Goal: Task Accomplishment & Management: Use online tool/utility

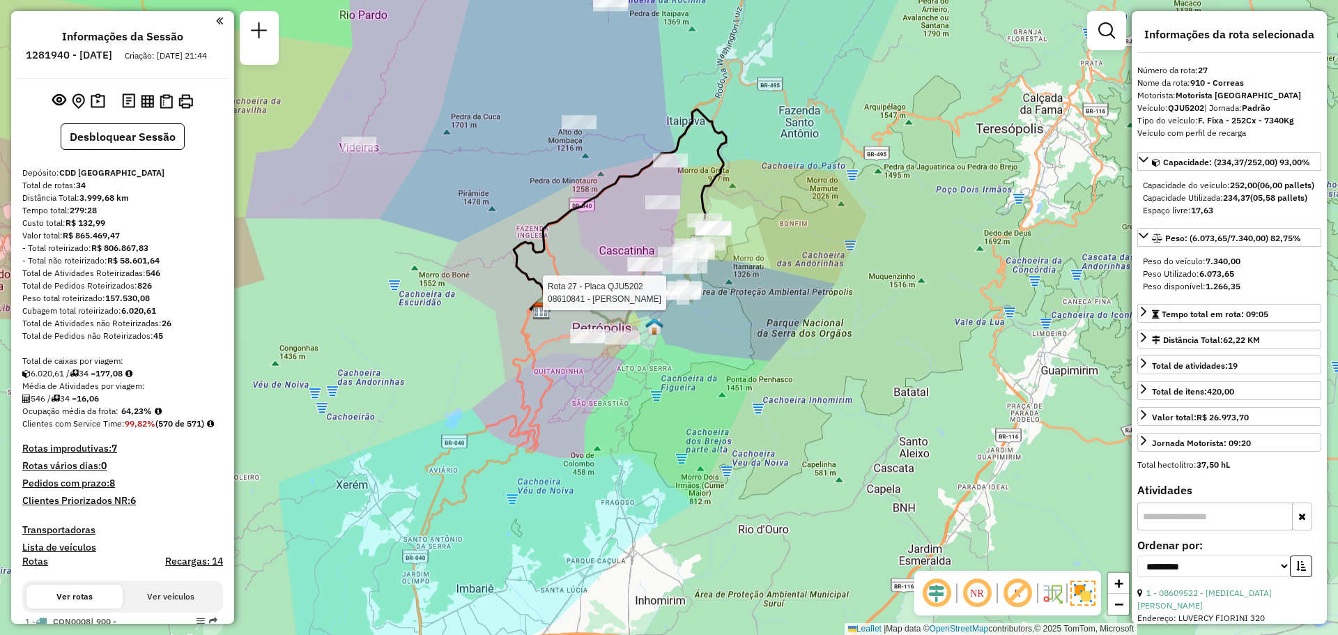
select select "**********"
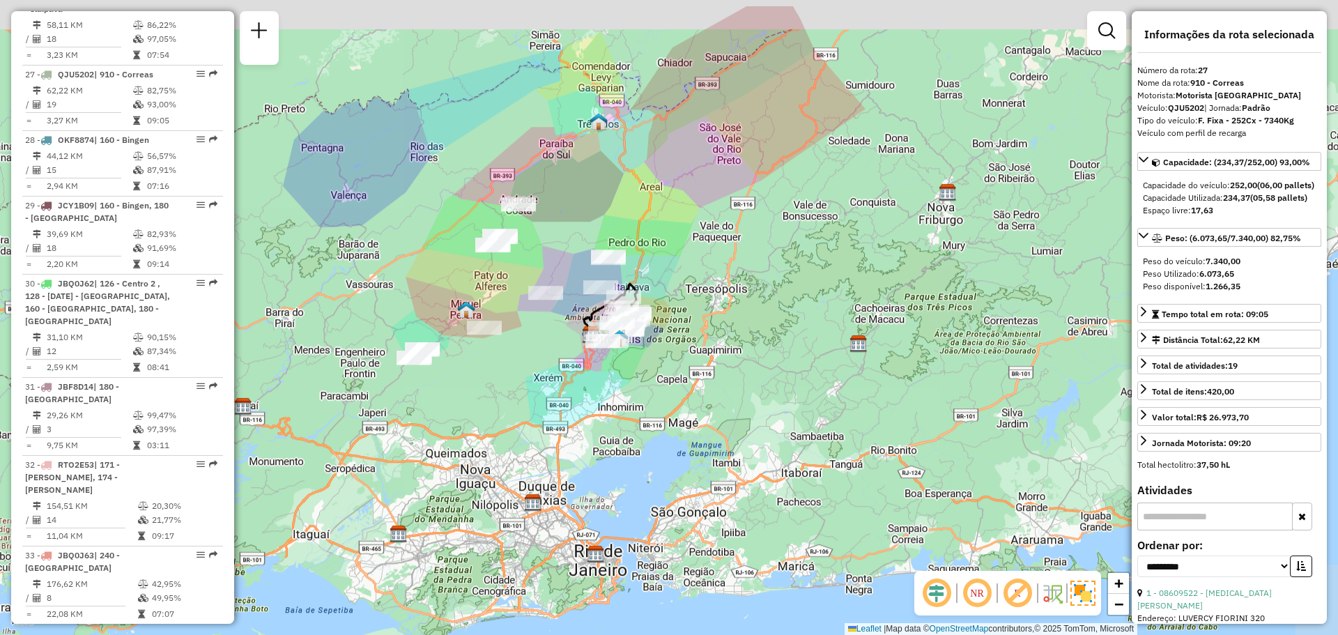
drag, startPoint x: 723, startPoint y: 284, endPoint x: 712, endPoint y: 375, distance: 91.2
click at [712, 375] on div "Janela de atendimento Grade de atendimento Capacidade Transportadoras Veículos …" at bounding box center [669, 317] width 1338 height 635
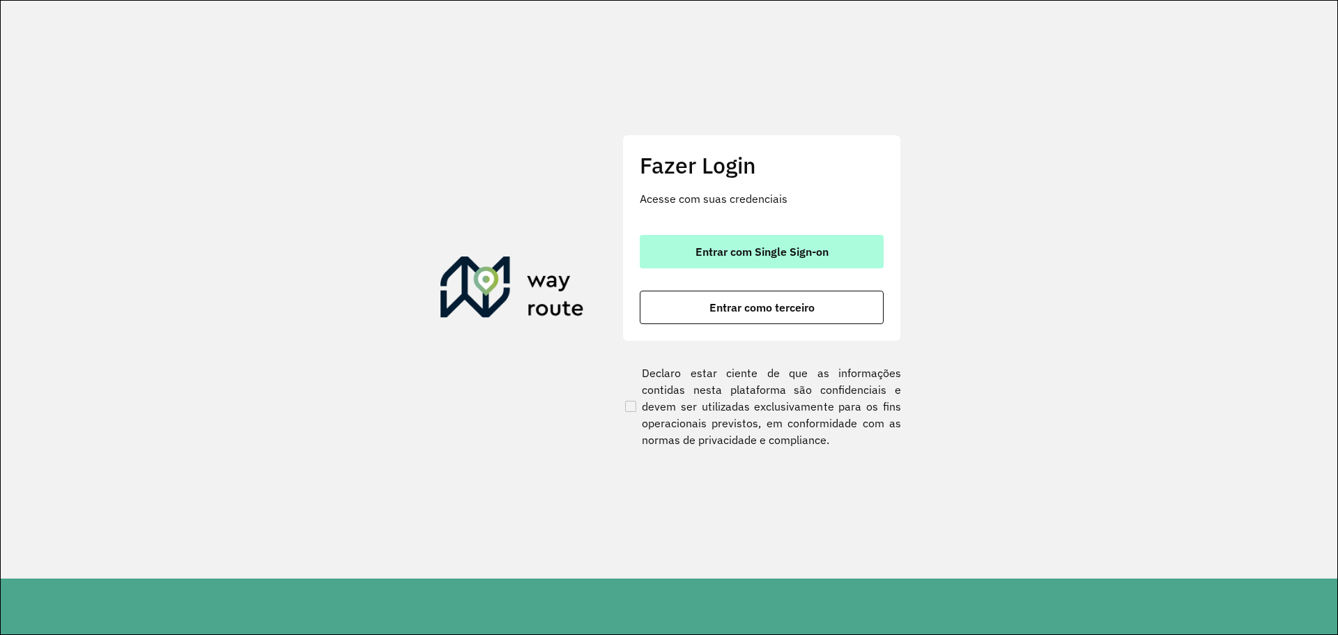
click at [744, 254] on span "Entrar com Single Sign-on" at bounding box center [762, 251] width 133 height 11
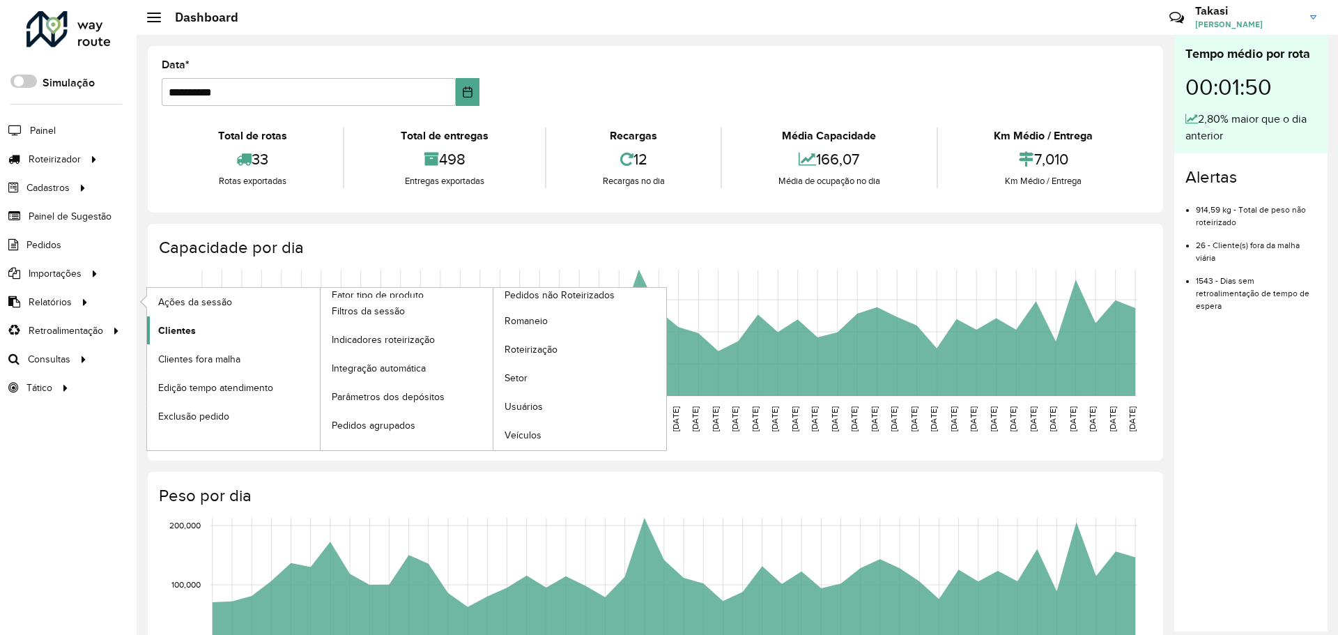
click at [177, 331] on span "Clientes" at bounding box center [177, 330] width 38 height 15
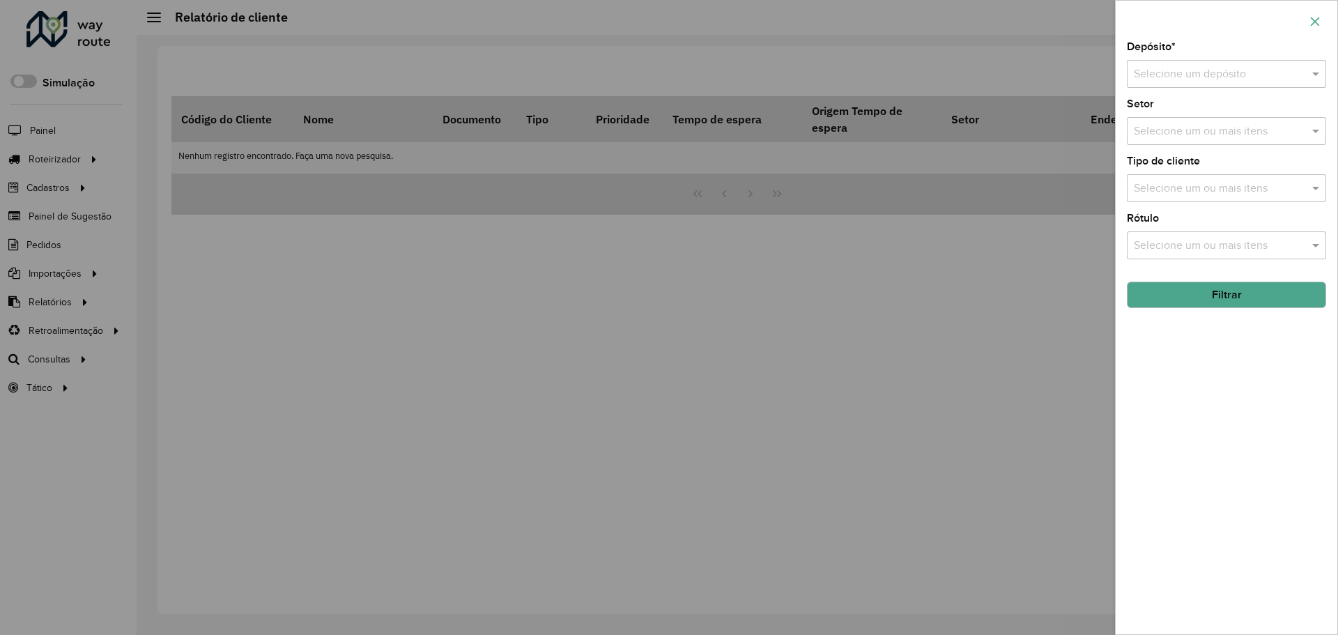
click at [1320, 22] on icon "button" at bounding box center [1315, 21] width 11 height 11
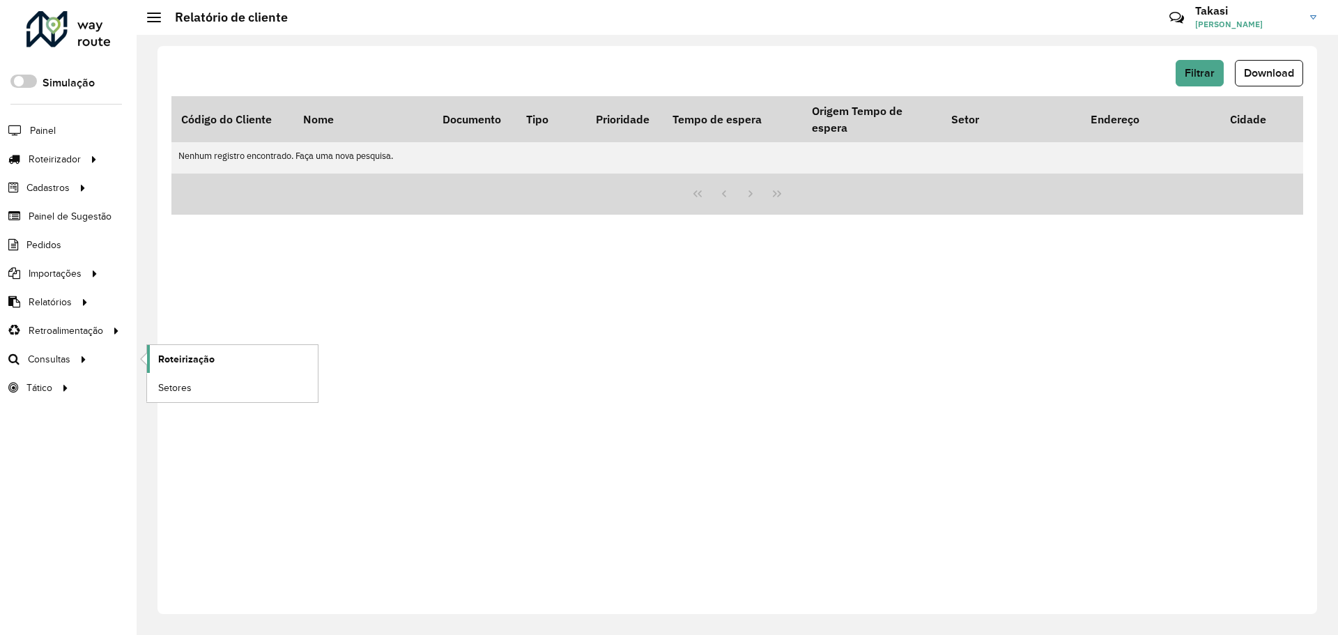
click at [197, 360] on span "Roteirização" at bounding box center [186, 359] width 56 height 15
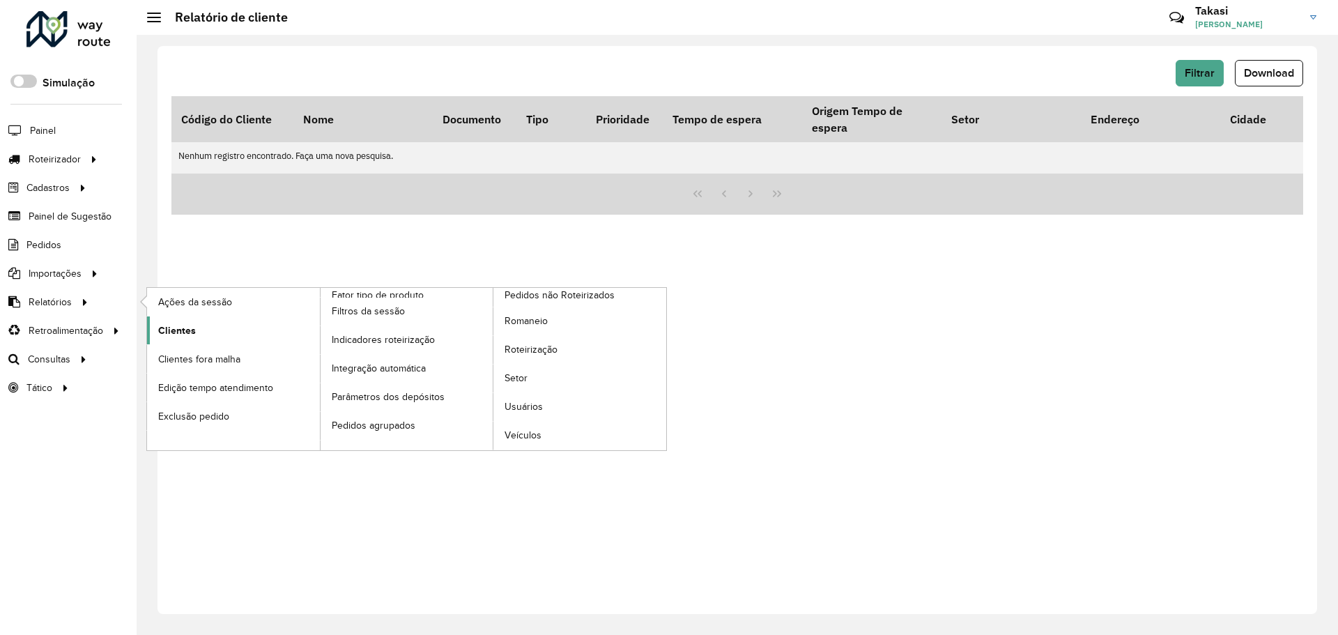
click at [181, 323] on span "Clientes" at bounding box center [177, 330] width 38 height 15
click at [188, 324] on span "Clientes" at bounding box center [177, 330] width 38 height 15
click at [192, 330] on span "Clientes" at bounding box center [177, 330] width 38 height 15
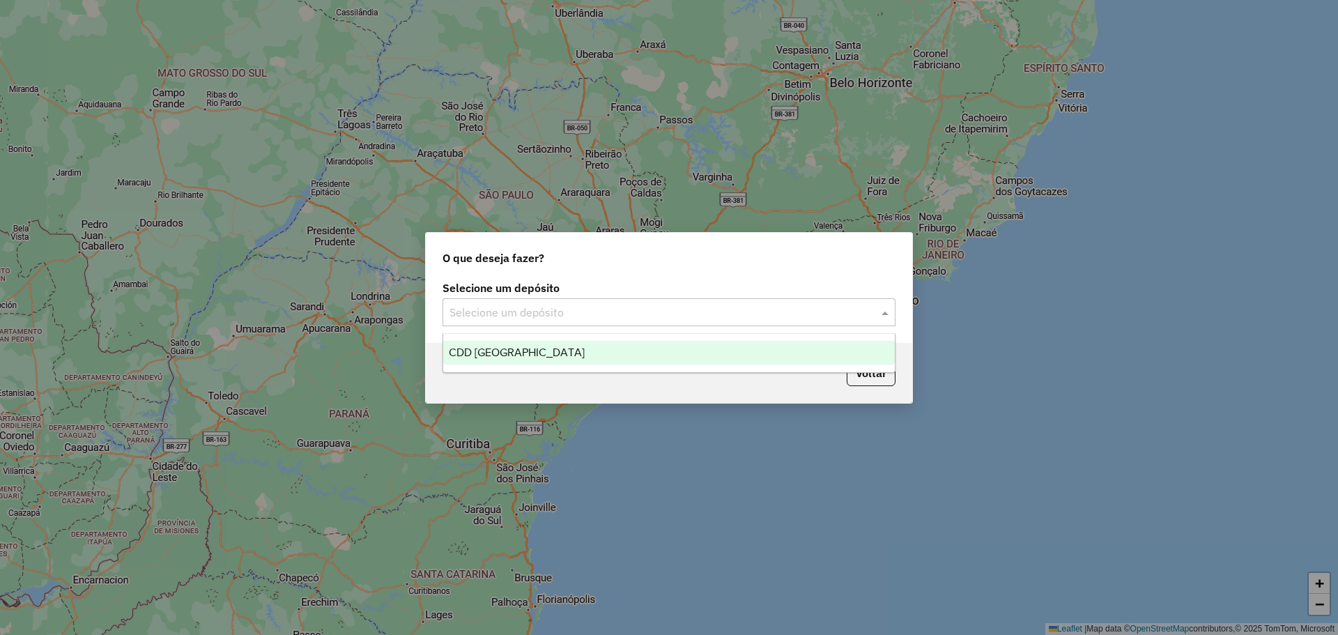
click at [883, 316] on span at bounding box center [886, 312] width 17 height 17
click at [607, 348] on div "CDD [GEOGRAPHIC_DATA]" at bounding box center [669, 353] width 452 height 24
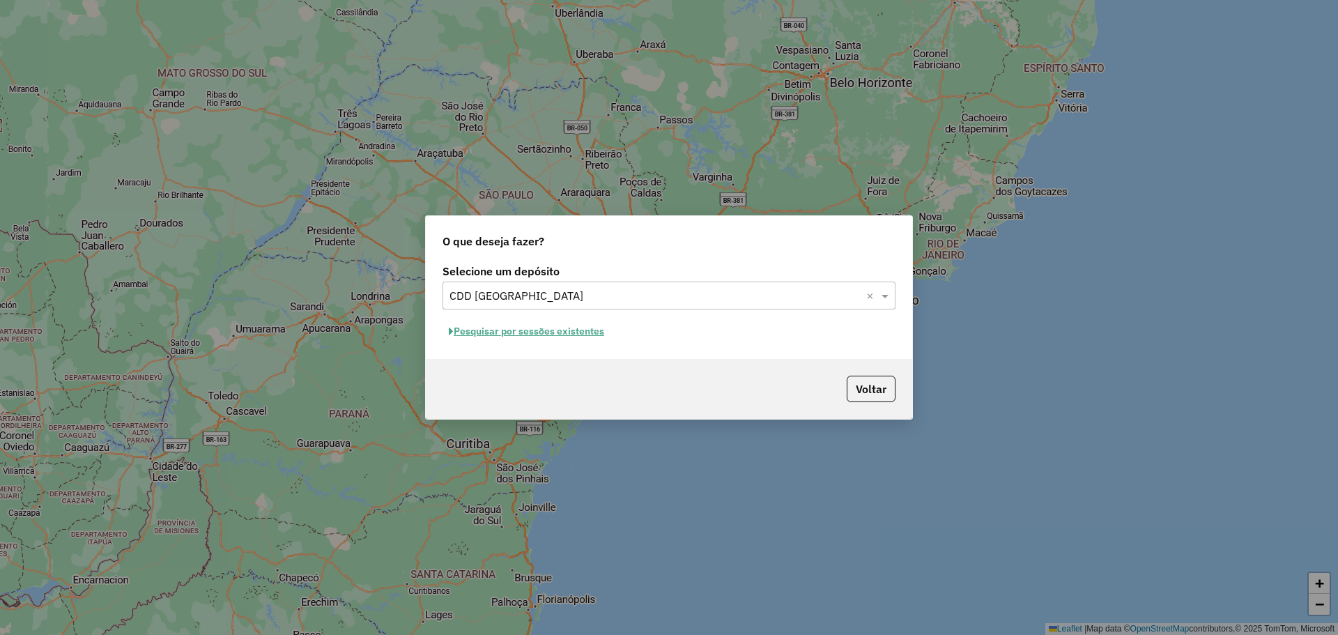
click at [591, 339] on button "Pesquisar por sessões existentes" at bounding box center [527, 332] width 168 height 22
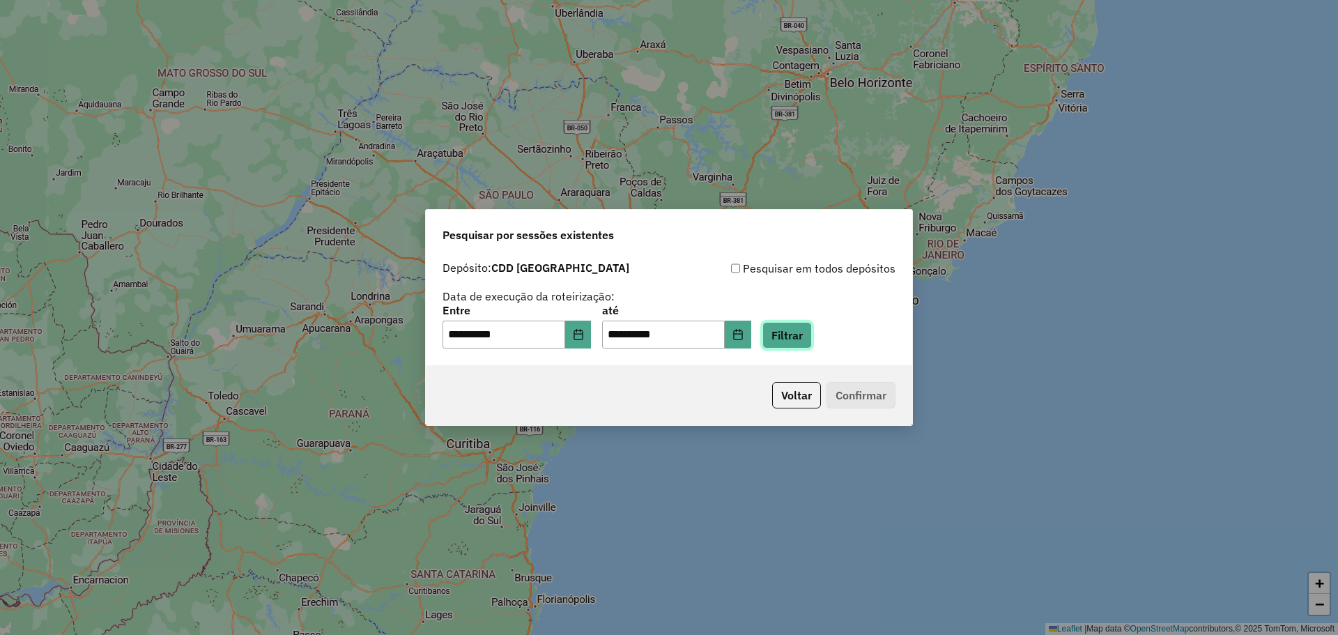
click at [809, 340] on button "Filtrar" at bounding box center [787, 335] width 49 height 26
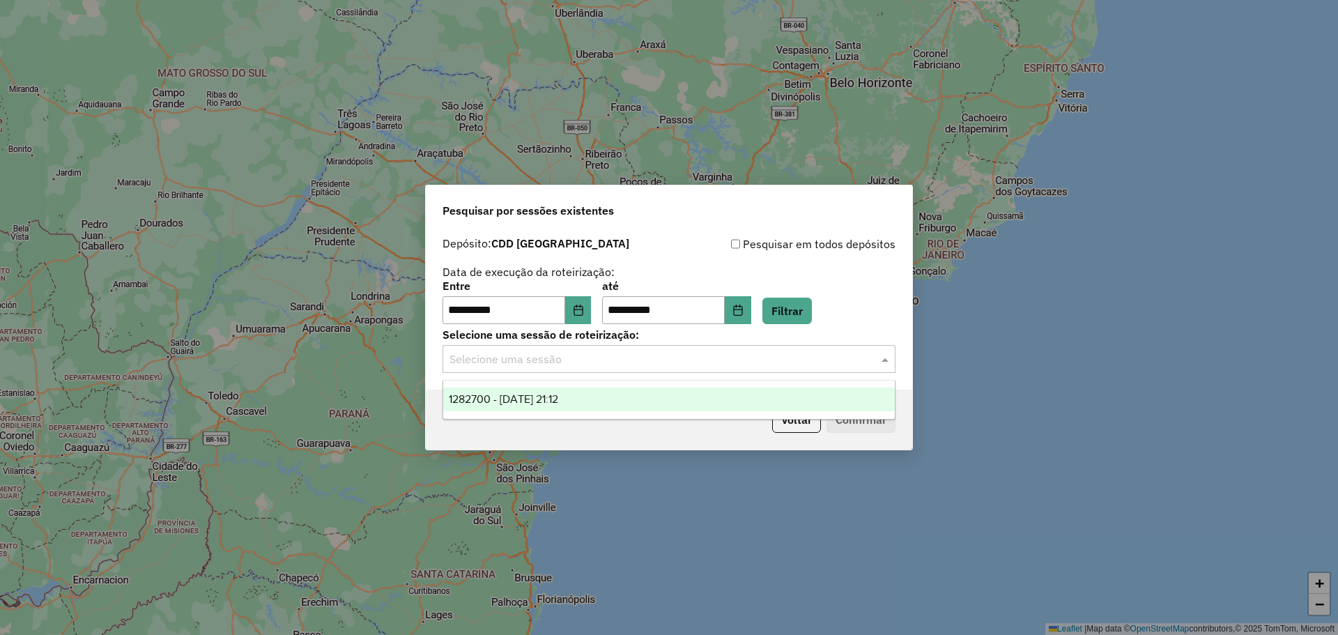
click at [800, 368] on div "Selecione uma sessão" at bounding box center [669, 359] width 453 height 28
click at [589, 399] on div "1282700 - 25/09/2025 21:12" at bounding box center [669, 400] width 452 height 24
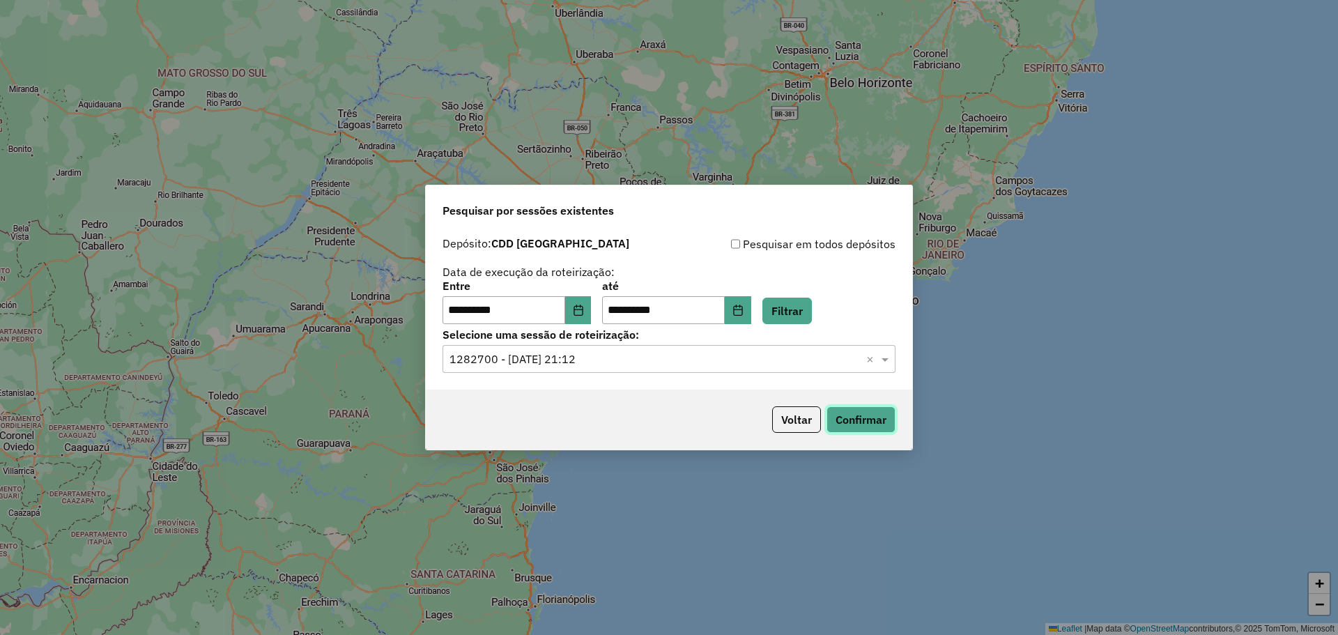
click at [848, 415] on button "Confirmar" at bounding box center [861, 419] width 69 height 26
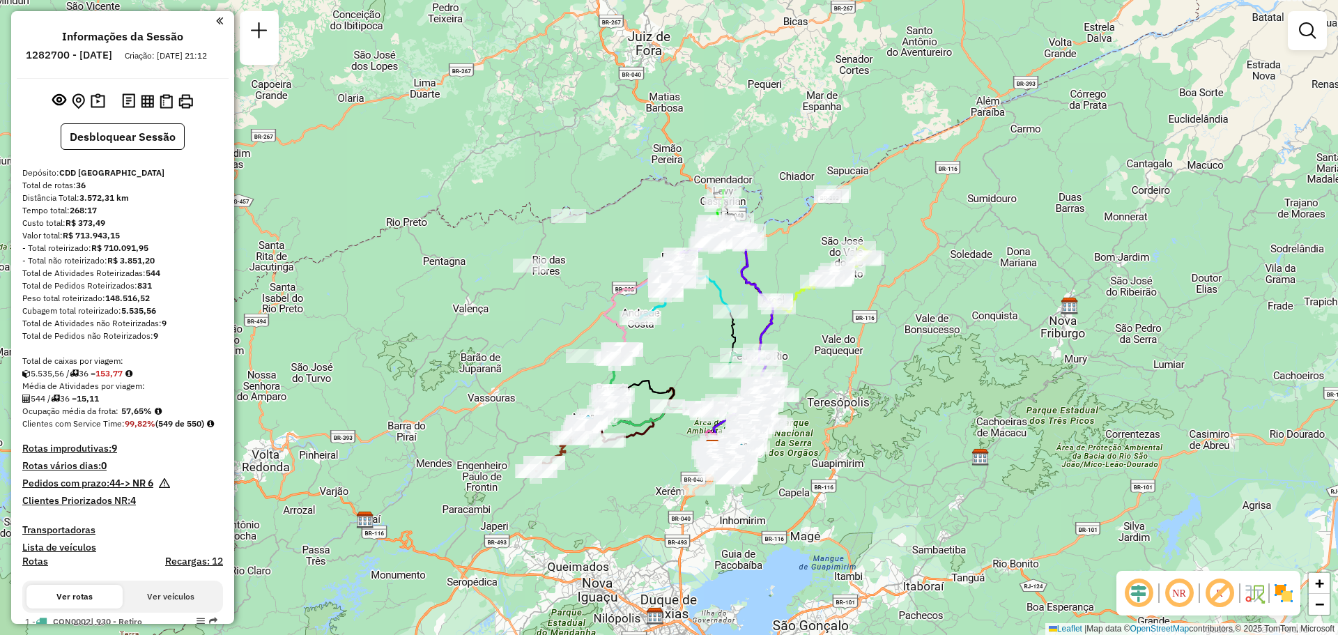
drag, startPoint x: 578, startPoint y: 369, endPoint x: 621, endPoint y: 502, distance: 140.0
click at [622, 500] on div "Janela de atendimento Grade de atendimento Capacidade Transportadoras Veículos …" at bounding box center [669, 317] width 1338 height 635
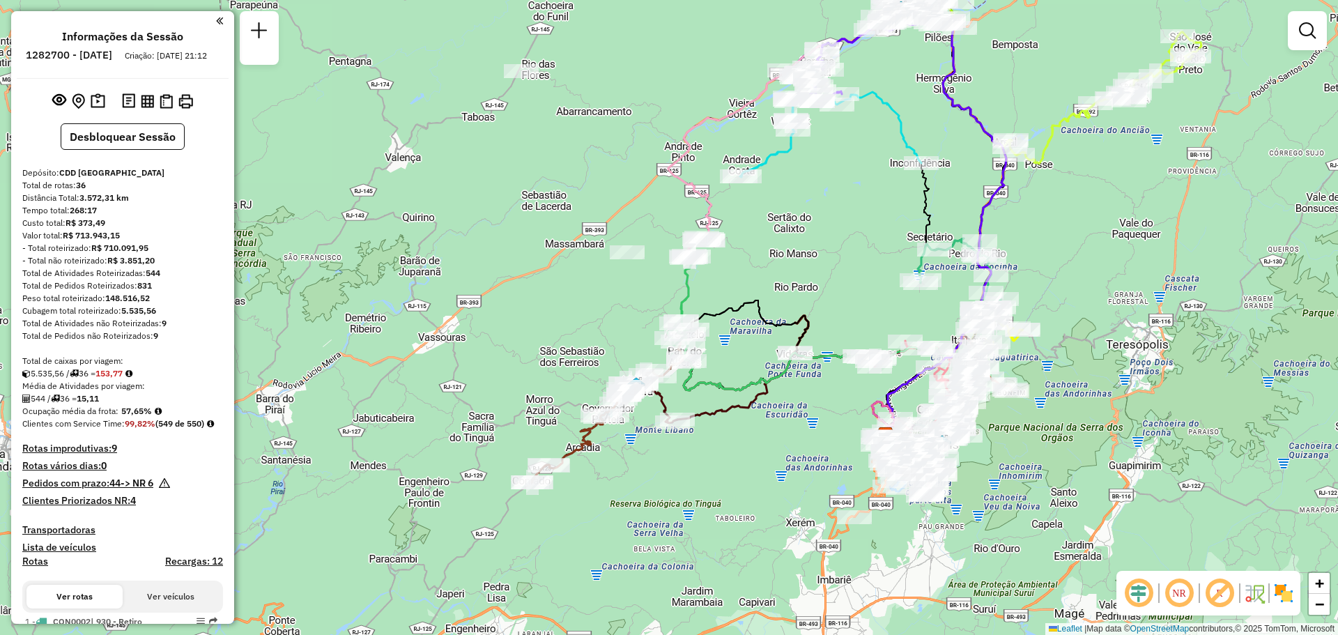
drag, startPoint x: 615, startPoint y: 491, endPoint x: 335, endPoint y: 367, distance: 305.8
click at [629, 473] on div "Janela de atendimento Grade de atendimento Capacidade Transportadoras Veículos …" at bounding box center [669, 317] width 1338 height 635
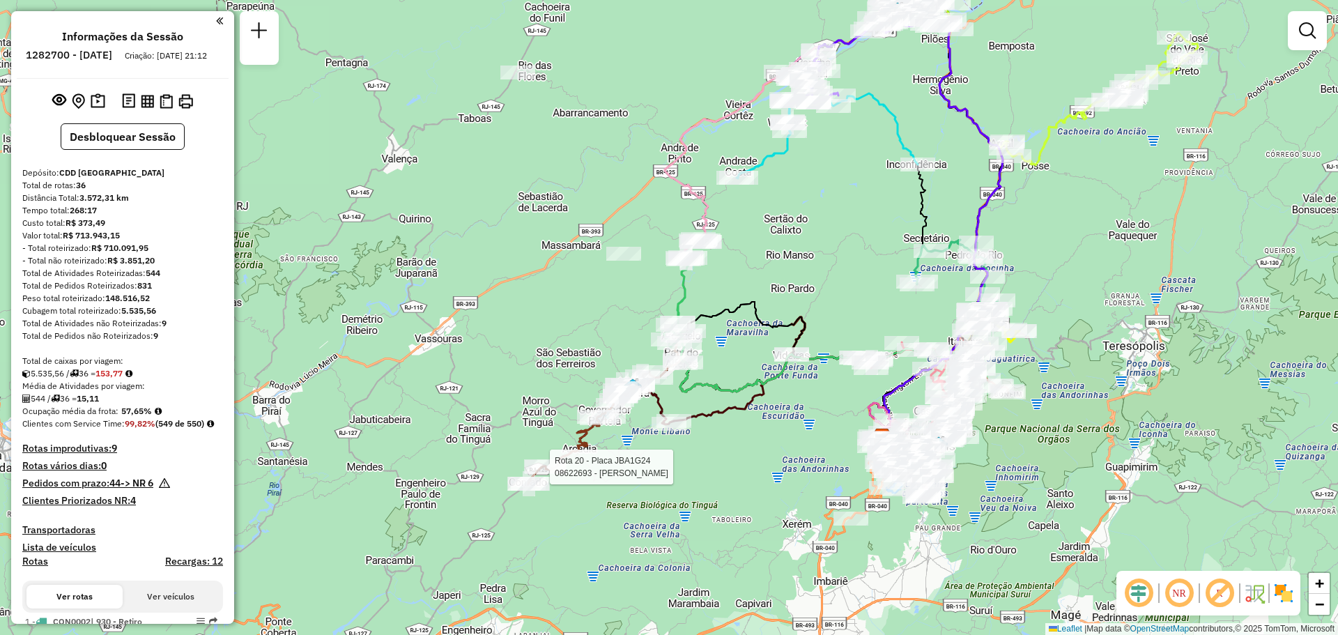
select select "**********"
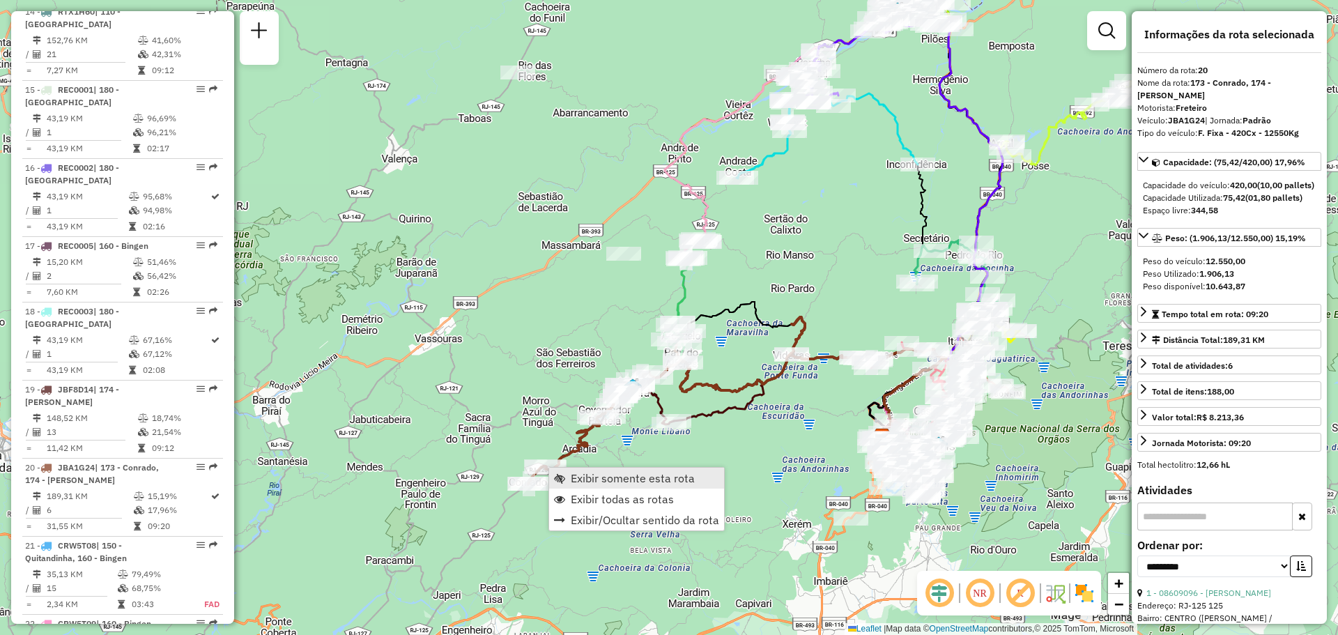
scroll to position [1984, 0]
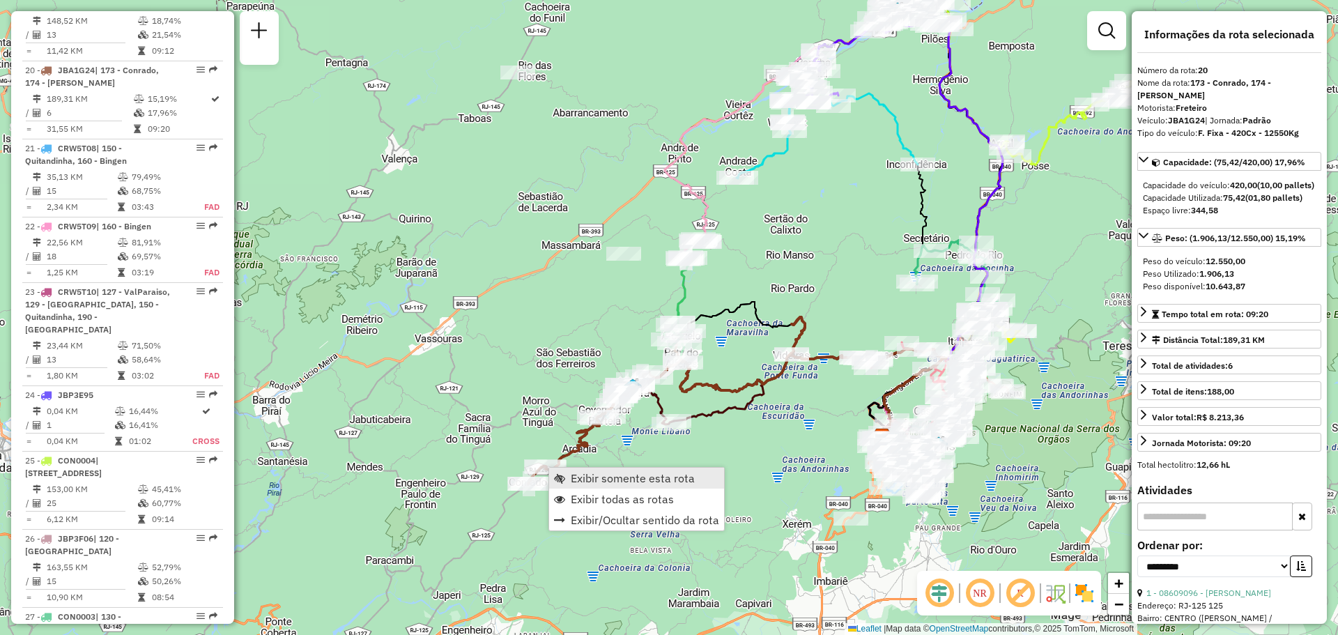
click at [584, 476] on span "Exibir somente esta rota" at bounding box center [633, 478] width 124 height 11
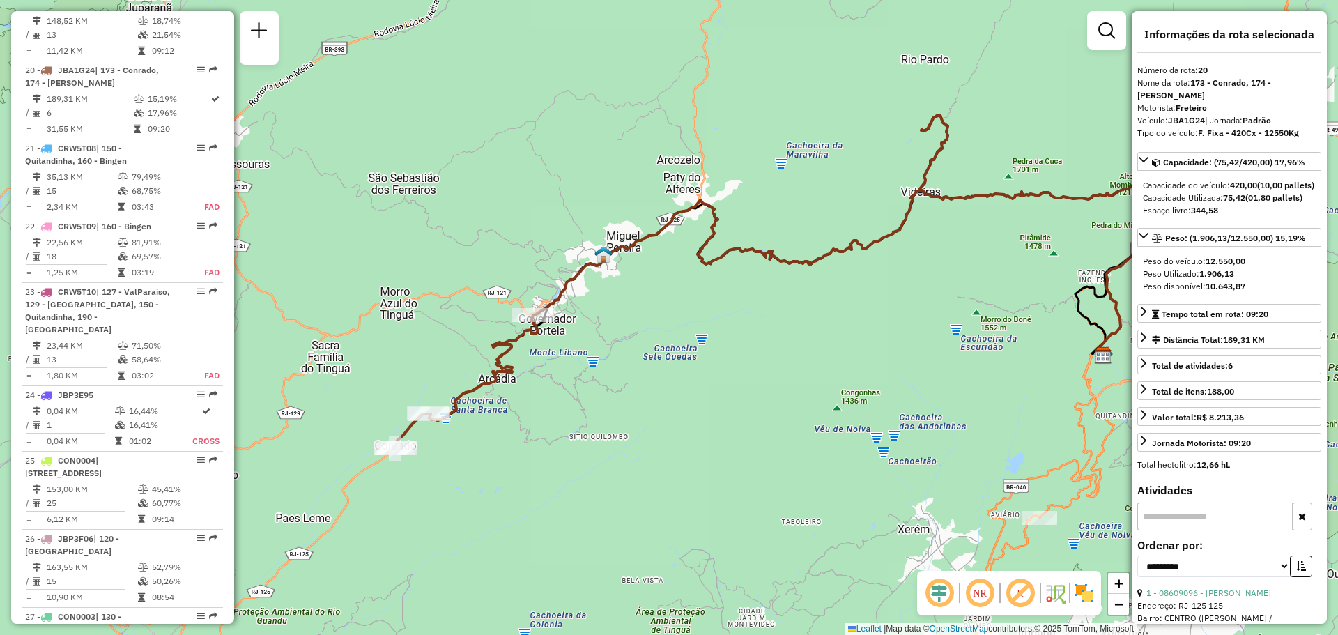
drag, startPoint x: 526, startPoint y: 404, endPoint x: 670, endPoint y: 368, distance: 147.9
click at [670, 368] on div "Janela de atendimento Grade de atendimento Capacidade Transportadoras Veículos …" at bounding box center [669, 317] width 1338 height 635
click at [572, 344] on span "Exibir todas as rotas" at bounding box center [604, 349] width 103 height 11
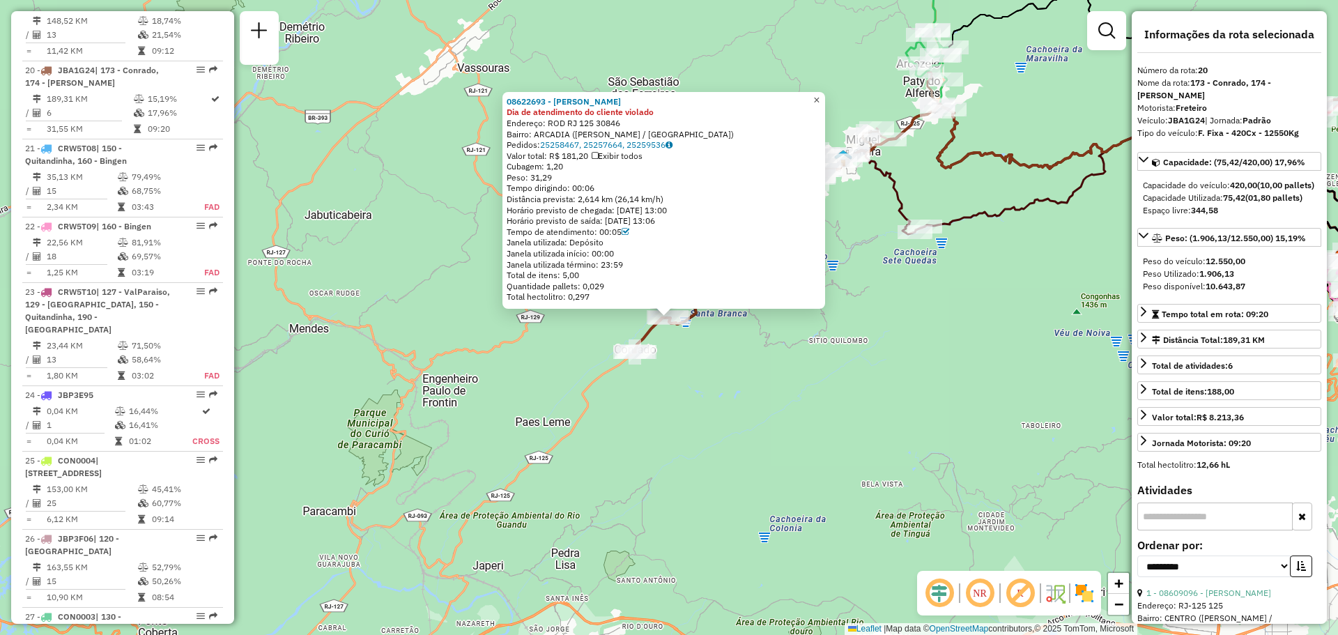
click at [820, 94] on span "×" at bounding box center [816, 100] width 6 height 12
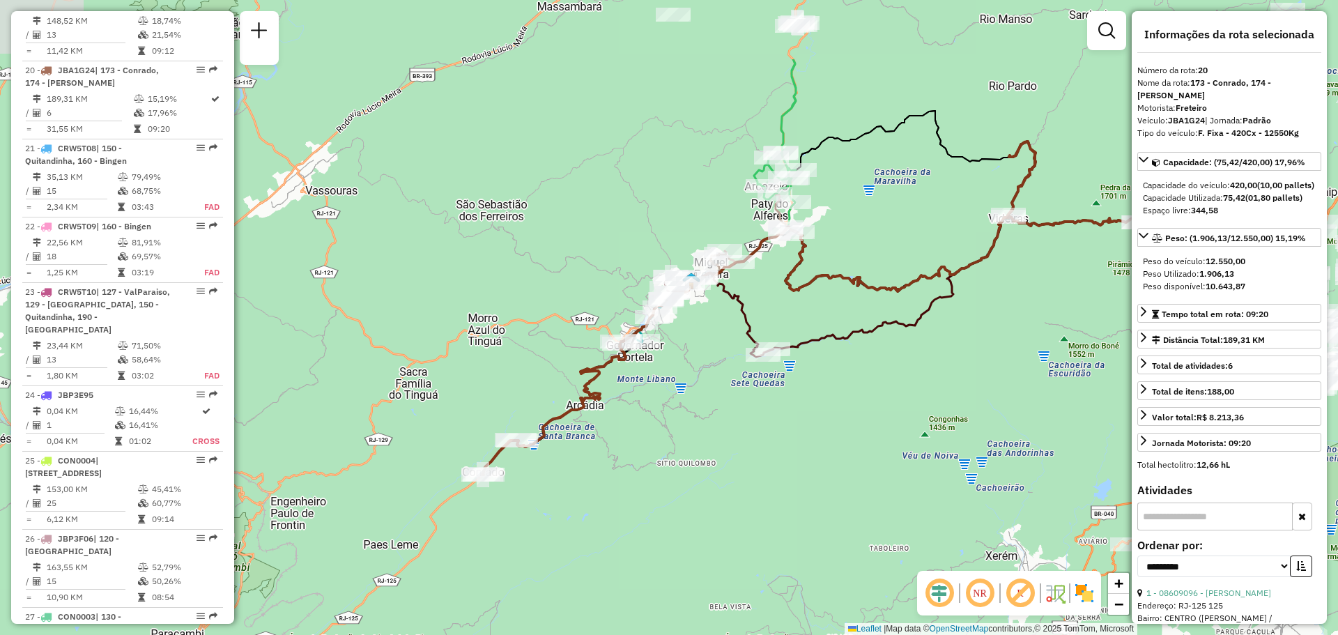
drag, startPoint x: 746, startPoint y: 358, endPoint x: 655, endPoint y: 415, distance: 107.4
click at [655, 415] on div "Janela de atendimento Grade de atendimento Capacidade Transportadoras Veículos …" at bounding box center [669, 317] width 1338 height 635
click at [1089, 592] on img at bounding box center [1084, 593] width 22 height 22
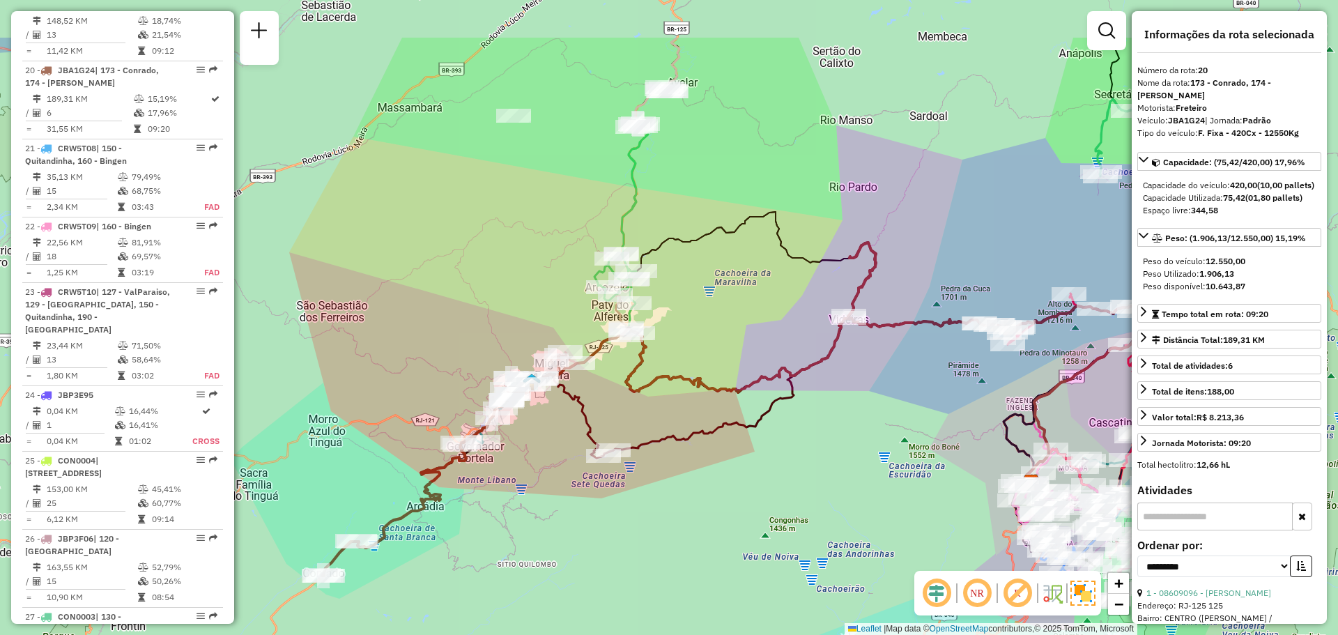
drag, startPoint x: 1006, startPoint y: 439, endPoint x: 846, endPoint y: 541, distance: 189.9
click at [846, 541] on div "Janela de atendimento Grade de atendimento Capacidade Transportadoras Veículos …" at bounding box center [669, 317] width 1338 height 635
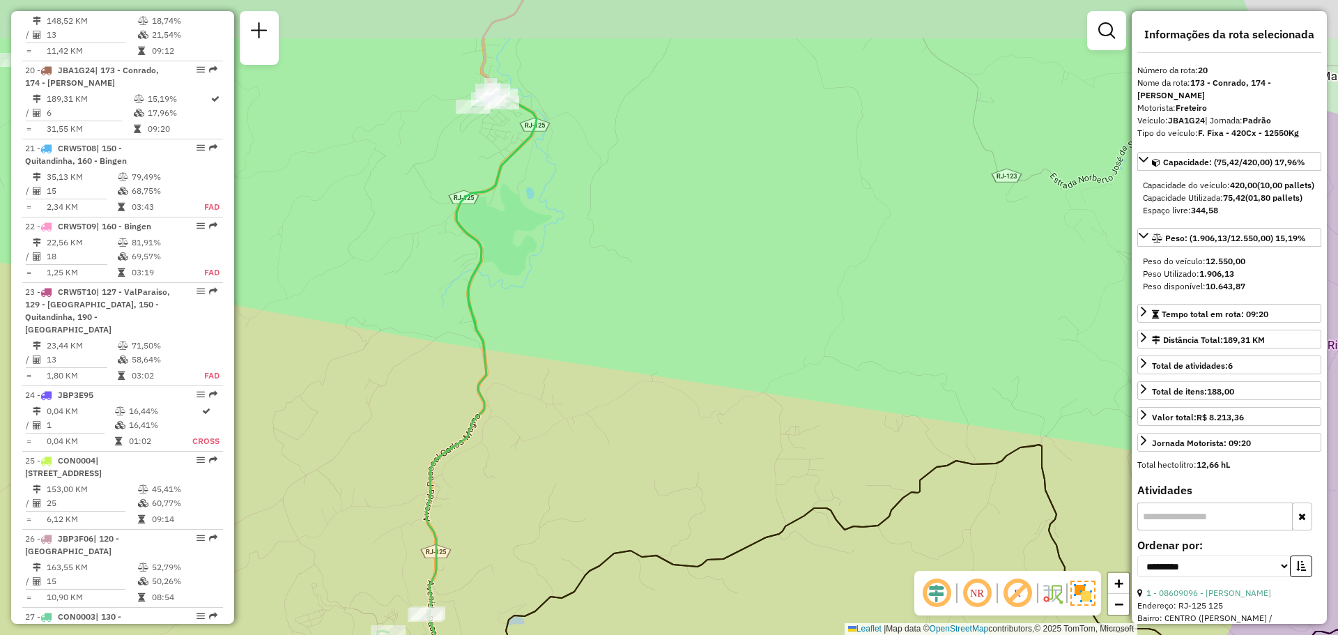
drag, startPoint x: 693, startPoint y: 174, endPoint x: 755, endPoint y: 293, distance: 134.4
click at [740, 332] on div "Janela de atendimento Grade de atendimento Capacidade Transportadoras Veículos …" at bounding box center [669, 317] width 1338 height 635
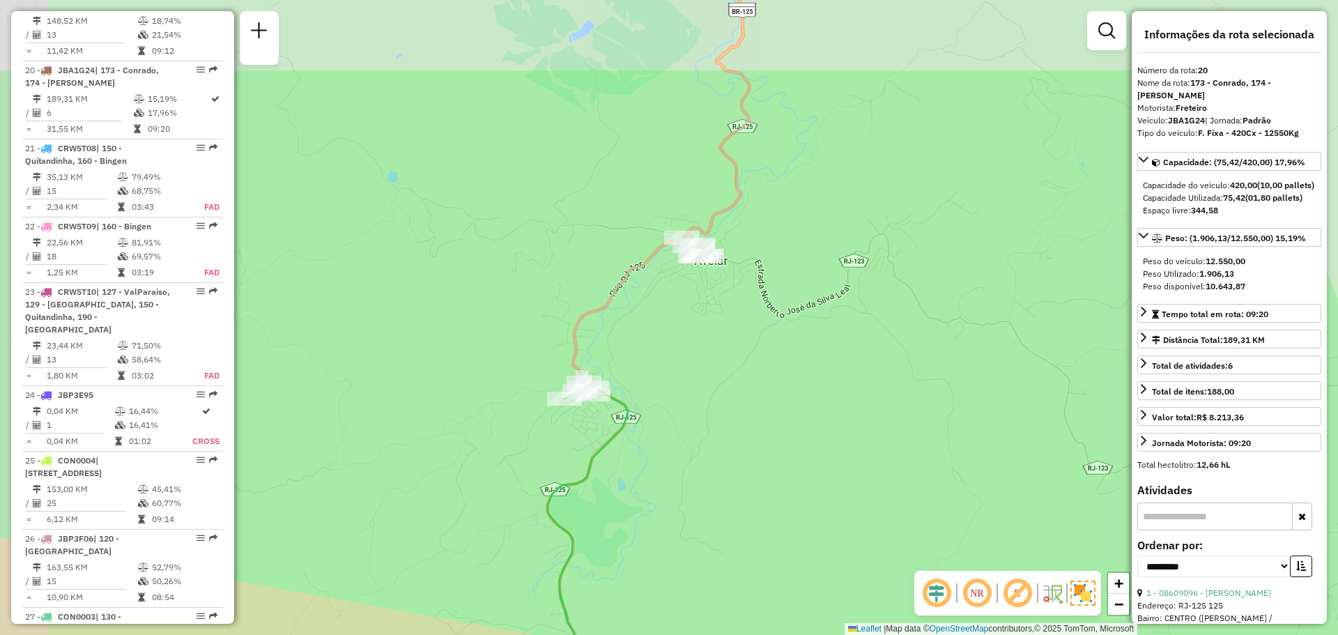
drag, startPoint x: 852, startPoint y: 279, endPoint x: 820, endPoint y: 261, distance: 35.9
click at [855, 283] on div "Janela de atendimento Grade de atendimento Capacidade Transportadoras Veículos …" at bounding box center [669, 317] width 1338 height 635
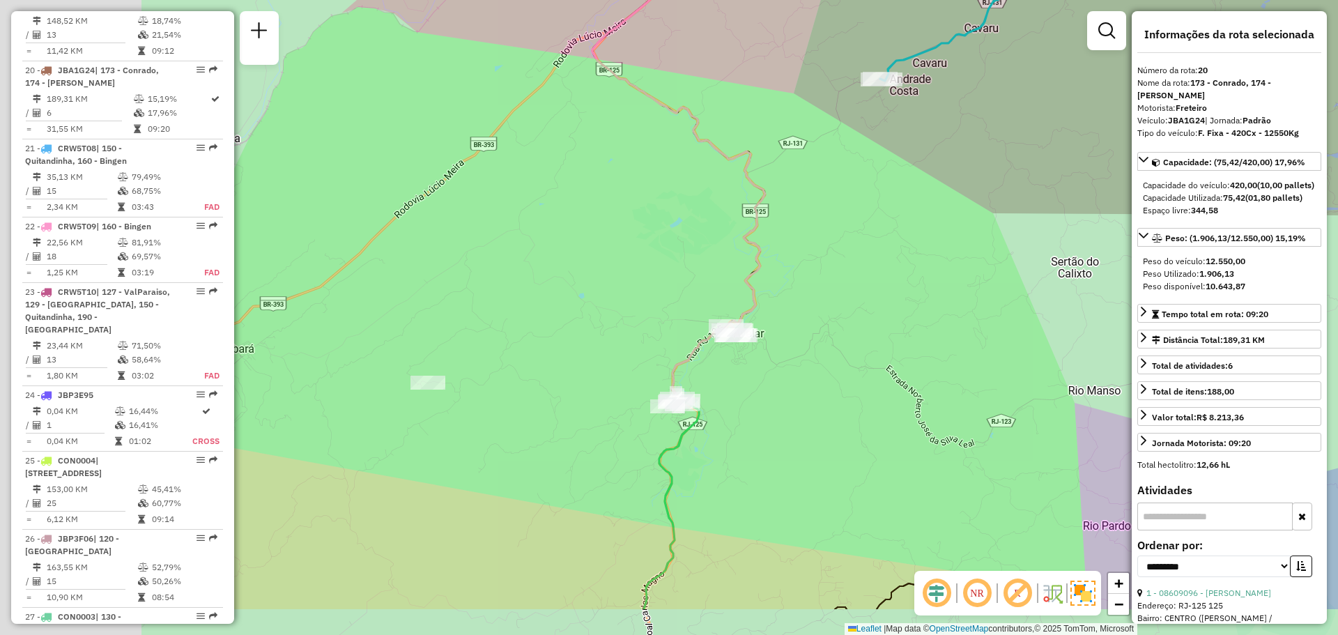
drag, startPoint x: 422, startPoint y: 420, endPoint x: 634, endPoint y: 331, distance: 230.3
click at [634, 331] on div "Janela de atendimento Grade de atendimento Capacidade Transportadoras Veículos …" at bounding box center [669, 317] width 1338 height 635
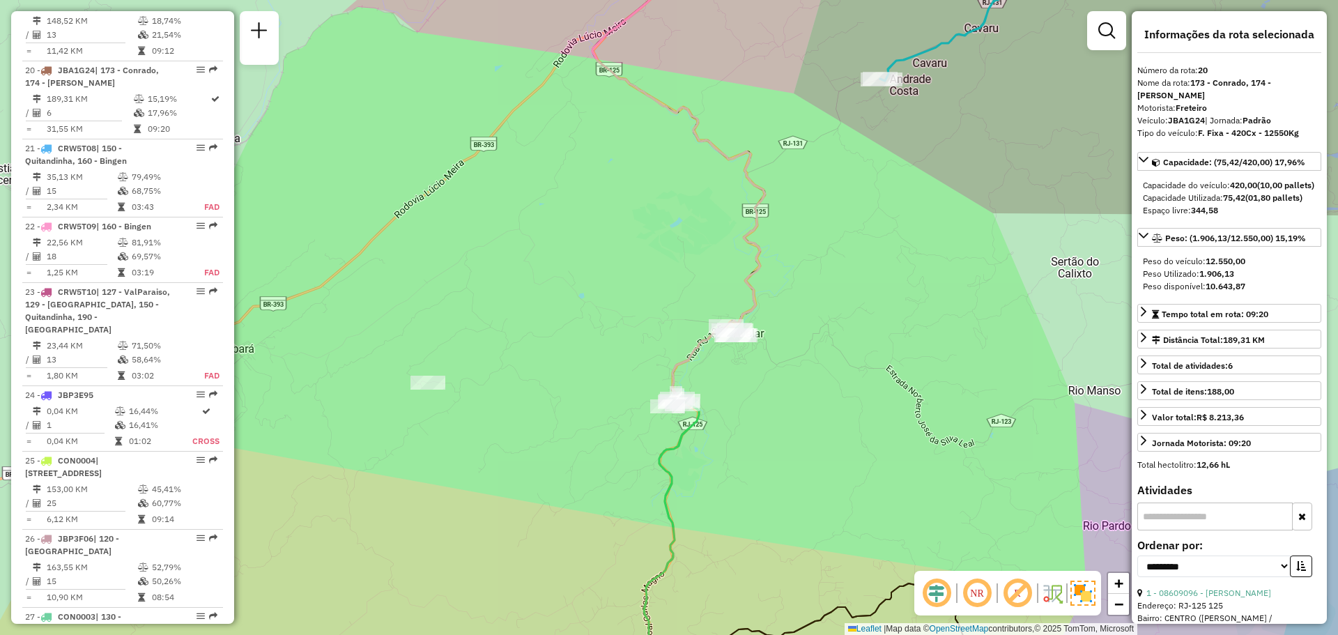
drag, startPoint x: 521, startPoint y: 387, endPoint x: 563, endPoint y: 319, distance: 80.1
click at [564, 320] on div "Janela de atendimento Grade de atendimento Capacidade Transportadoras Veículos …" at bounding box center [669, 317] width 1338 height 635
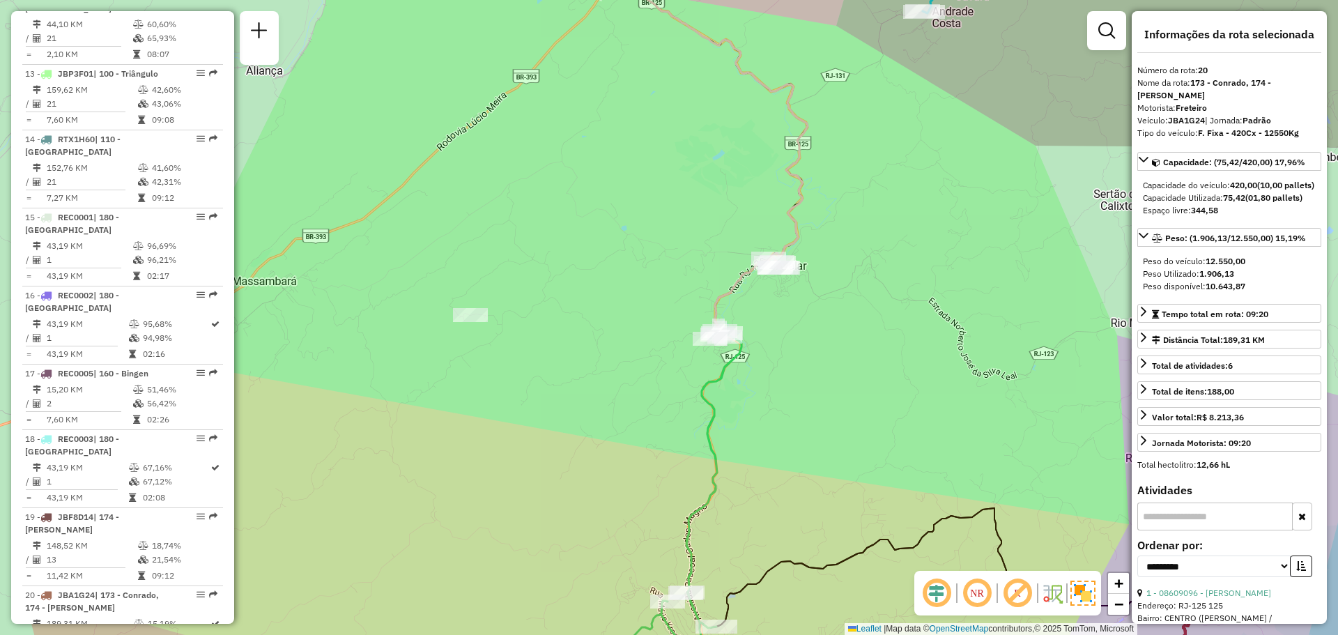
scroll to position [1311, 0]
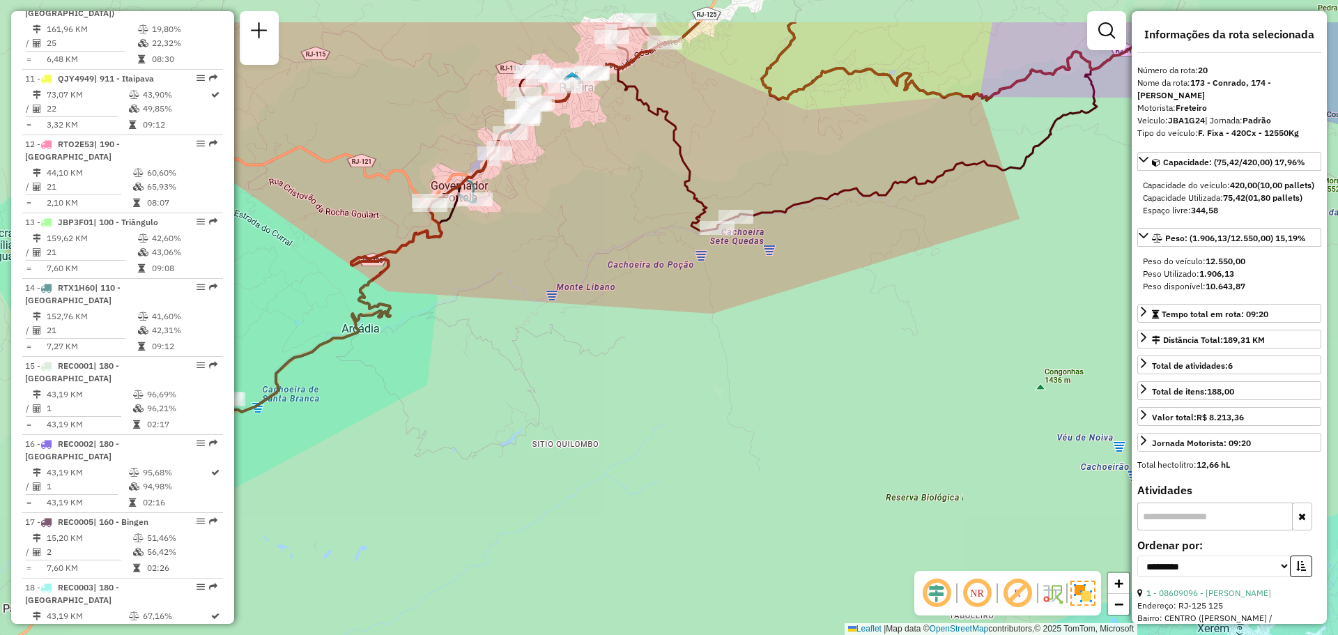
drag, startPoint x: 690, startPoint y: 452, endPoint x: 700, endPoint y: 401, distance: 51.8
click at [753, 556] on div "Janela de atendimento Grade de atendimento Capacidade Transportadoras Veículos …" at bounding box center [669, 317] width 1338 height 635
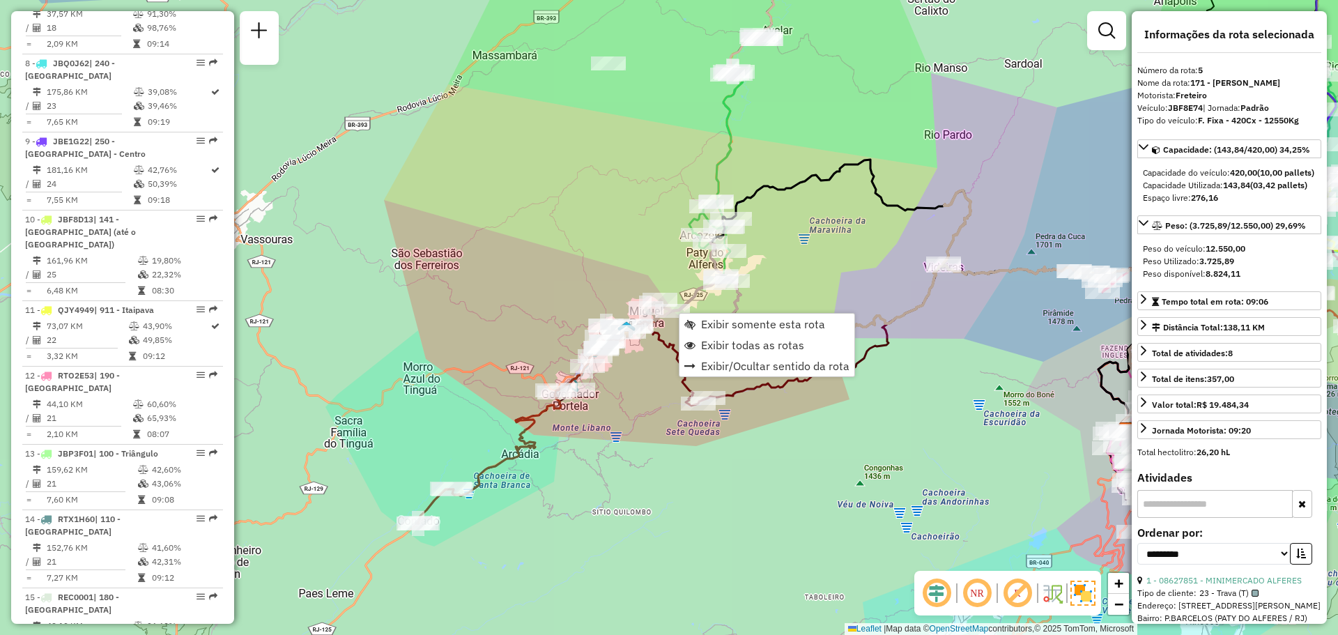
scroll to position [926, 0]
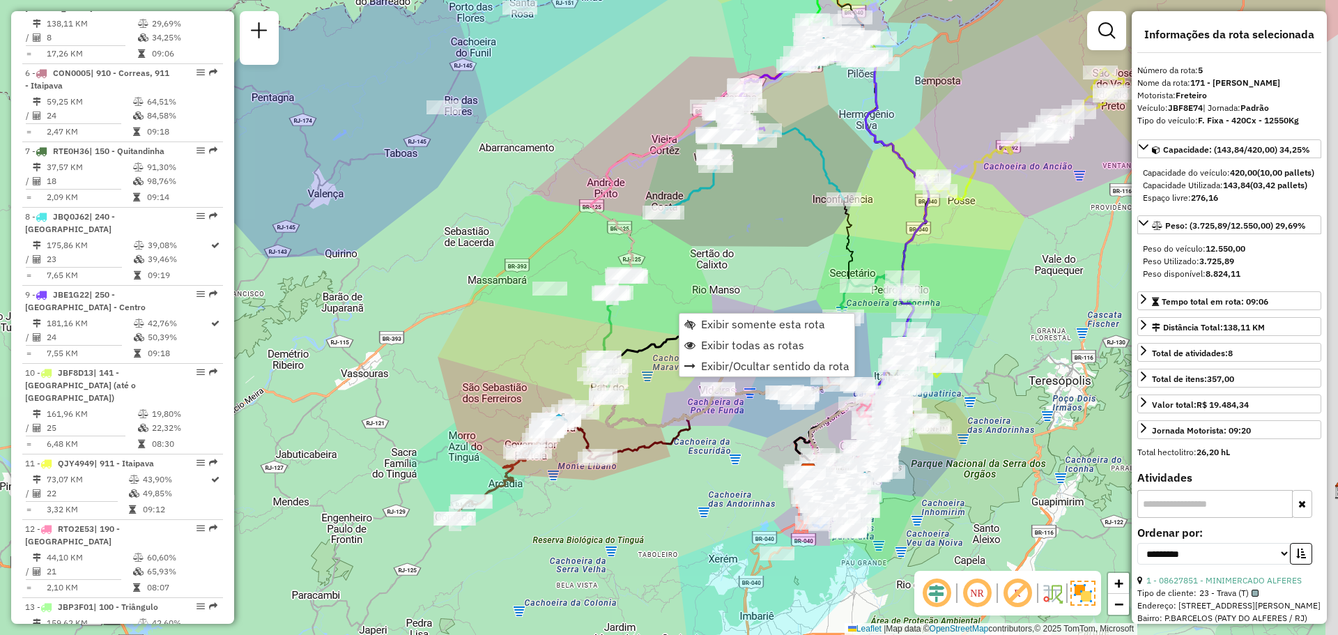
drag, startPoint x: 751, startPoint y: 425, endPoint x: 673, endPoint y: 459, distance: 85.8
click at [673, 459] on div "Janela de atendimento Grade de atendimento Capacidade Transportadoras Veículos …" at bounding box center [669, 317] width 1338 height 635
click at [677, 452] on div "Janela de atendimento Grade de atendimento Capacidade Transportadoras Veículos …" at bounding box center [669, 317] width 1338 height 635
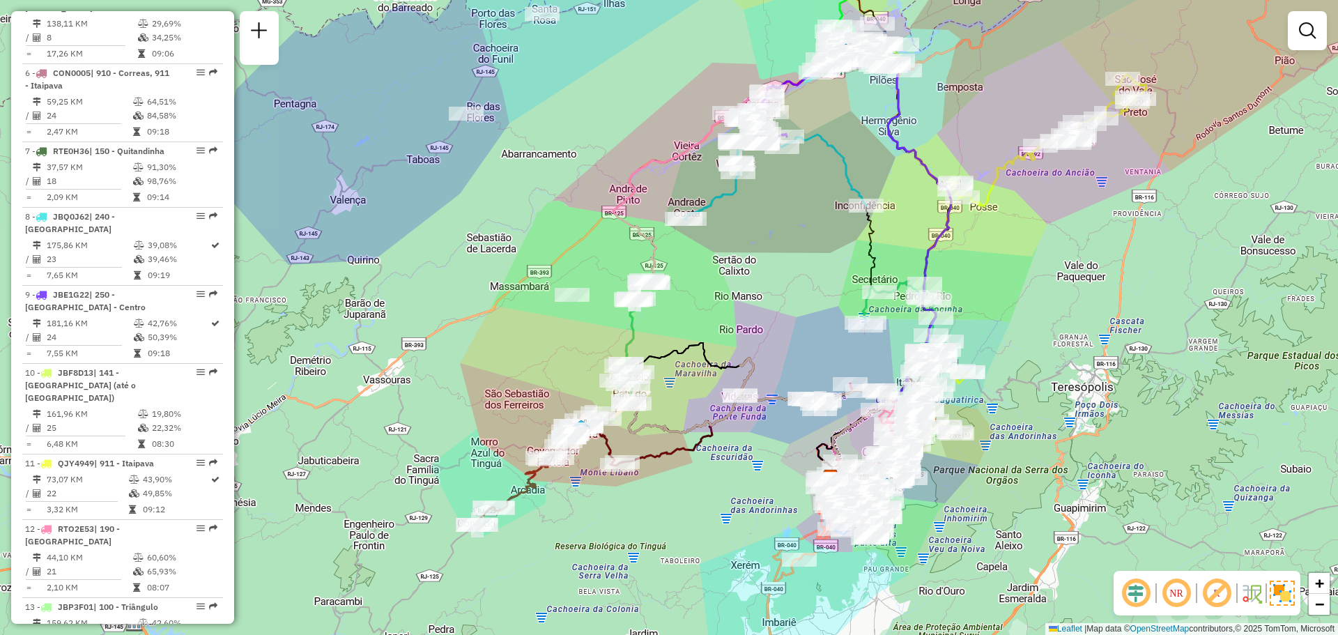
drag, startPoint x: 660, startPoint y: 420, endPoint x: 714, endPoint y: 303, distance: 129.1
click at [714, 303] on div "Janela de atendimento Grade de atendimento Capacidade Transportadoras Veículos …" at bounding box center [669, 317] width 1338 height 635
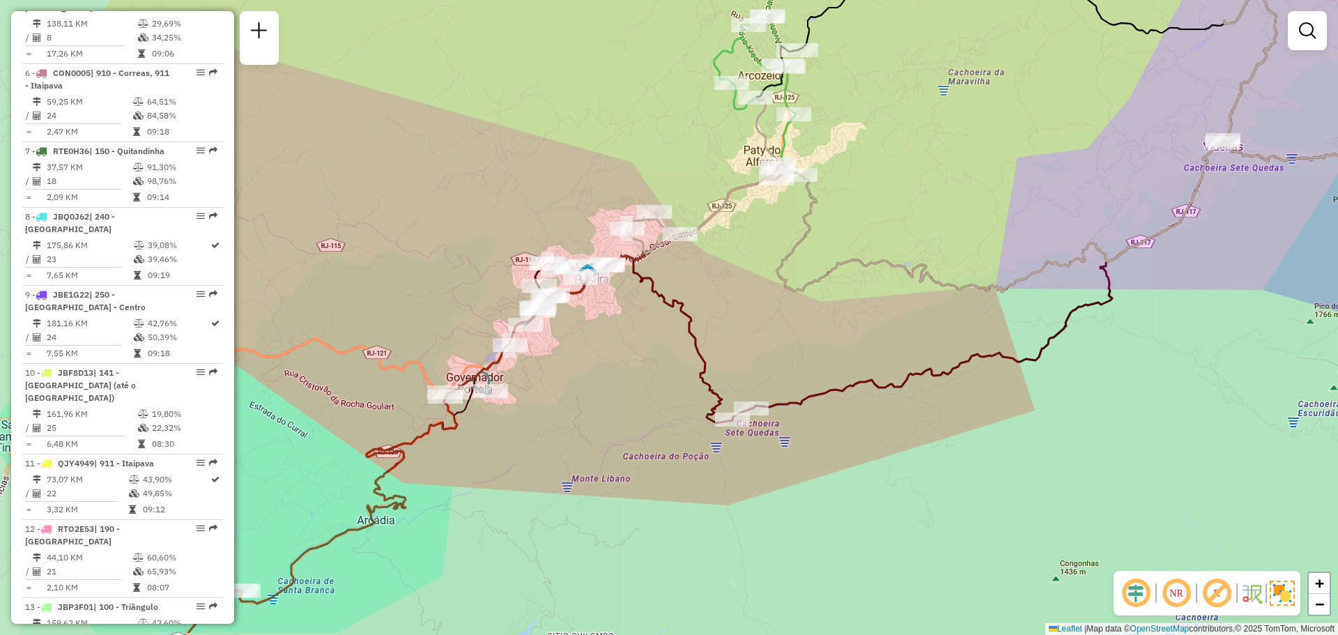
drag, startPoint x: 675, startPoint y: 344, endPoint x: 756, endPoint y: 273, distance: 107.6
click at [755, 273] on div "Janela de atendimento Grade de atendimento Capacidade Transportadoras Veículos …" at bounding box center [669, 317] width 1338 height 635
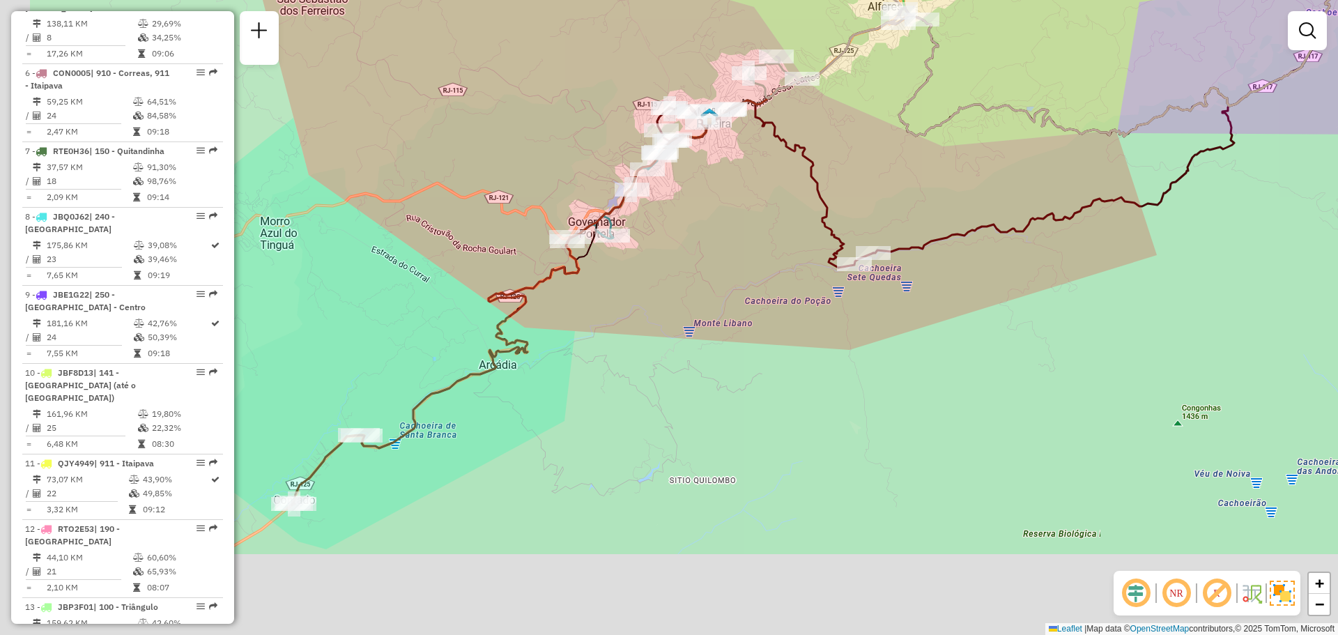
drag, startPoint x: 705, startPoint y: 311, endPoint x: 760, endPoint y: 247, distance: 84.5
click at [780, 230] on div "Janela de atendimento Grade de atendimento Capacidade Transportadoras Veículos …" at bounding box center [669, 317] width 1338 height 635
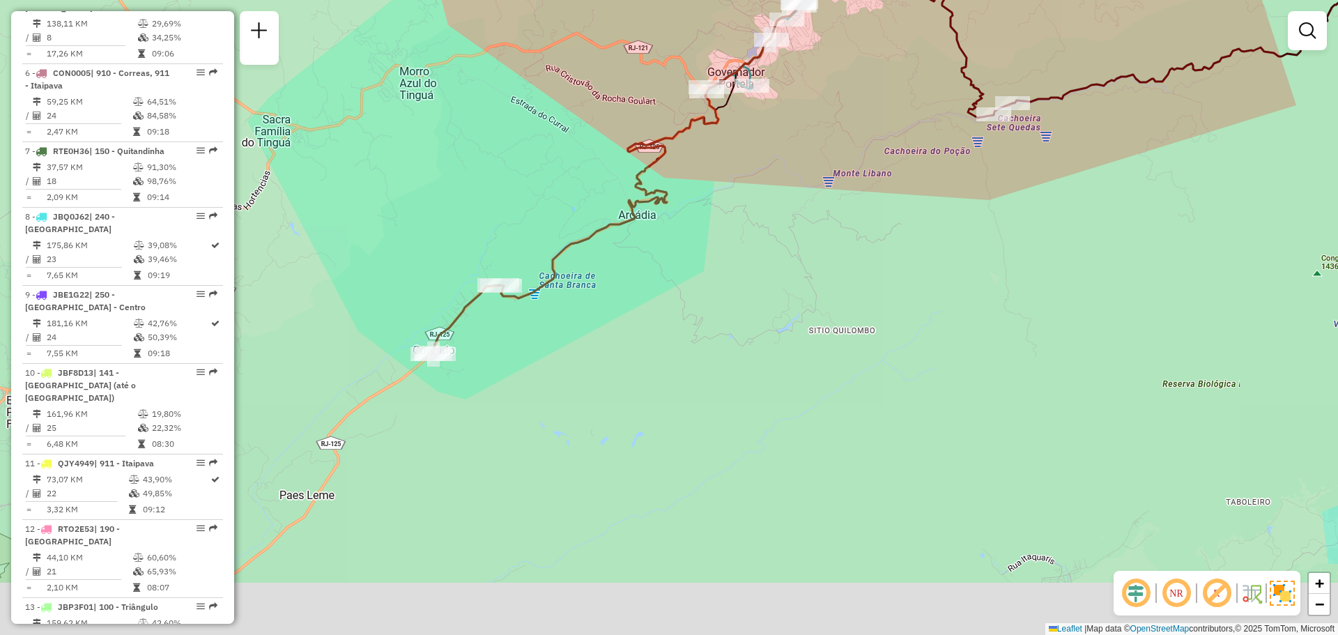
drag, startPoint x: 618, startPoint y: 383, endPoint x: 747, endPoint y: 249, distance: 186.3
click at [747, 249] on div "Janela de atendimento Grade de atendimento Capacidade Transportadoras Veículos …" at bounding box center [669, 317] width 1338 height 635
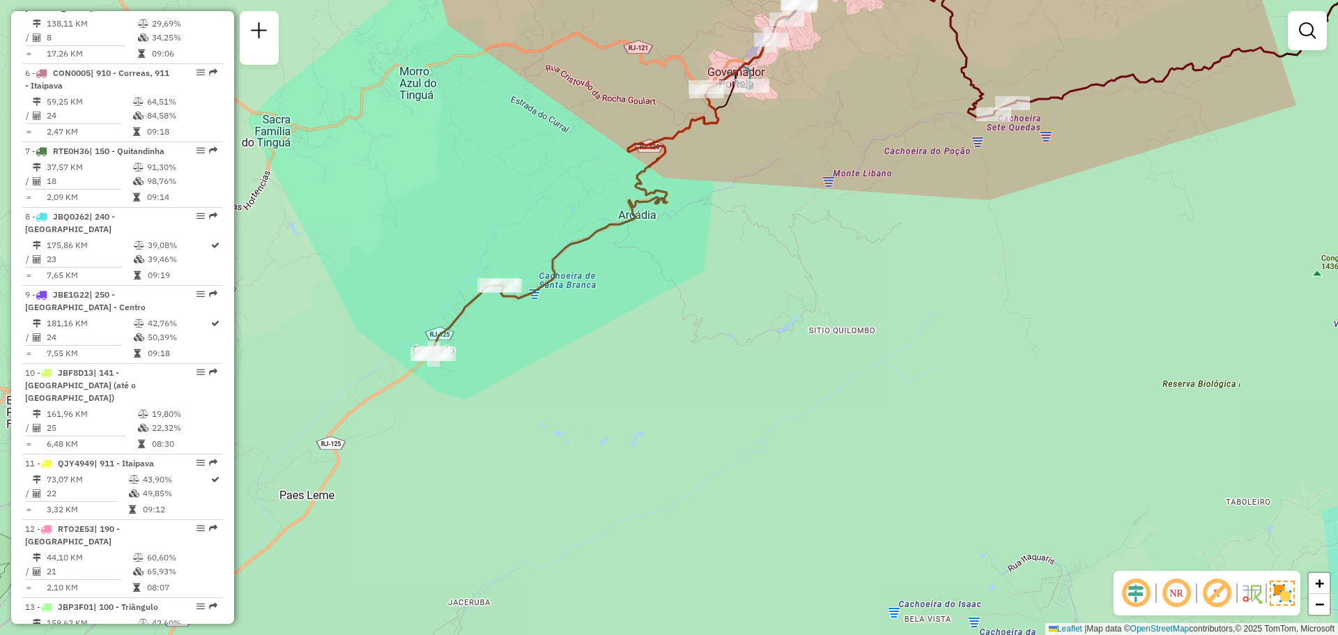
drag, startPoint x: 773, startPoint y: 232, endPoint x: 563, endPoint y: 408, distance: 273.6
click at [567, 413] on div "Janela de atendimento Grade de atendimento Capacidade Transportadoras Veículos …" at bounding box center [669, 317] width 1338 height 635
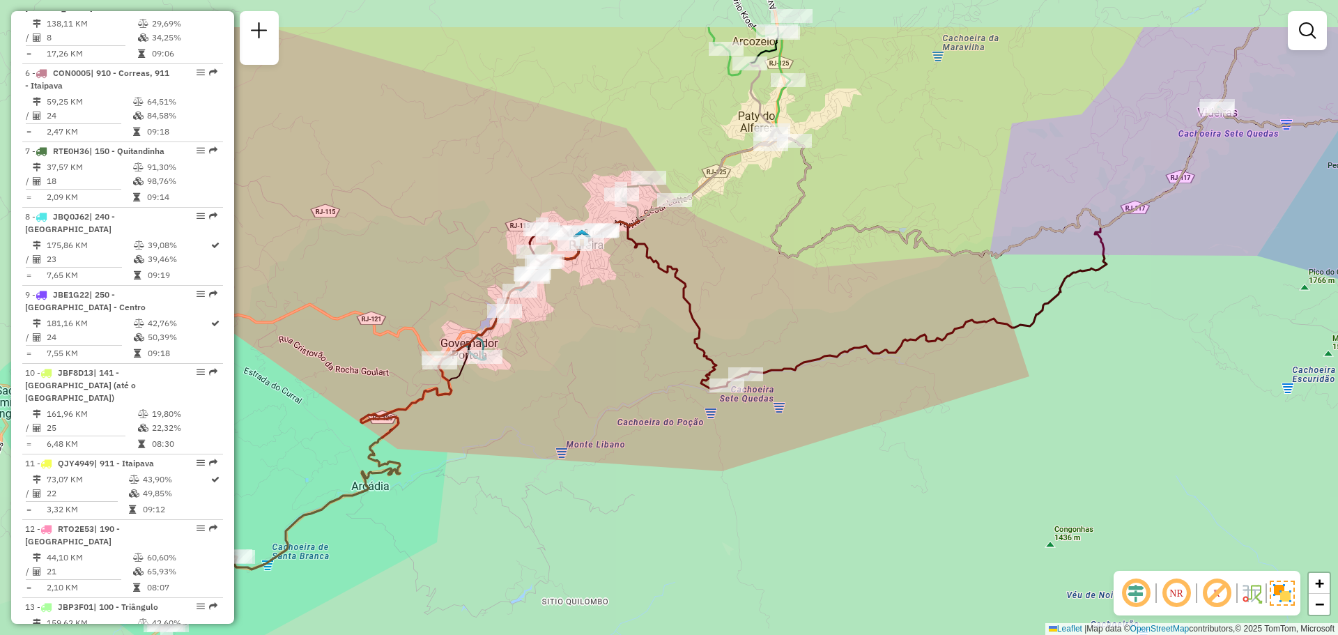
drag, startPoint x: 652, startPoint y: 298, endPoint x: 604, endPoint y: 358, distance: 76.8
click at [604, 358] on div "Janela de atendimento Grade de atendimento Capacidade Transportadoras Veículos …" at bounding box center [669, 317] width 1338 height 635
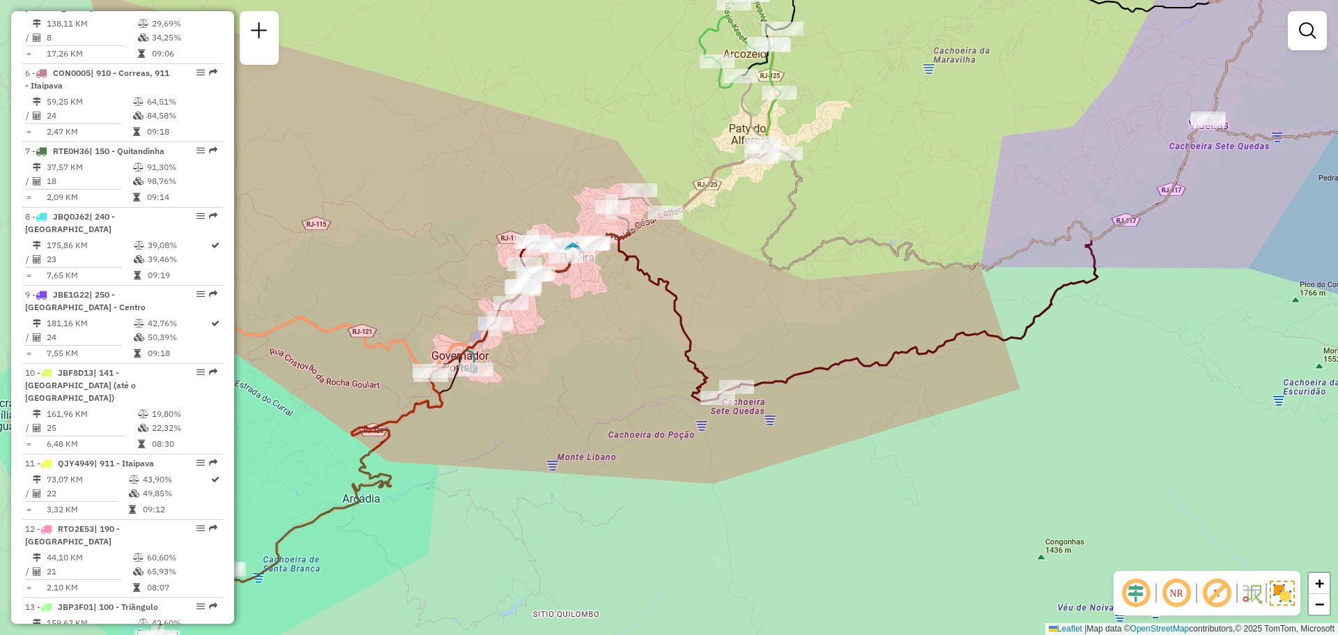
drag, startPoint x: 780, startPoint y: 270, endPoint x: 698, endPoint y: 328, distance: 100.4
click at [753, 270] on icon at bounding box center [1111, 121] width 717 height 298
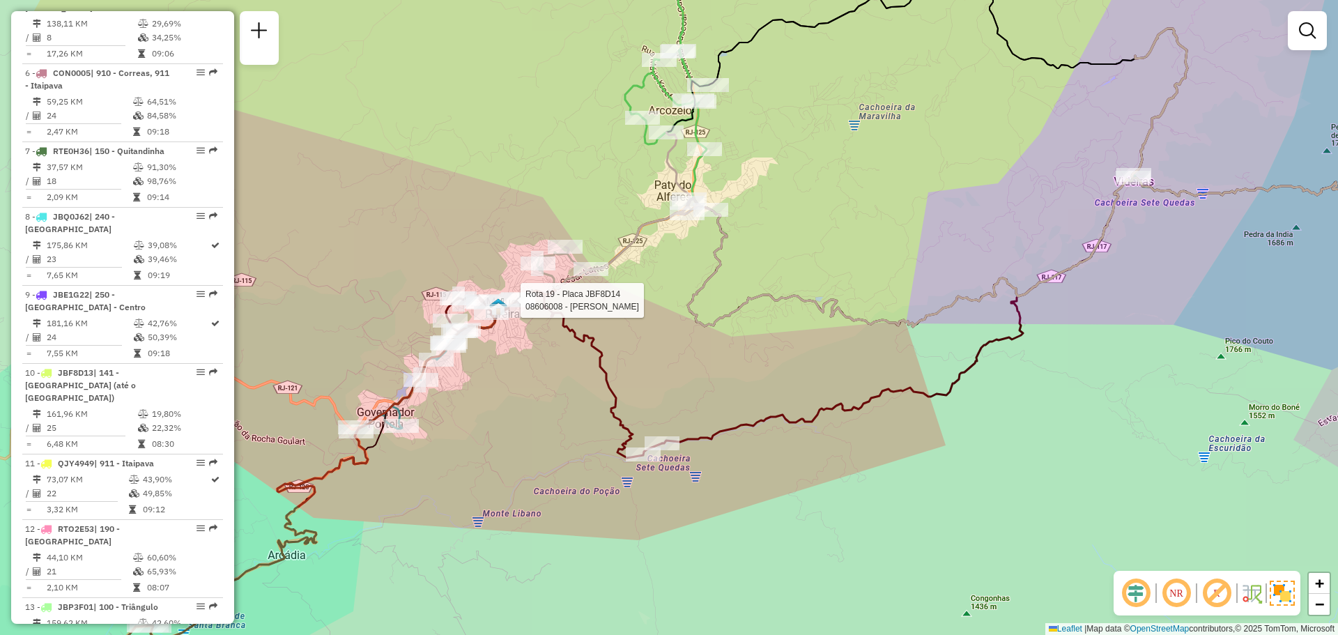
select select "**********"
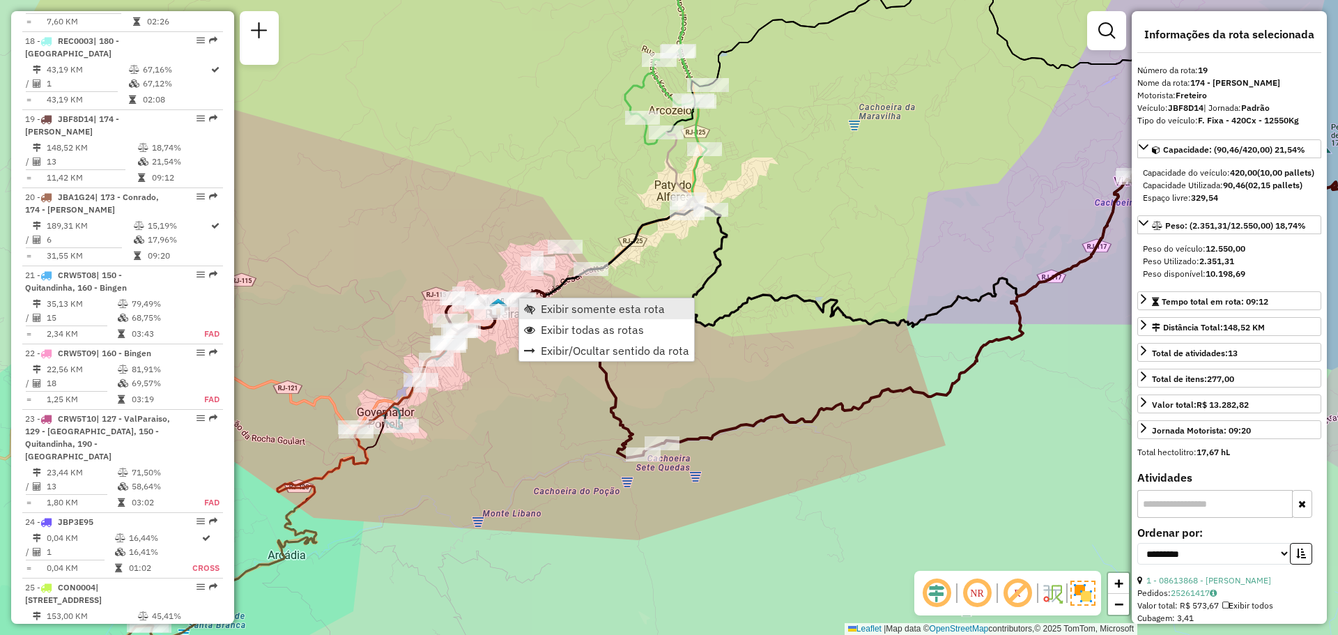
scroll to position [1906, 0]
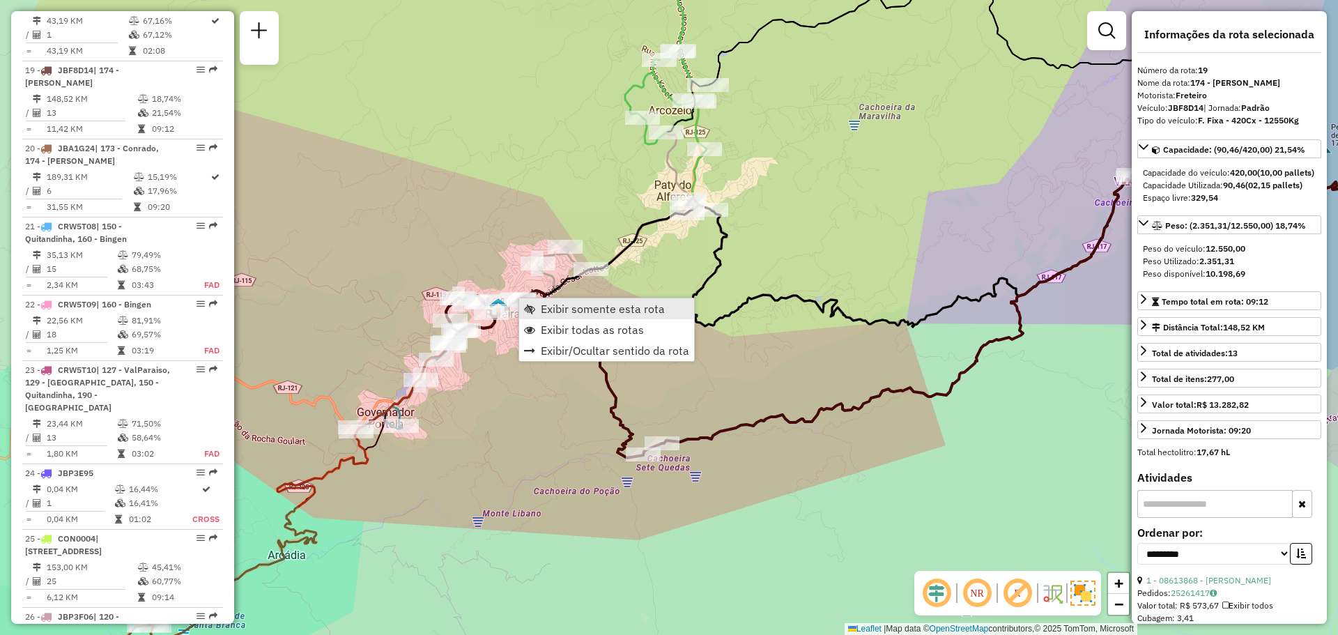
click at [539, 310] on link "Exibir somente esta rota" at bounding box center [606, 308] width 175 height 21
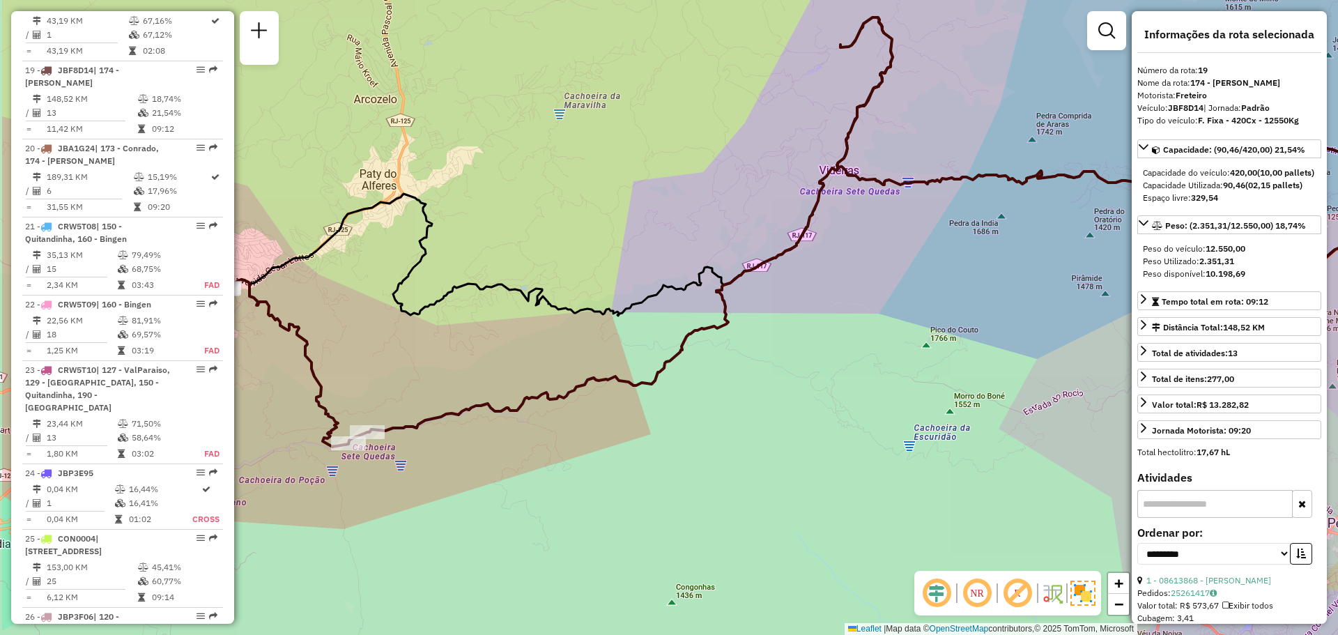
drag, startPoint x: 495, startPoint y: 327, endPoint x: 661, endPoint y: 256, distance: 180.5
click at [713, 240] on div "Janela de atendimento Grade de atendimento Capacidade Transportadoras Veículos …" at bounding box center [669, 317] width 1338 height 635
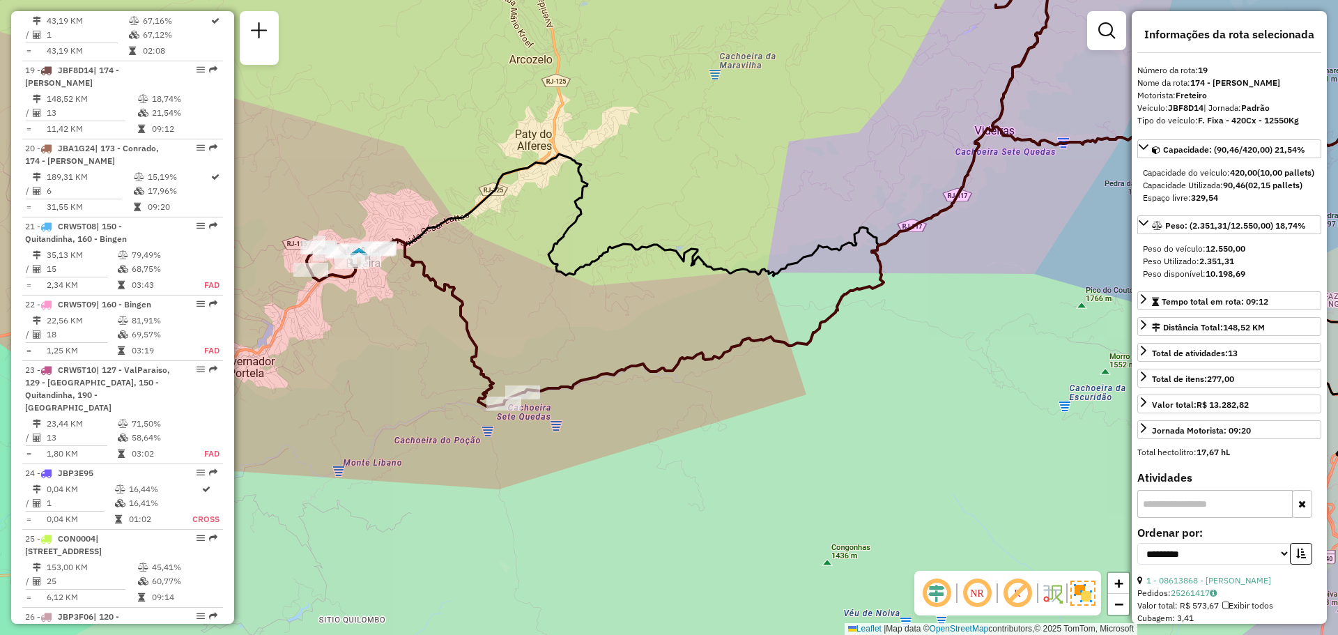
drag, startPoint x: 505, startPoint y: 316, endPoint x: 684, endPoint y: 290, distance: 181.0
click at [699, 289] on div "Janela de atendimento Grade de atendimento Capacidade Transportadoras Veículos …" at bounding box center [669, 317] width 1338 height 635
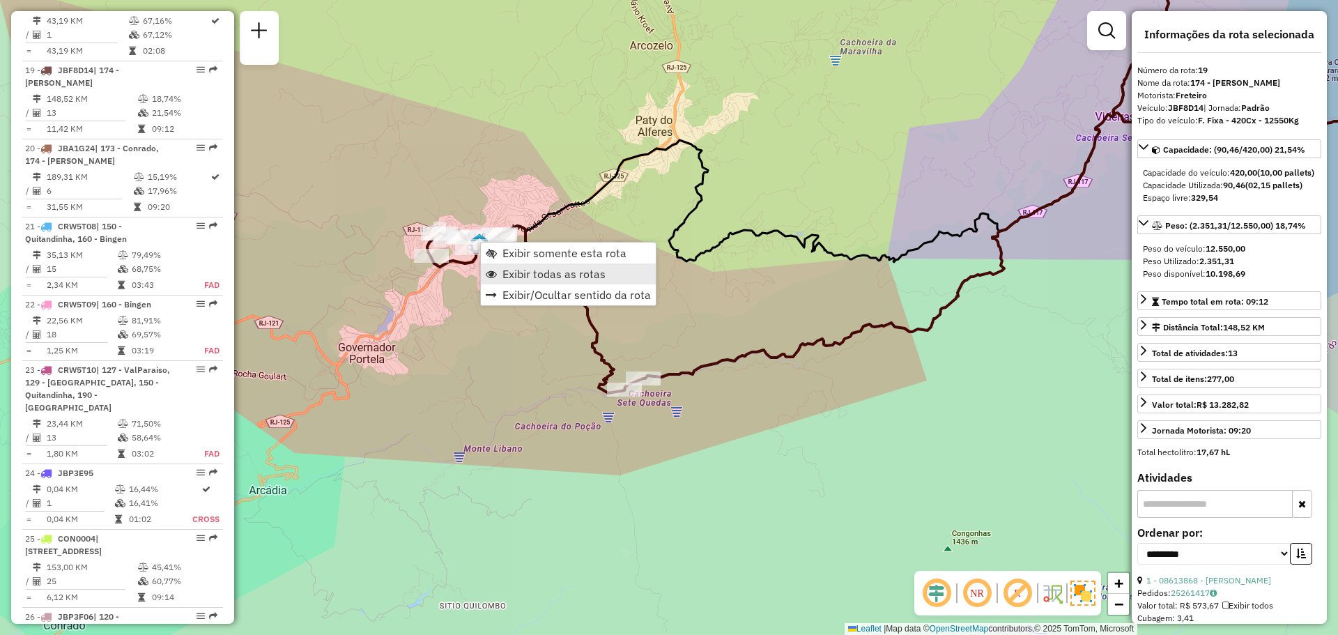
click at [545, 275] on span "Exibir todas as rotas" at bounding box center [554, 273] width 103 height 11
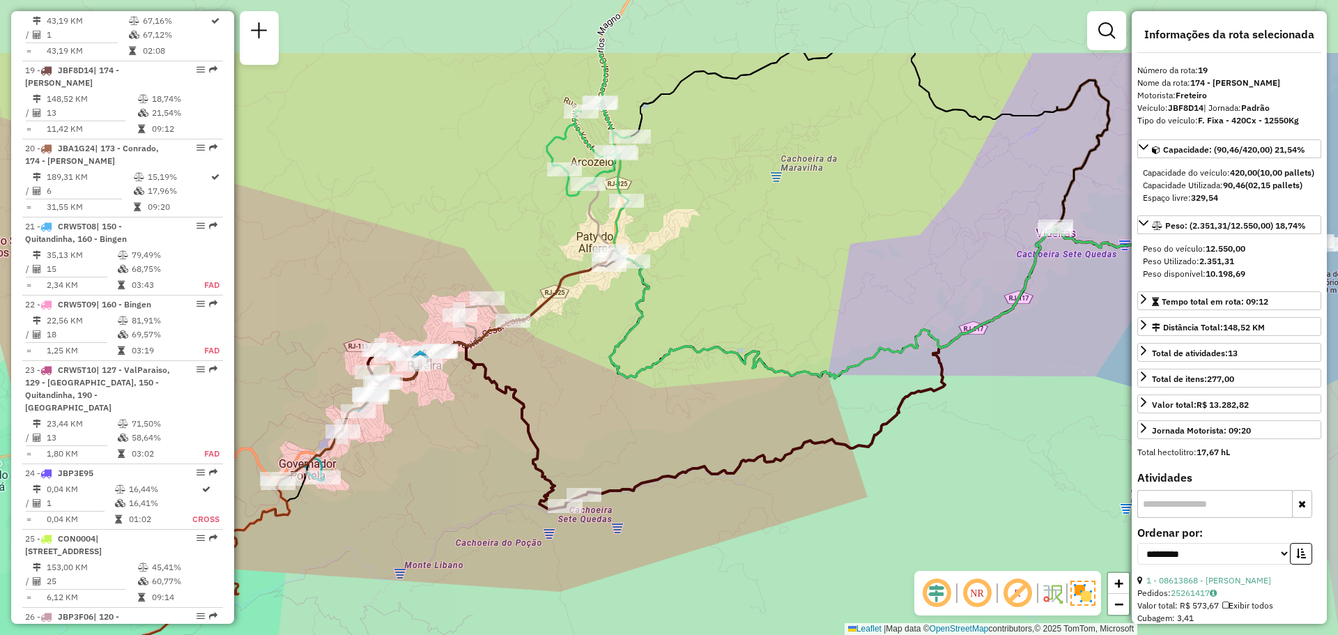
drag, startPoint x: 569, startPoint y: 232, endPoint x: 503, endPoint y: 362, distance: 146.2
click at [503, 362] on div "Janela de atendimento Grade de atendimento Capacidade Transportadoras Veículos …" at bounding box center [669, 317] width 1338 height 635
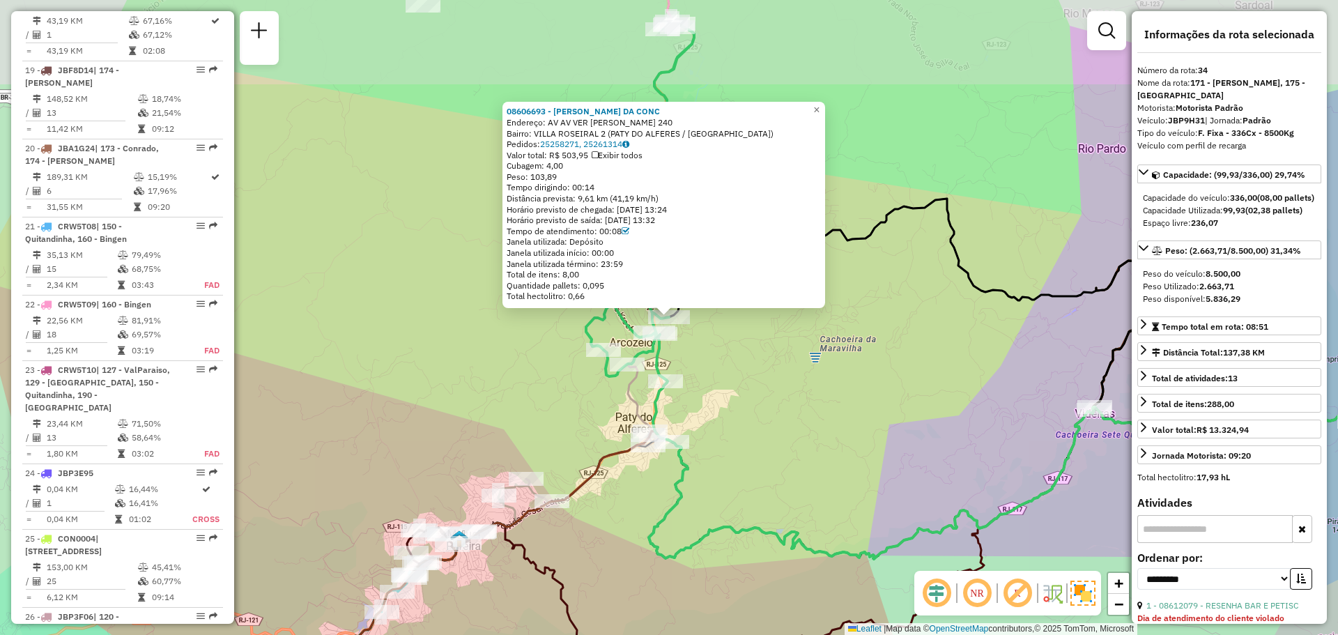
scroll to position [3054, 0]
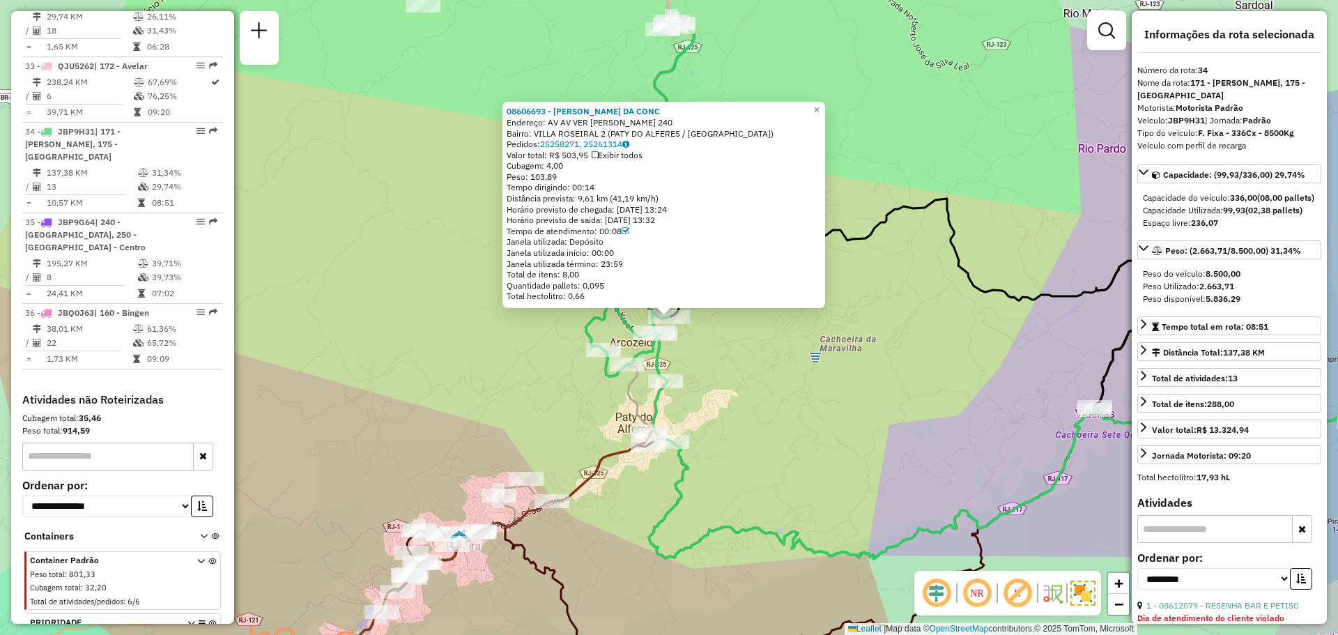
click at [416, 226] on div "08606693 - SIMONE GOMES DA CONC Endereço: AV AV VER LUIZ SOARES DA SILVA 240 Ba…" at bounding box center [669, 317] width 1338 height 635
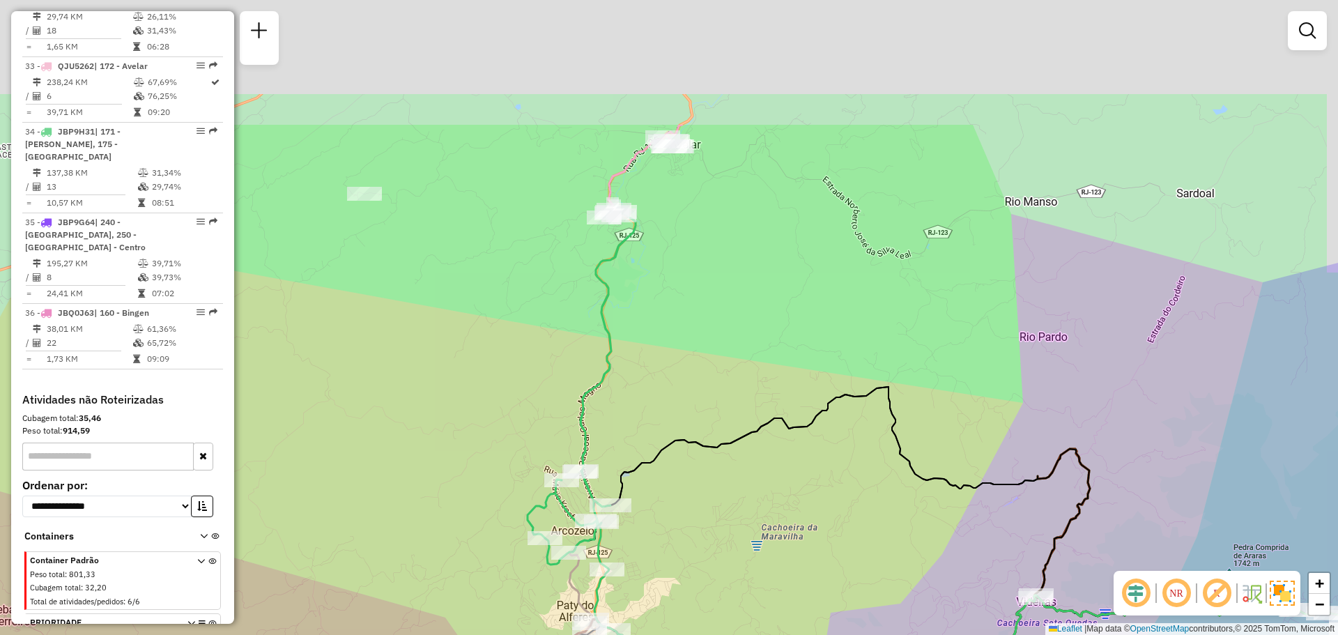
drag, startPoint x: 899, startPoint y: 142, endPoint x: 698, endPoint y: 261, distance: 233.7
click at [843, 287] on div "Janela de atendimento Grade de atendimento Capacidade Transportadoras Veículos …" at bounding box center [669, 317] width 1338 height 635
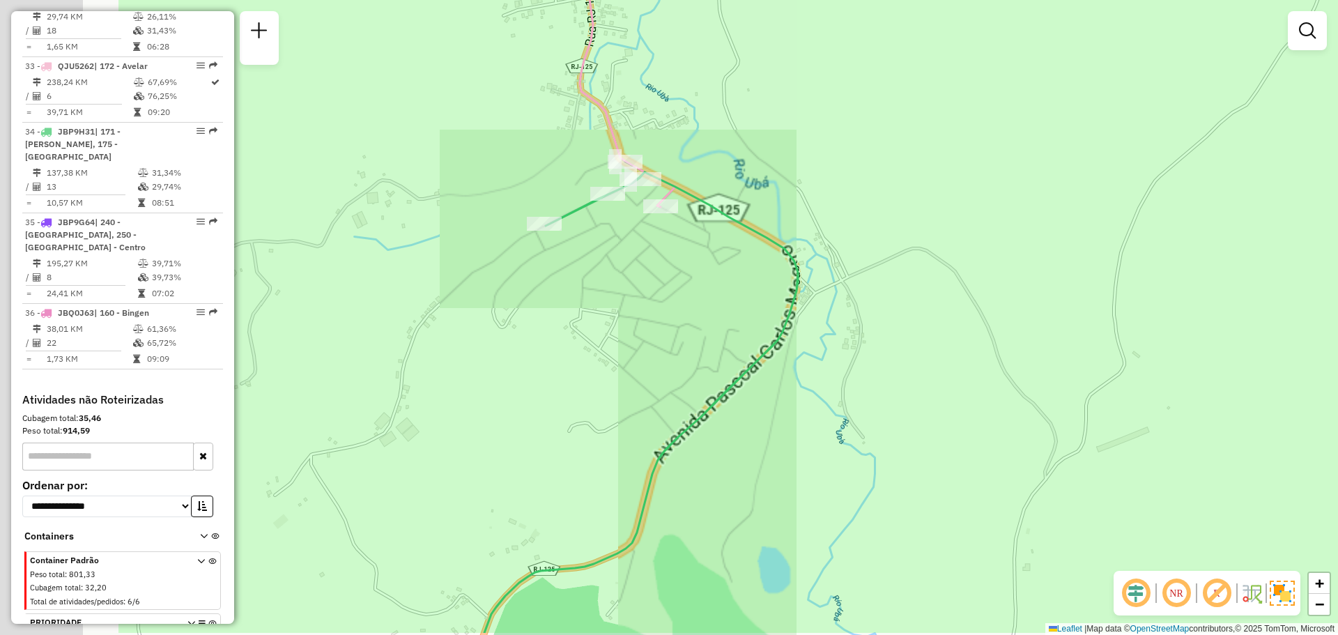
drag, startPoint x: 893, startPoint y: 210, endPoint x: 763, endPoint y: 157, distance: 140.3
click at [919, 203] on div "Janela de atendimento Grade de atendimento Capacidade Transportadoras Veículos …" at bounding box center [669, 317] width 1338 height 635
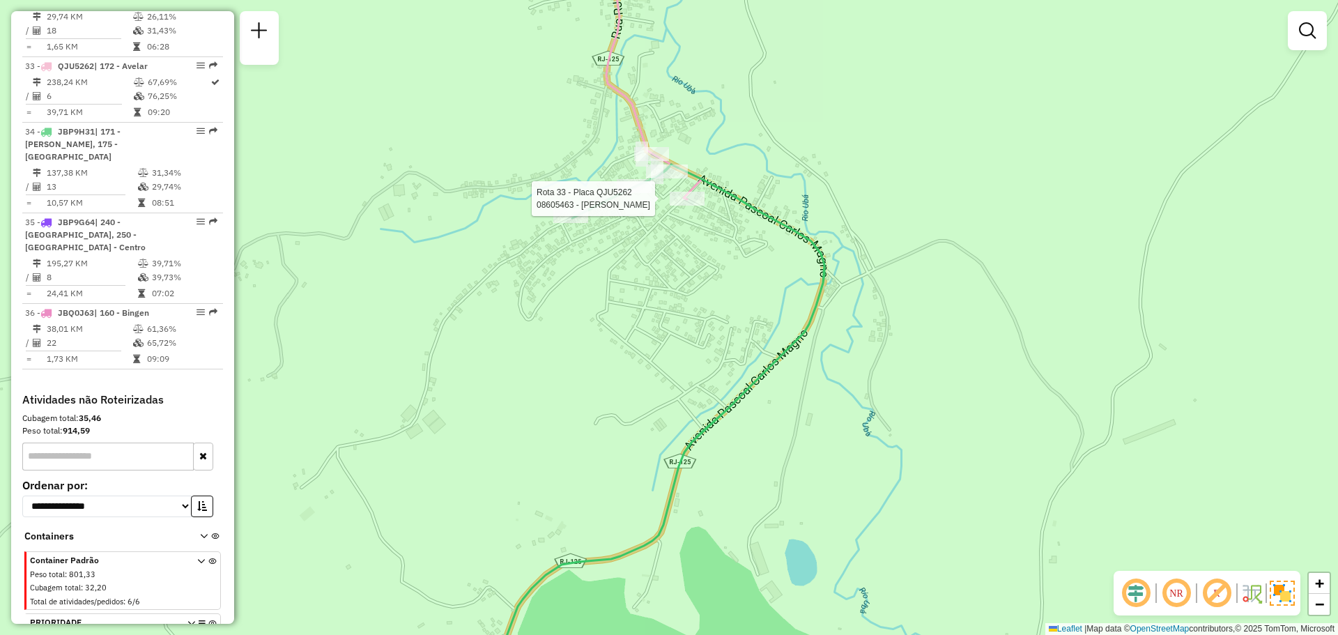
select select "**********"
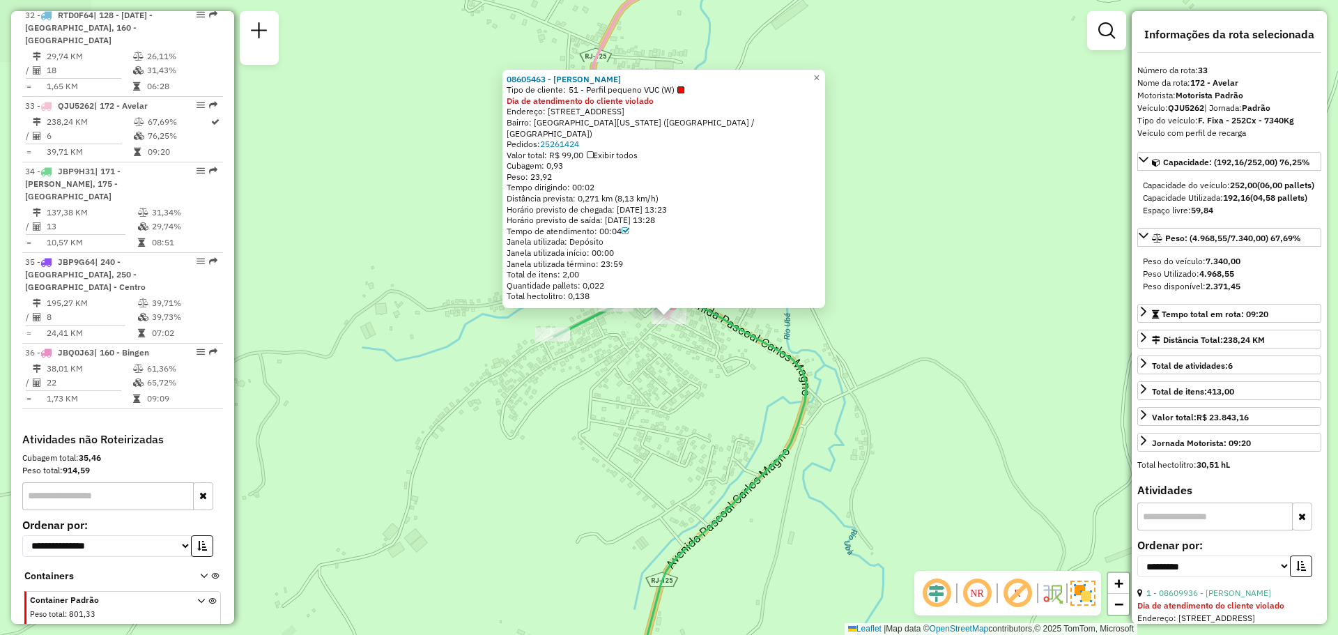
scroll to position [3012, 0]
click at [581, 412] on div "Rota 33 - Placa QJU5262 08605463 - BRUNO JOSE PINHEIRO 08605463 - BRUNO JOSE PI…" at bounding box center [669, 317] width 1338 height 635
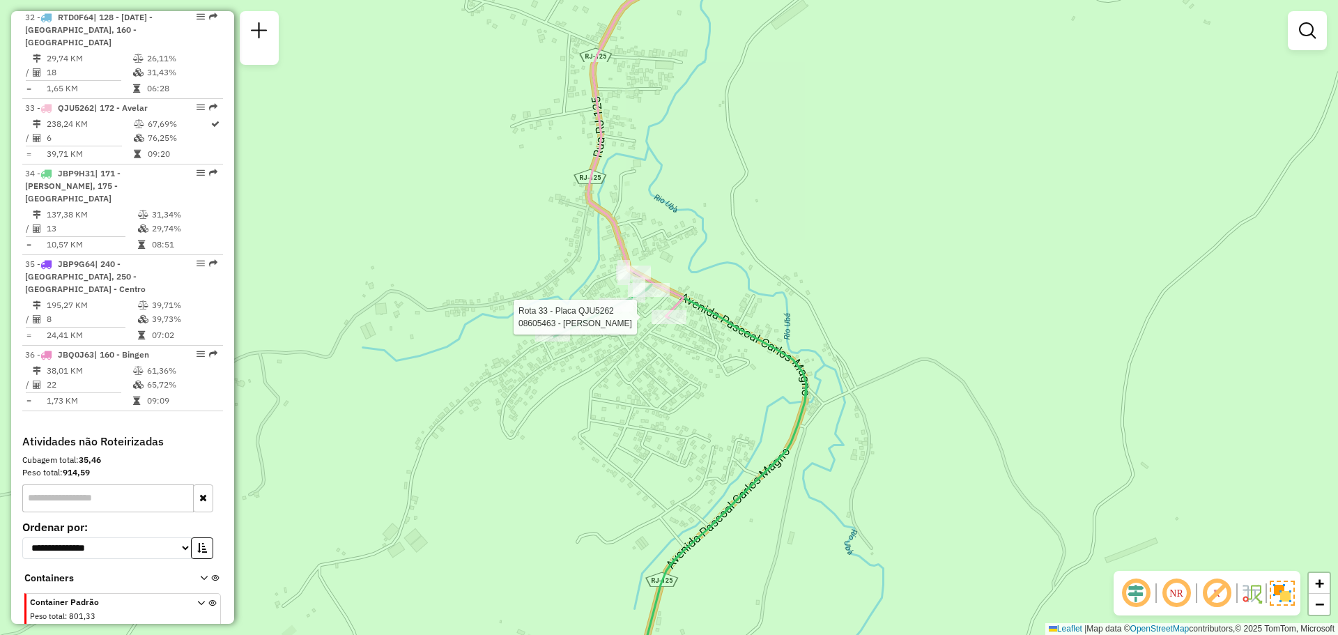
select select "**********"
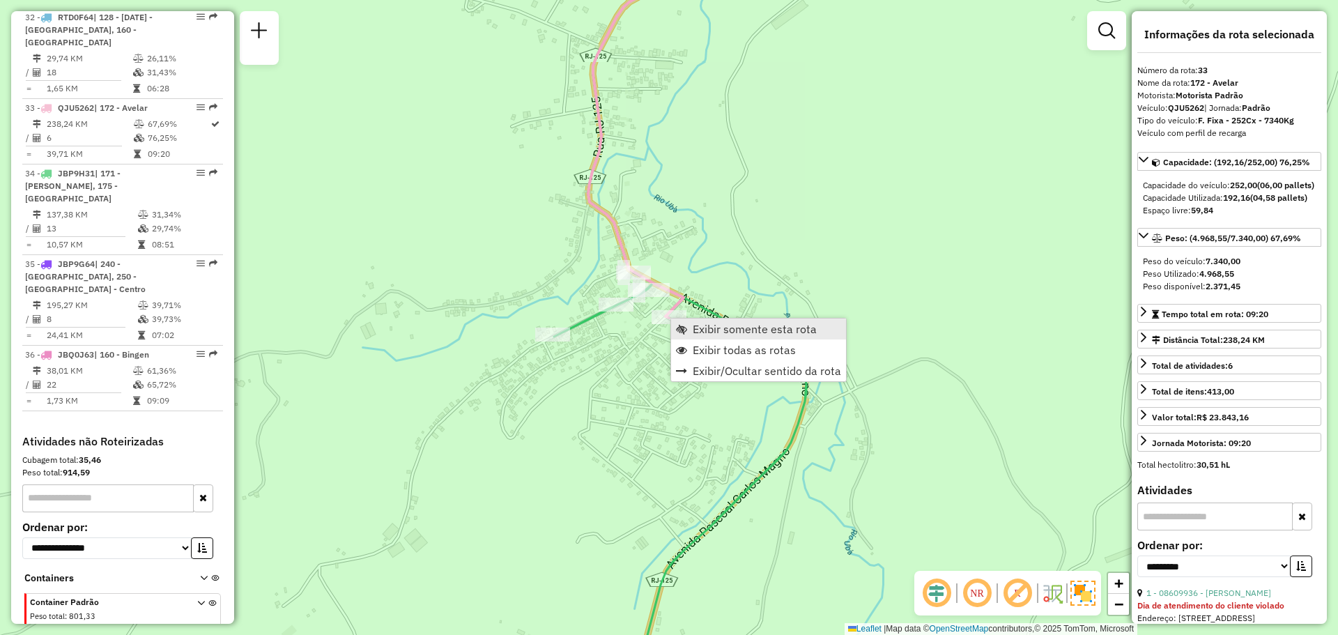
click at [702, 329] on span "Exibir somente esta rota" at bounding box center [755, 328] width 124 height 11
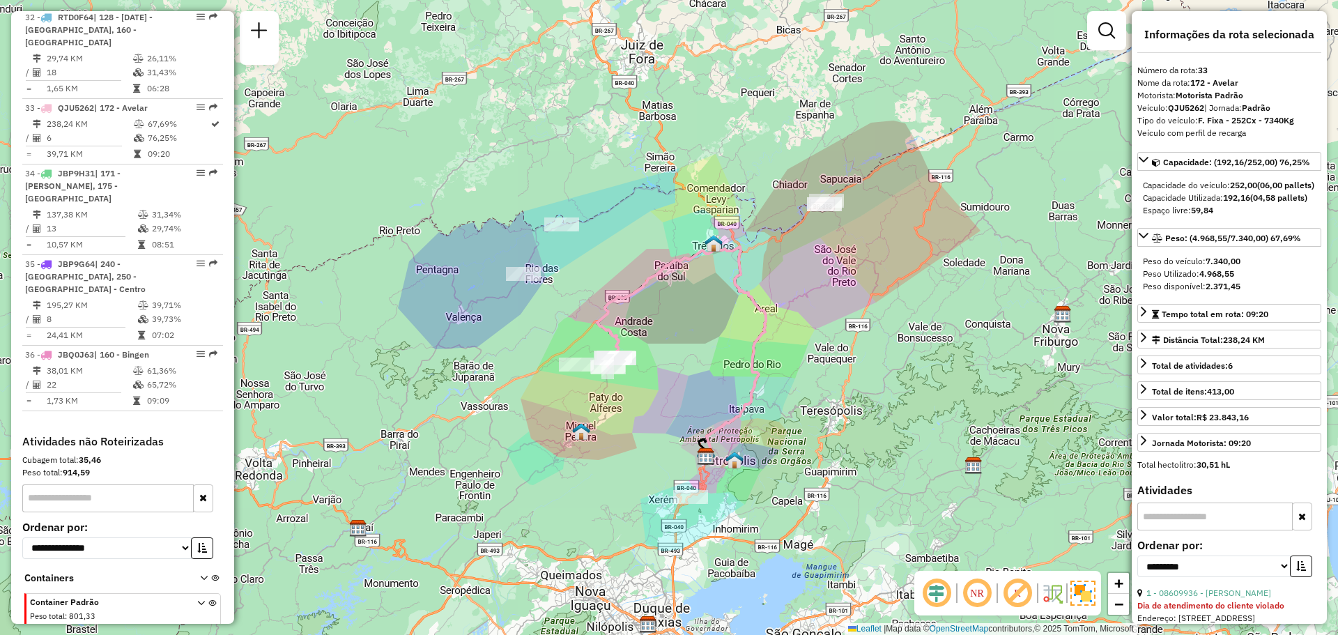
drag, startPoint x: 776, startPoint y: 213, endPoint x: 705, endPoint y: 341, distance: 146.6
click at [707, 339] on icon at bounding box center [681, 351] width 169 height 209
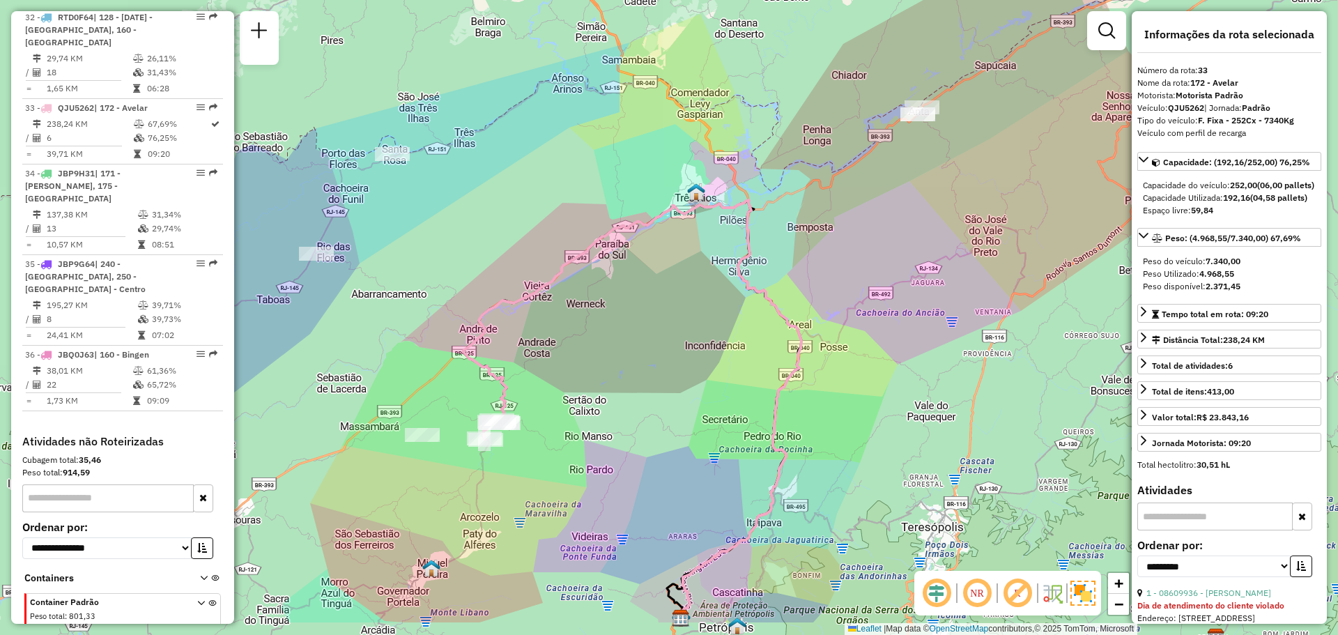
drag, startPoint x: 643, startPoint y: 367, endPoint x: 556, endPoint y: 307, distance: 106.1
click at [763, 224] on div "Janela de atendimento Grade de atendimento Capacidade Transportadoras Veículos …" at bounding box center [669, 317] width 1338 height 635
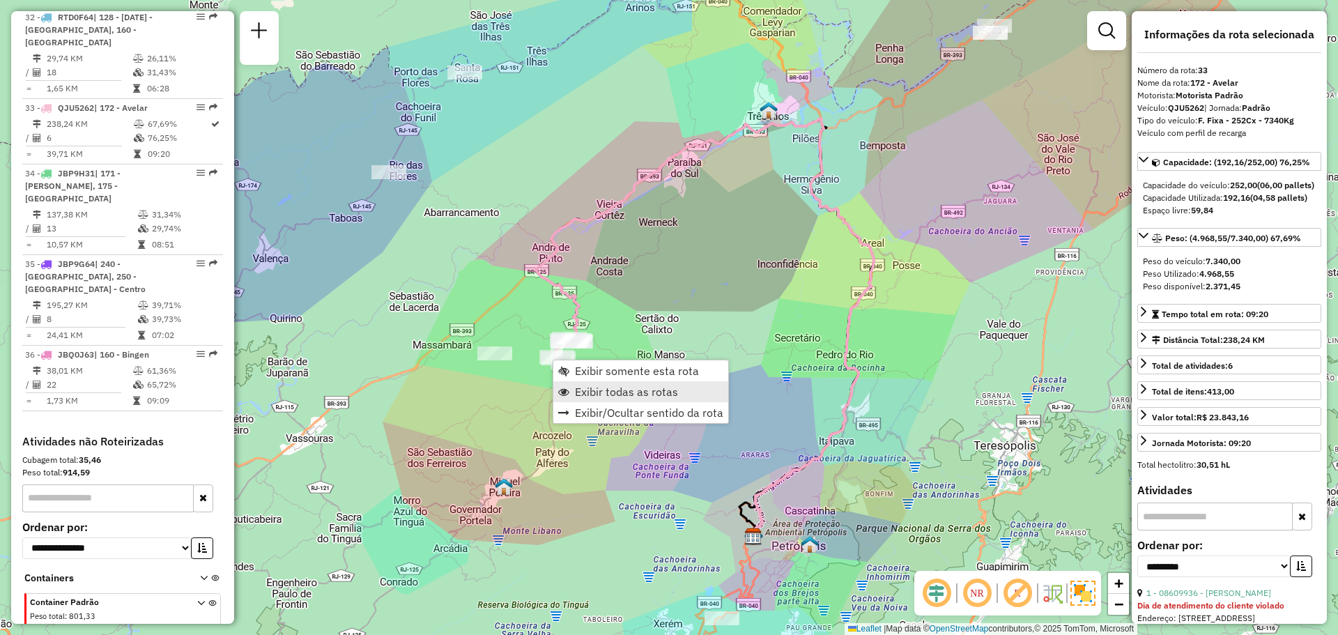
click at [592, 391] on span "Exibir todas as rotas" at bounding box center [626, 391] width 103 height 11
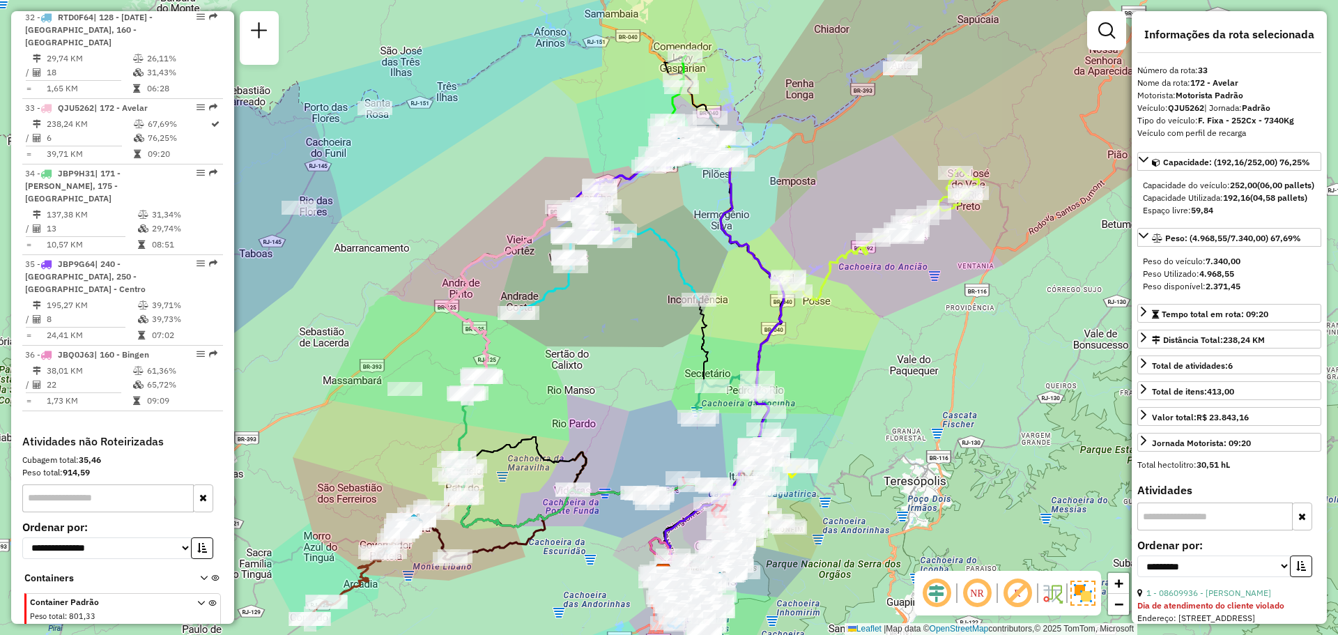
drag, startPoint x: 565, startPoint y: 376, endPoint x: 493, endPoint y: 413, distance: 81.4
click at [493, 413] on div "Janela de atendimento Grade de atendimento Capacidade Transportadoras Veículos …" at bounding box center [669, 317] width 1338 height 635
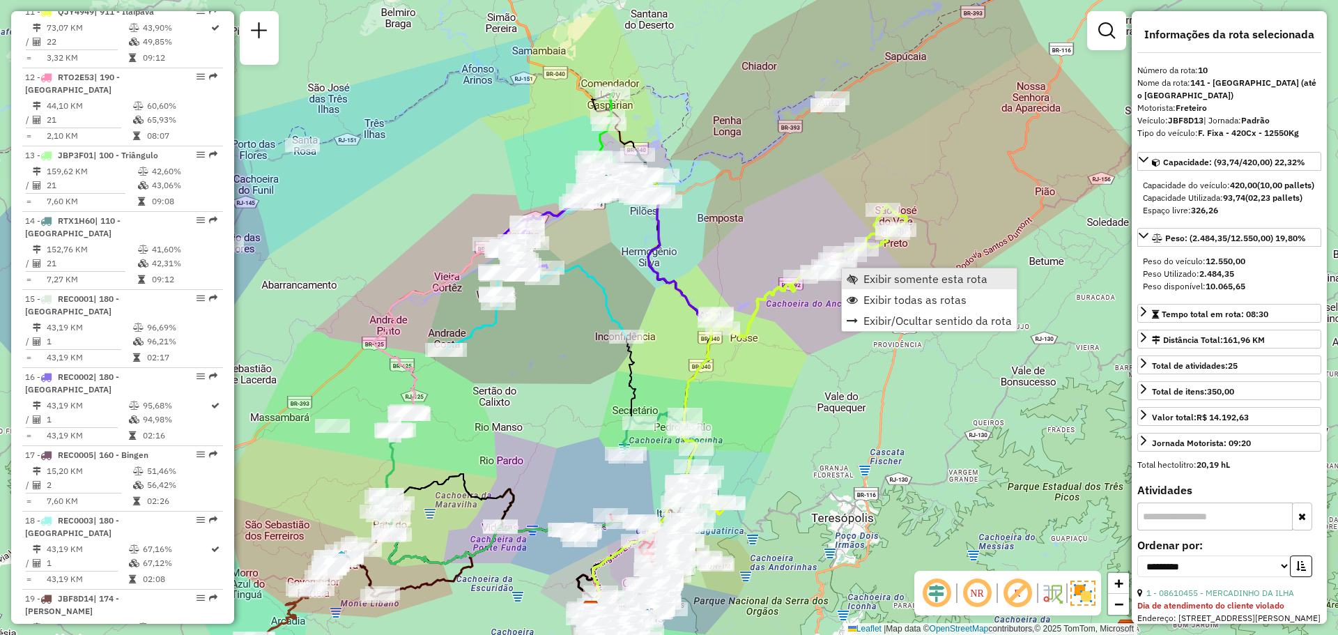
scroll to position [1292, 0]
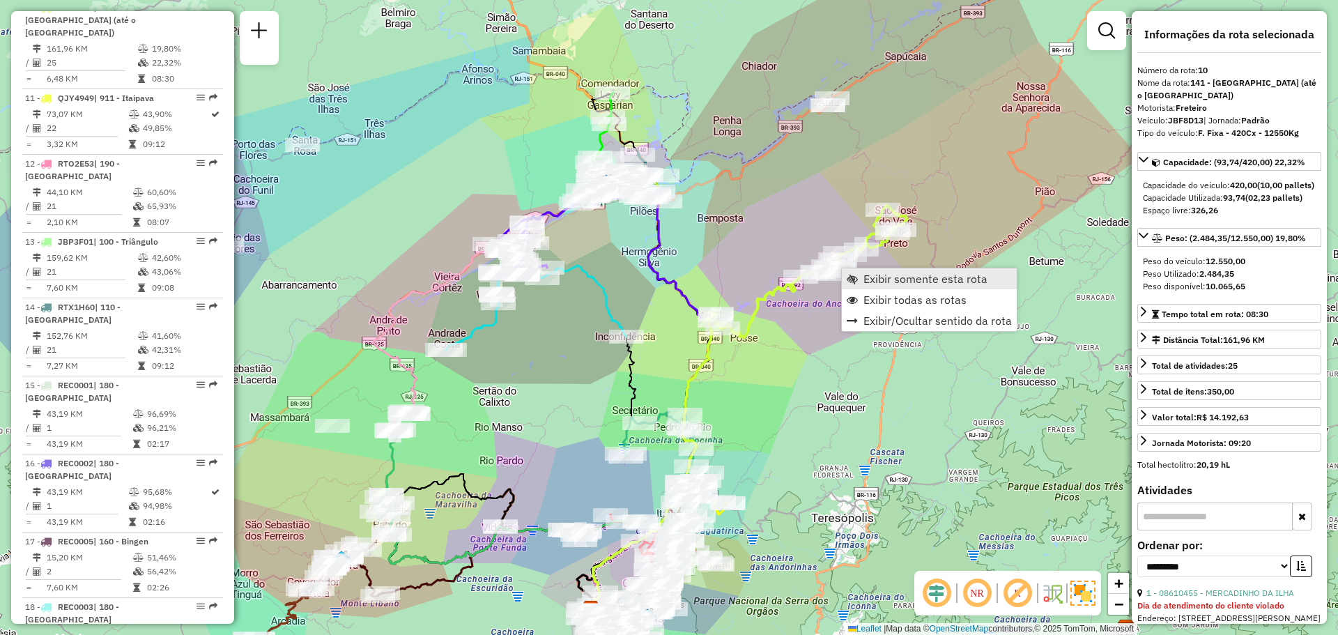
click at [850, 277] on span "Exibir somente esta rota" at bounding box center [852, 278] width 11 height 11
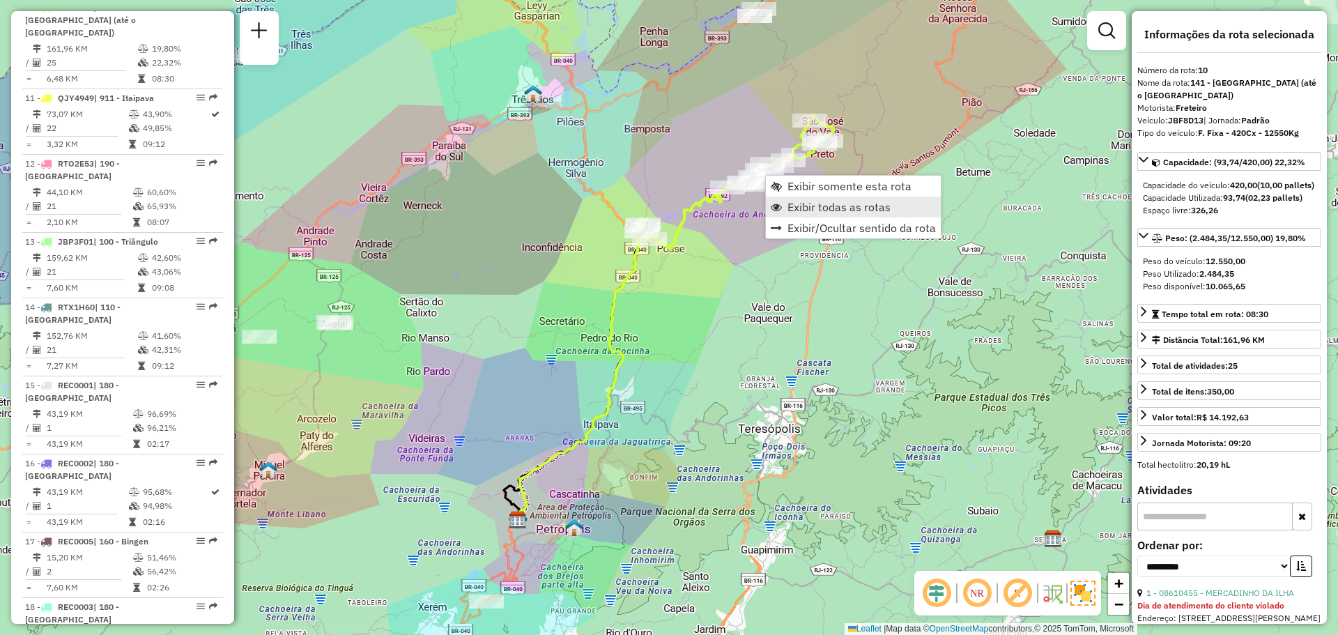
click at [798, 202] on span "Exibir todas as rotas" at bounding box center [839, 206] width 103 height 11
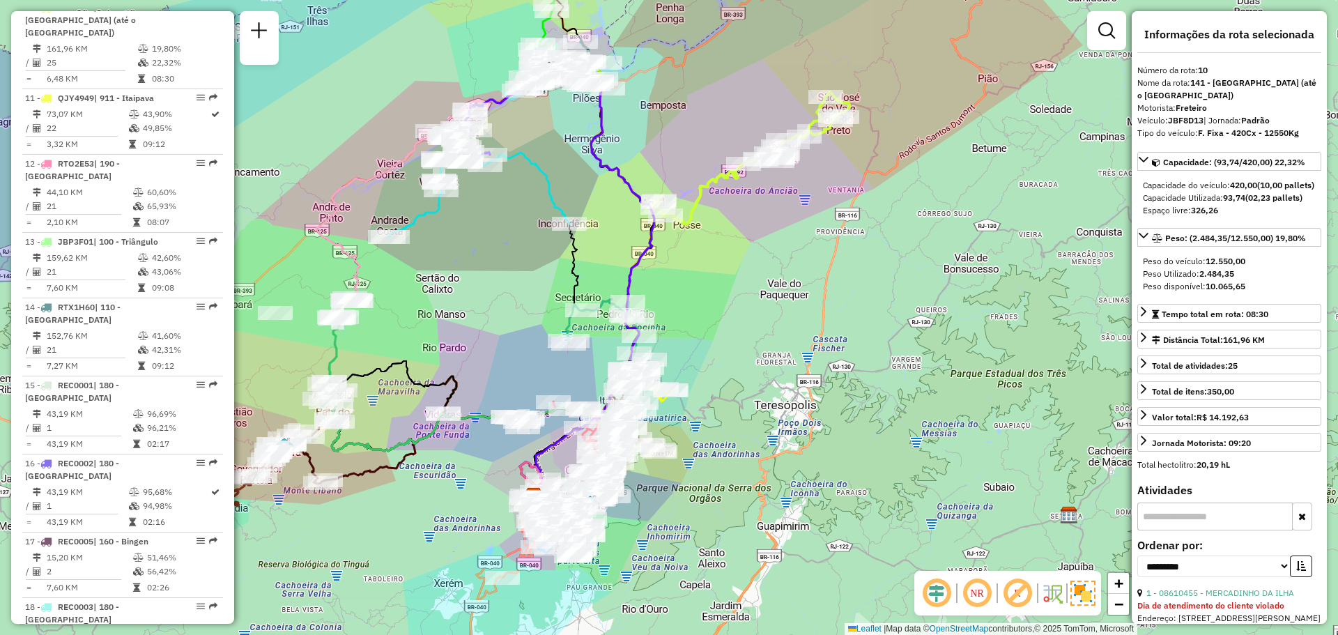
drag, startPoint x: 737, startPoint y: 308, endPoint x: 792, endPoint y: 224, distance: 100.7
click at [793, 224] on div "Janela de atendimento Grade de atendimento Capacidade Transportadoras Veículos …" at bounding box center [669, 317] width 1338 height 635
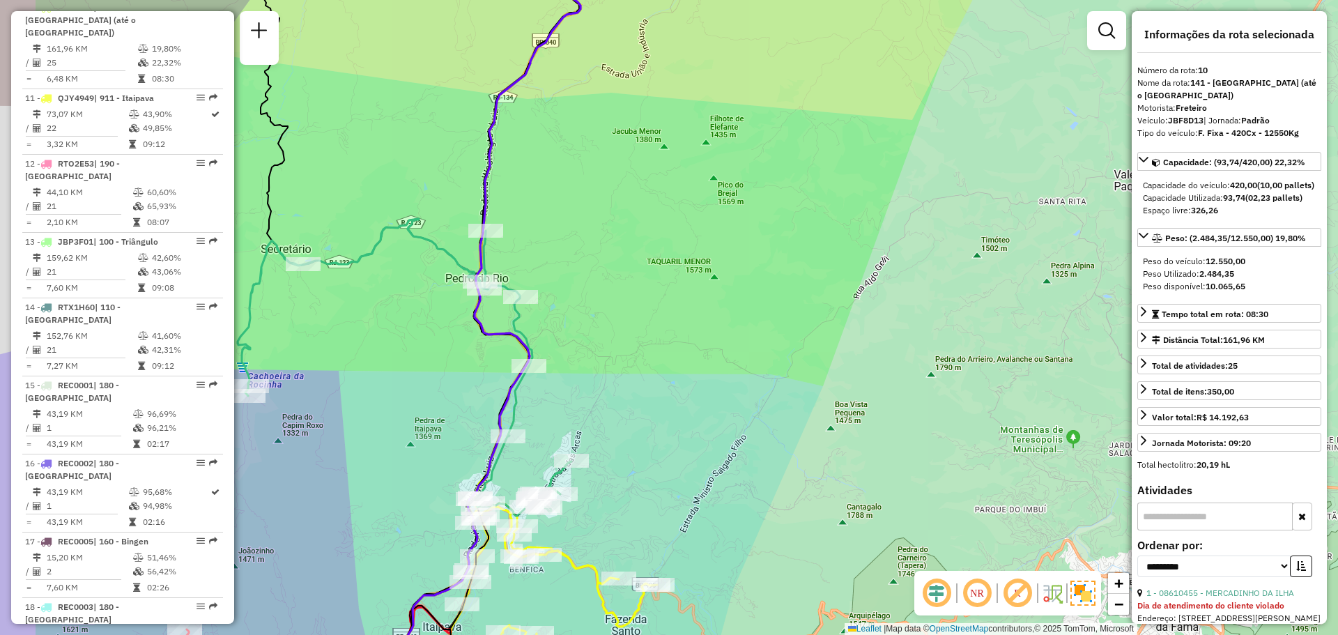
drag, startPoint x: 599, startPoint y: 286, endPoint x: 735, endPoint y: 259, distance: 139.2
click at [747, 259] on div "Janela de atendimento Grade de atendimento Capacidade Transportadoras Veículos …" at bounding box center [669, 317] width 1338 height 635
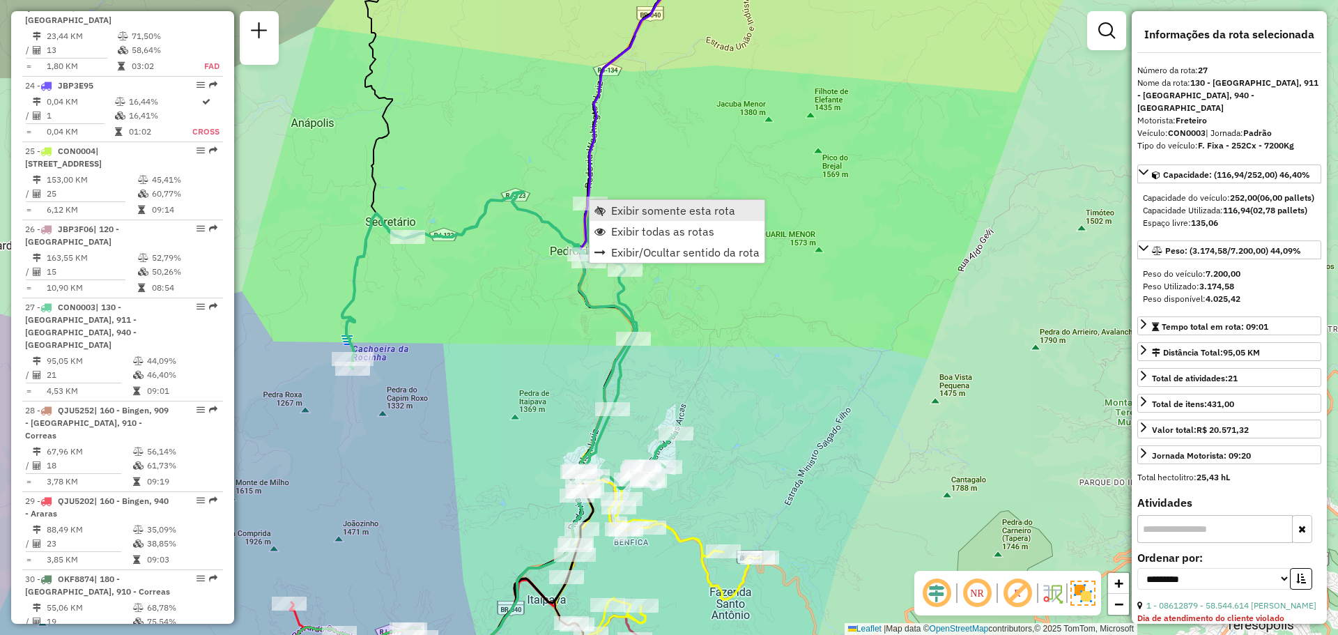
scroll to position [2543, 0]
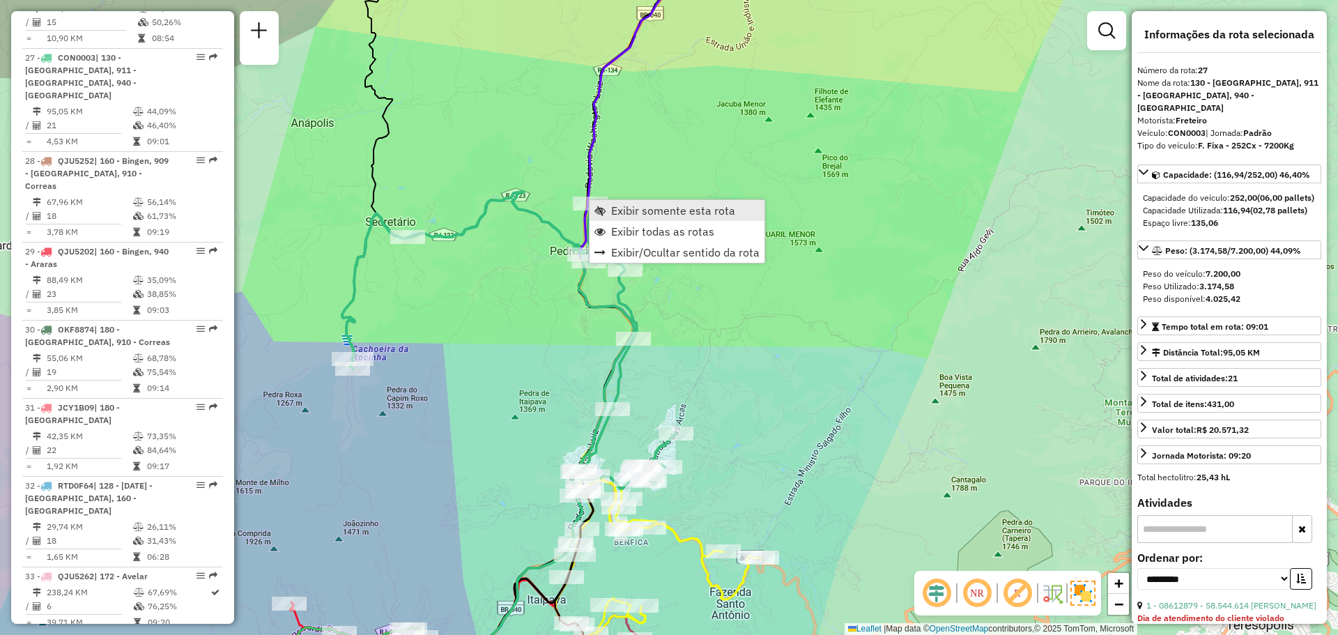
click at [617, 208] on span "Exibir somente esta rota" at bounding box center [673, 210] width 124 height 11
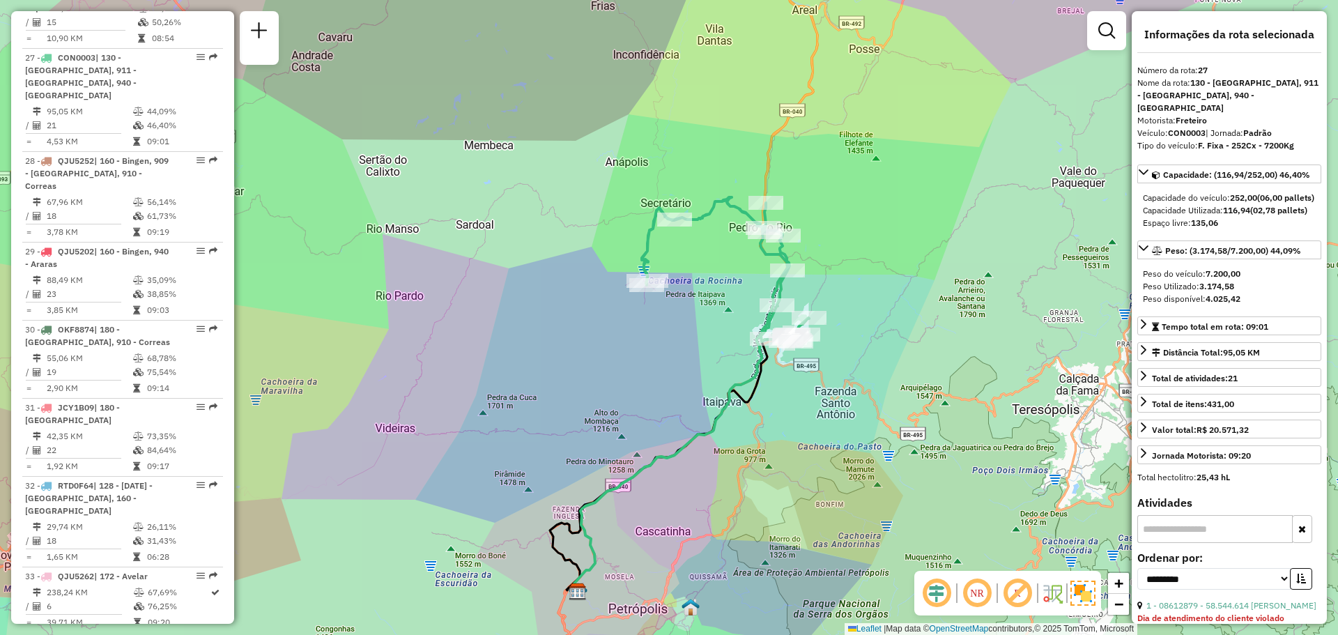
drag, startPoint x: 746, startPoint y: 210, endPoint x: 715, endPoint y: 256, distance: 54.7
click at [715, 256] on div "Janela de atendimento Grade de atendimento Capacidade Transportadoras Veículos …" at bounding box center [669, 317] width 1338 height 635
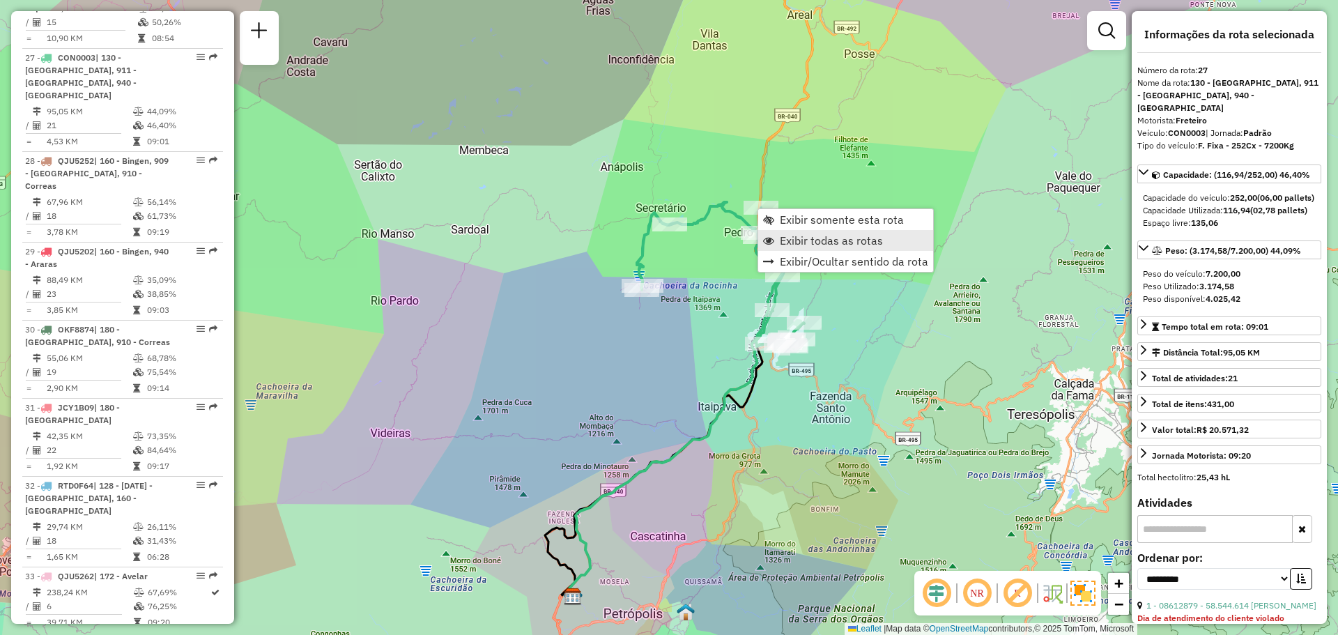
click at [786, 238] on span "Exibir todas as rotas" at bounding box center [831, 240] width 103 height 11
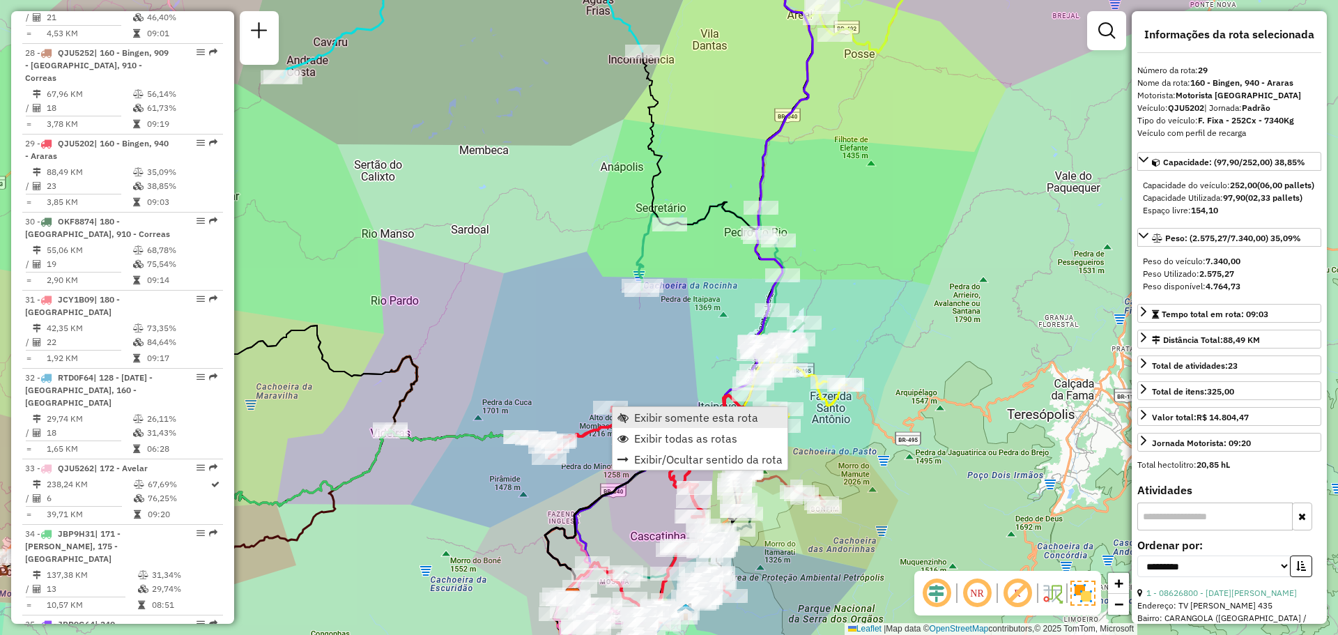
scroll to position [2699, 0]
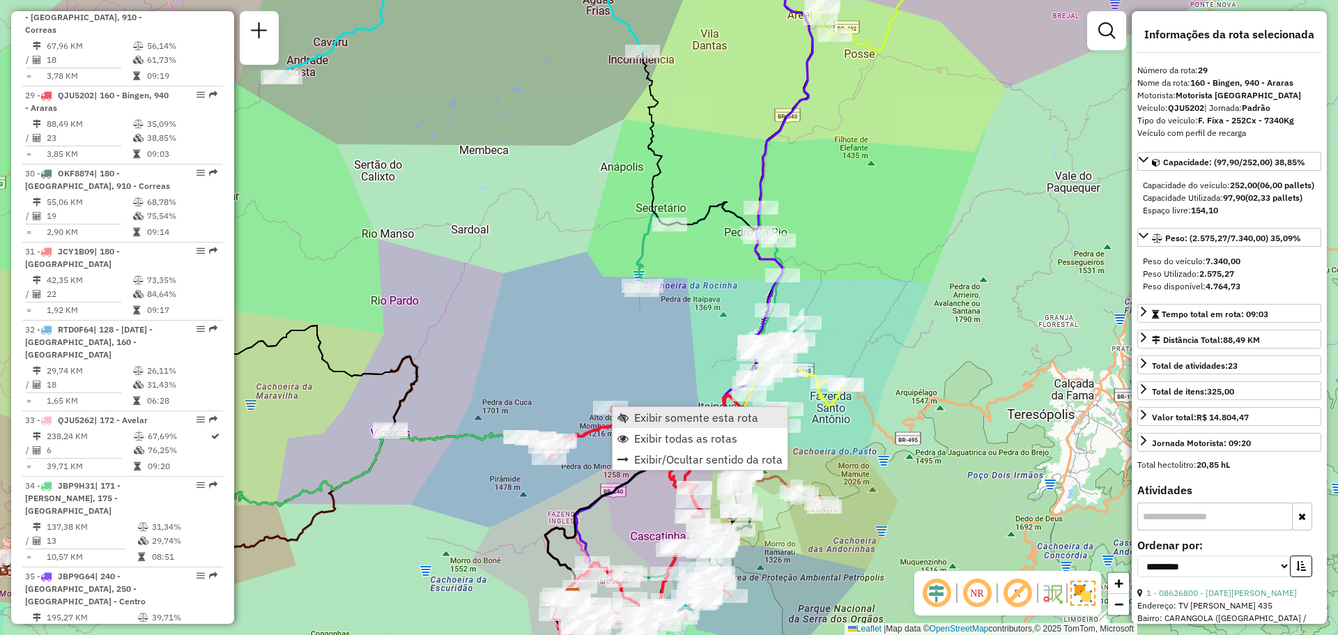
click at [641, 415] on span "Exibir somente esta rota" at bounding box center [696, 417] width 124 height 11
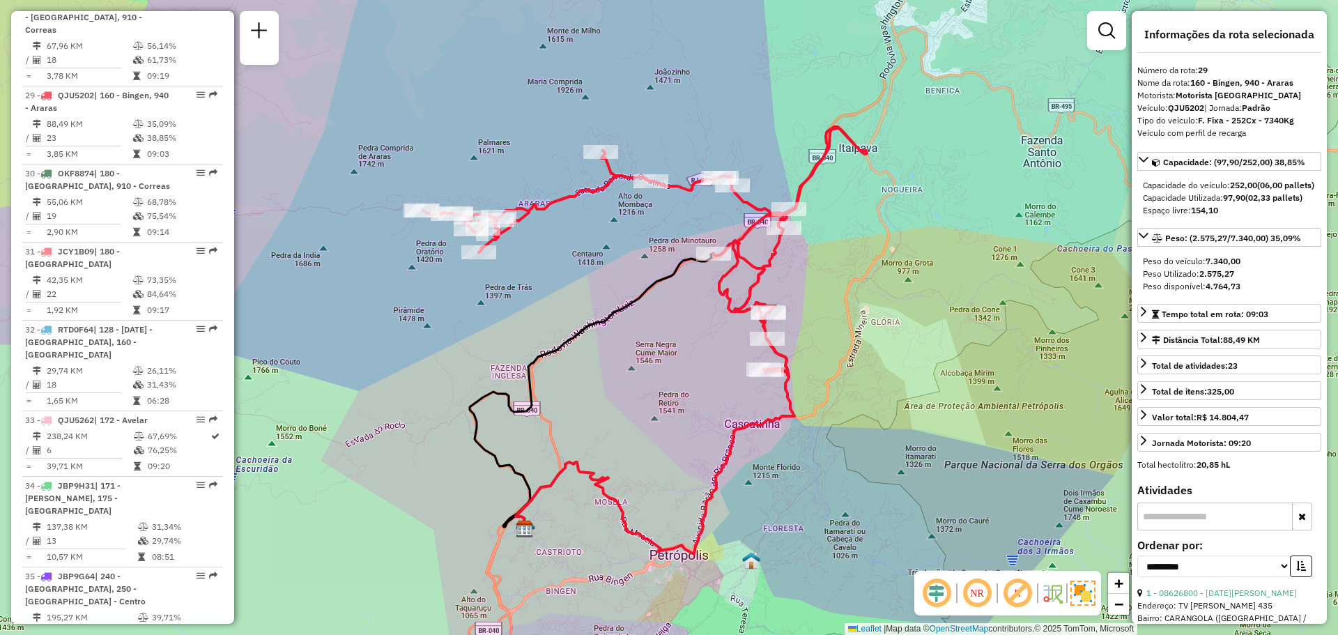
drag, startPoint x: 696, startPoint y: 340, endPoint x: 671, endPoint y: 363, distance: 34.0
click at [671, 363] on div "Janela de atendimento Grade de atendimento Capacidade Transportadoras Veículos …" at bounding box center [669, 317] width 1338 height 635
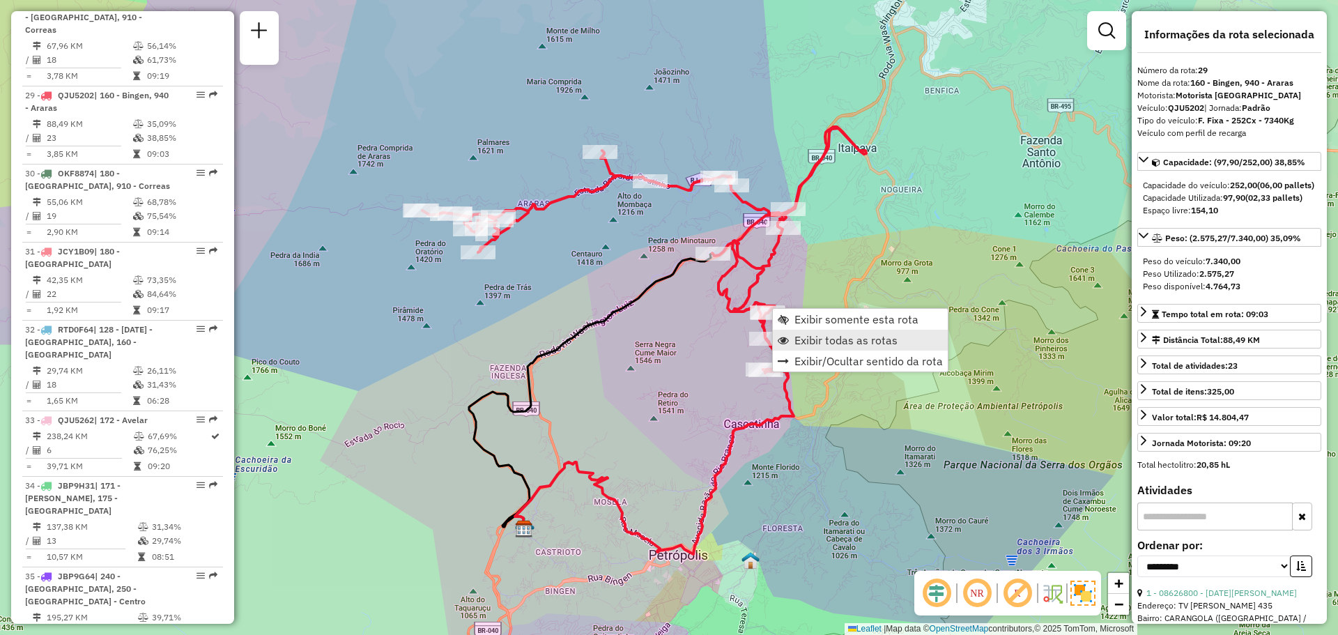
click at [788, 333] on link "Exibir todas as rotas" at bounding box center [860, 340] width 175 height 21
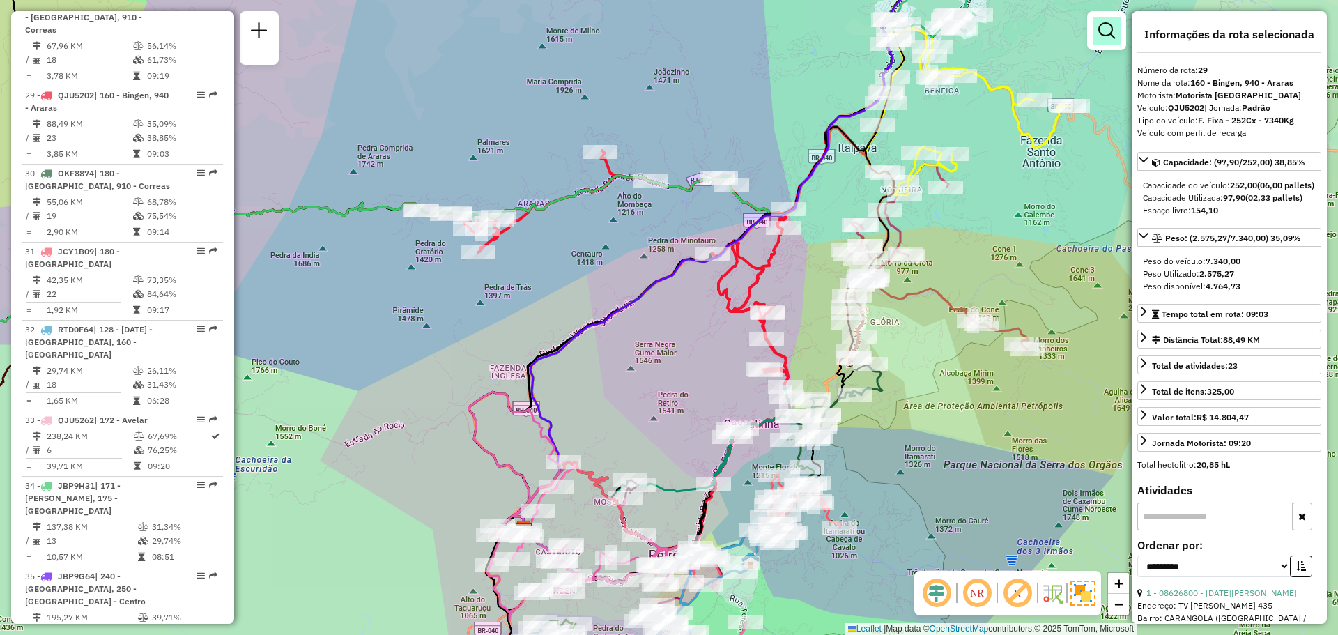
click at [1103, 28] on em at bounding box center [1106, 30] width 17 height 17
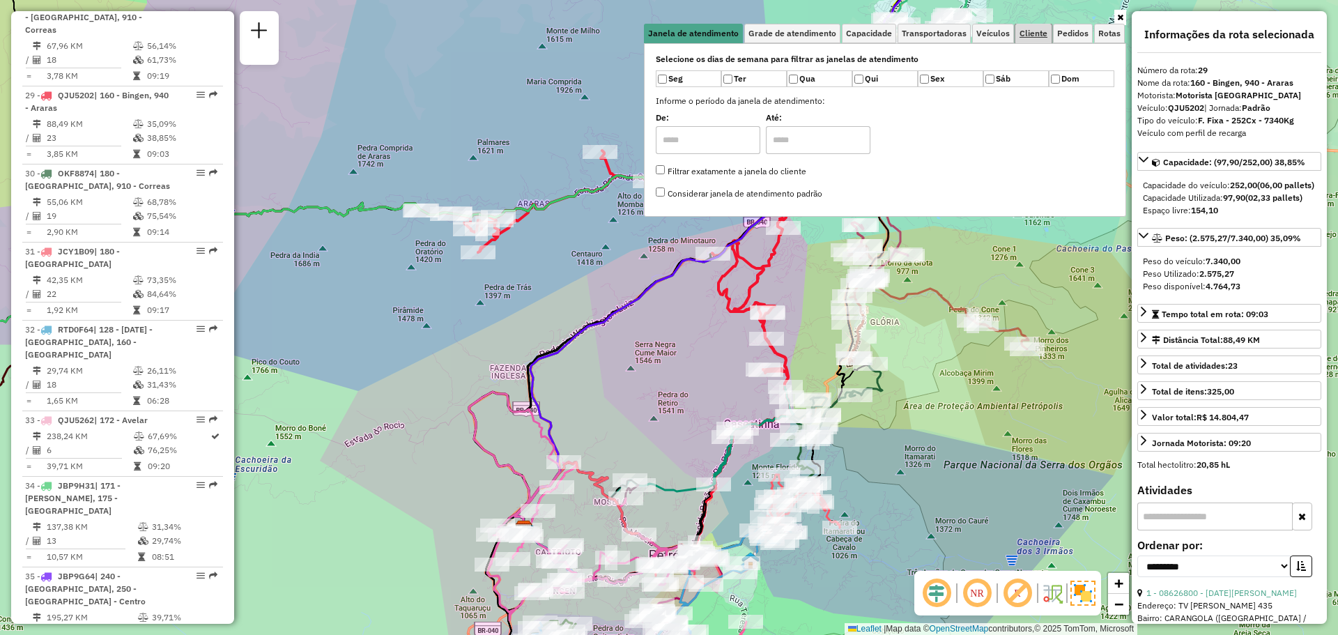
click at [1030, 27] on link "Cliente" at bounding box center [1034, 34] width 36 height 20
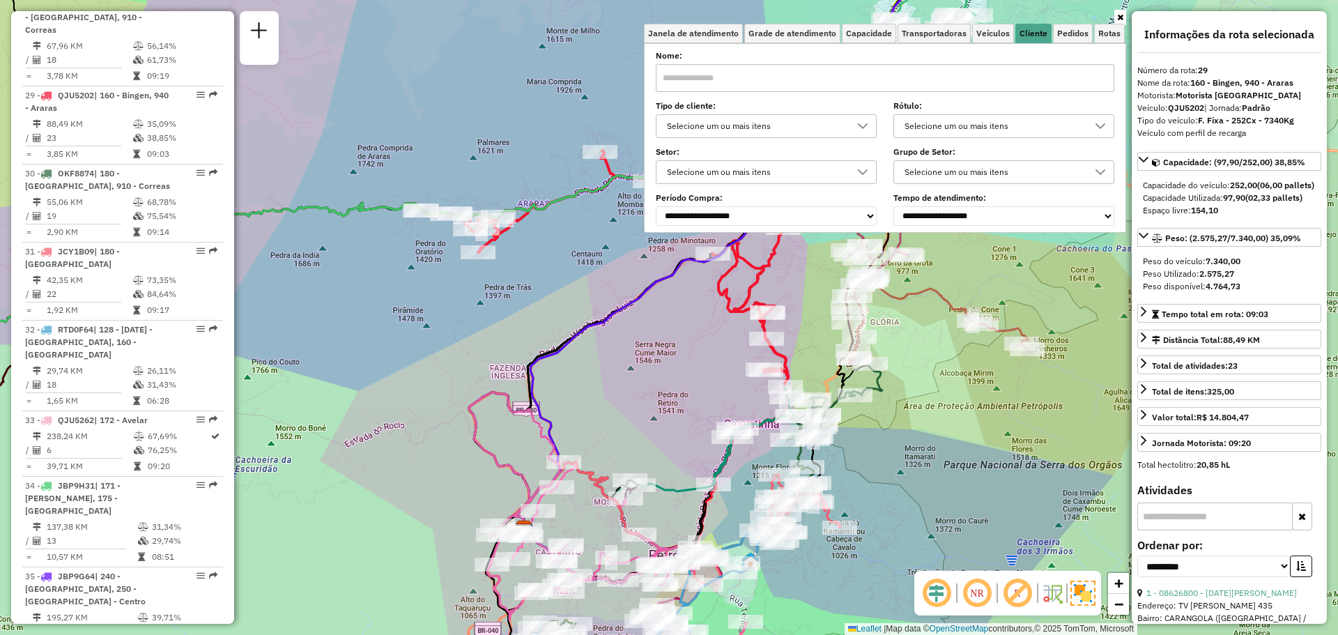
click at [821, 132] on div "Selecione um ou mais itens" at bounding box center [755, 126] width 187 height 22
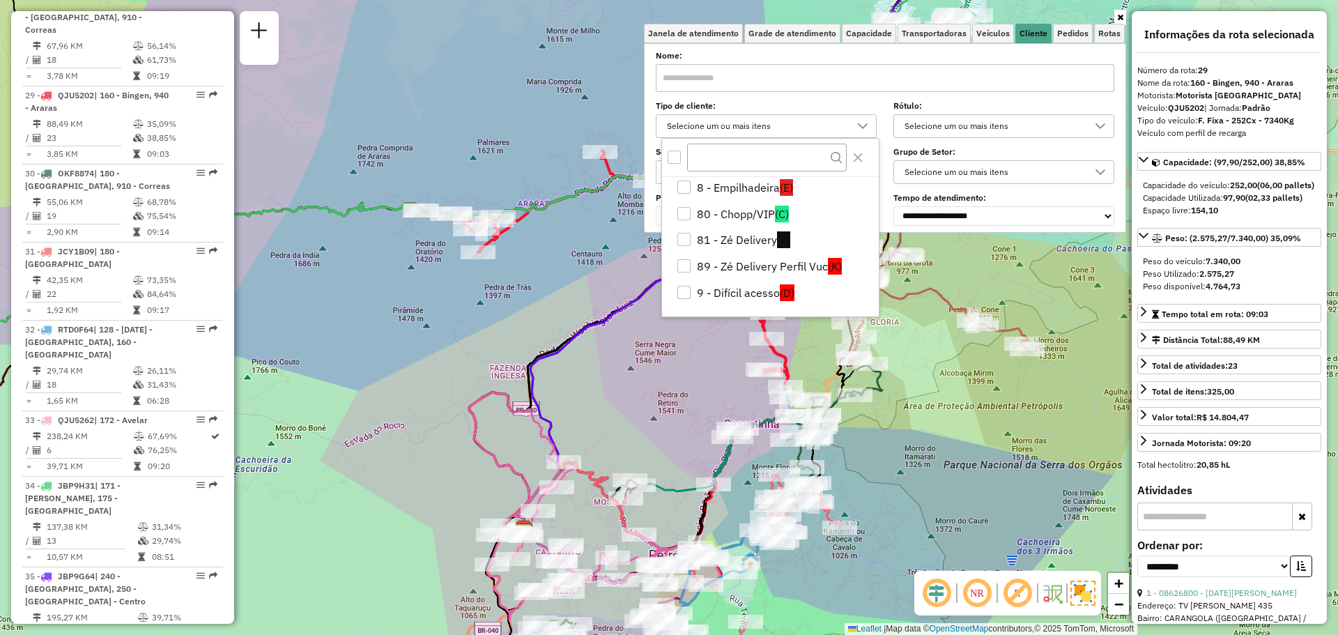
scroll to position [135, 0]
click at [738, 240] on li "81 - Zé Delivery (Z)" at bounding box center [773, 240] width 211 height 26
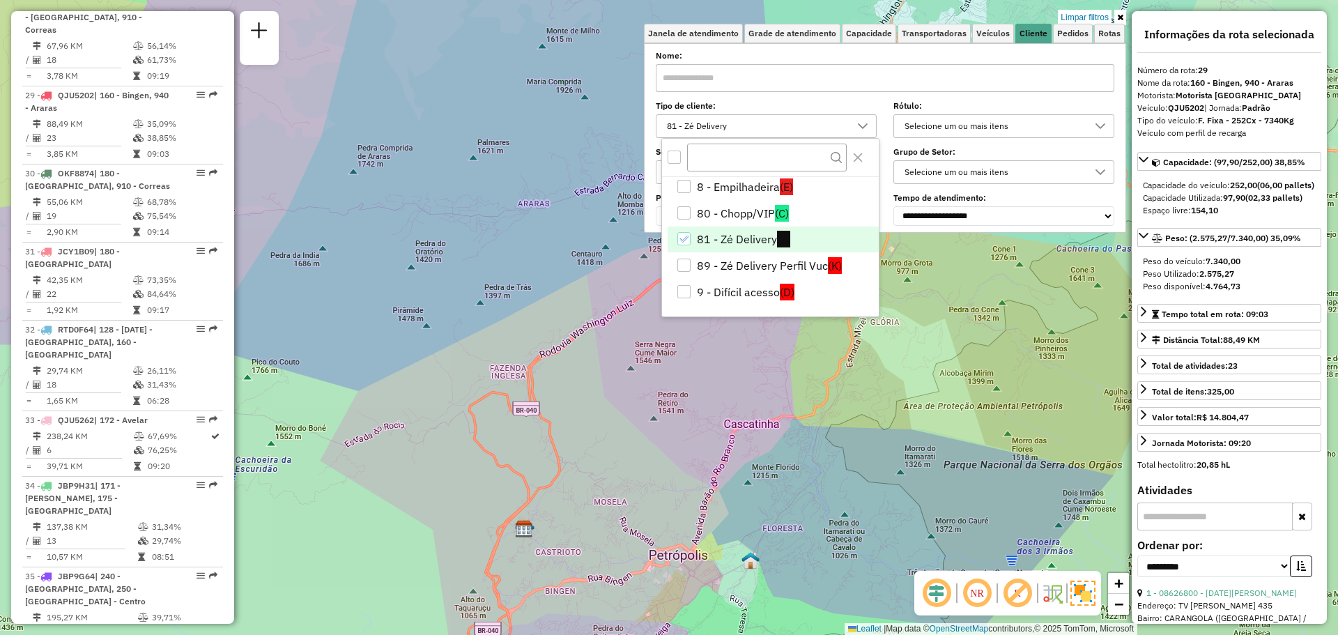
click at [686, 238] on icon "81 - Zé Delivery" at bounding box center [684, 239] width 9 height 6
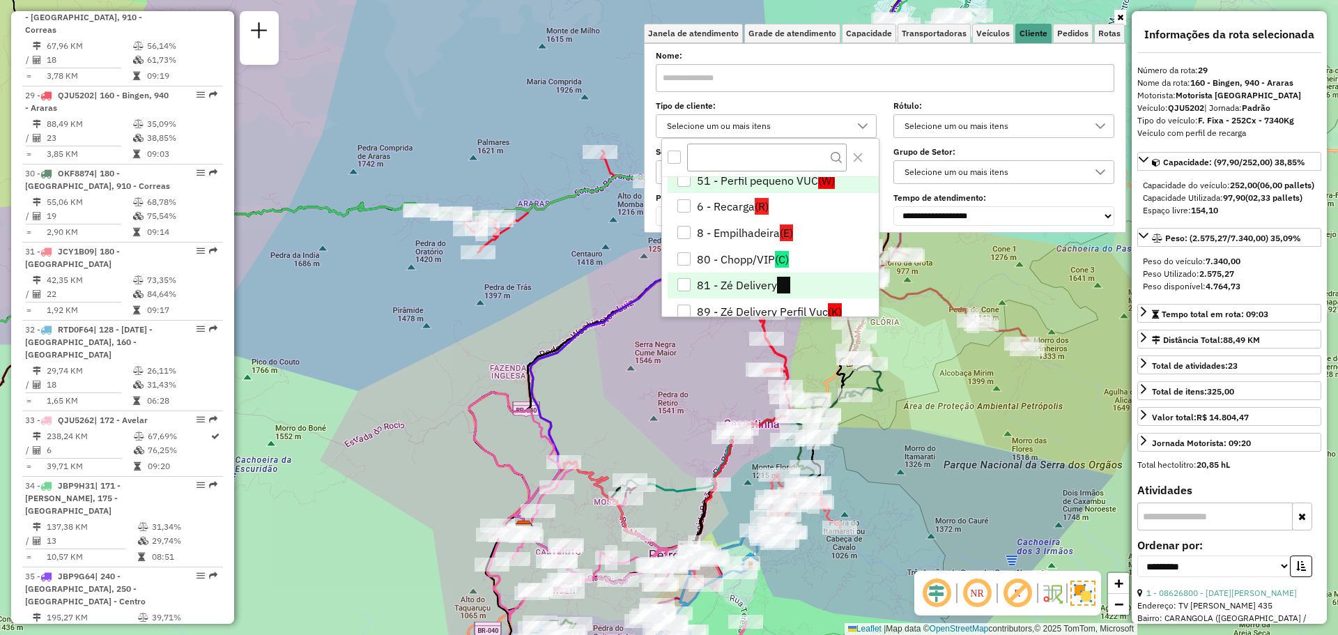
scroll to position [0, 0]
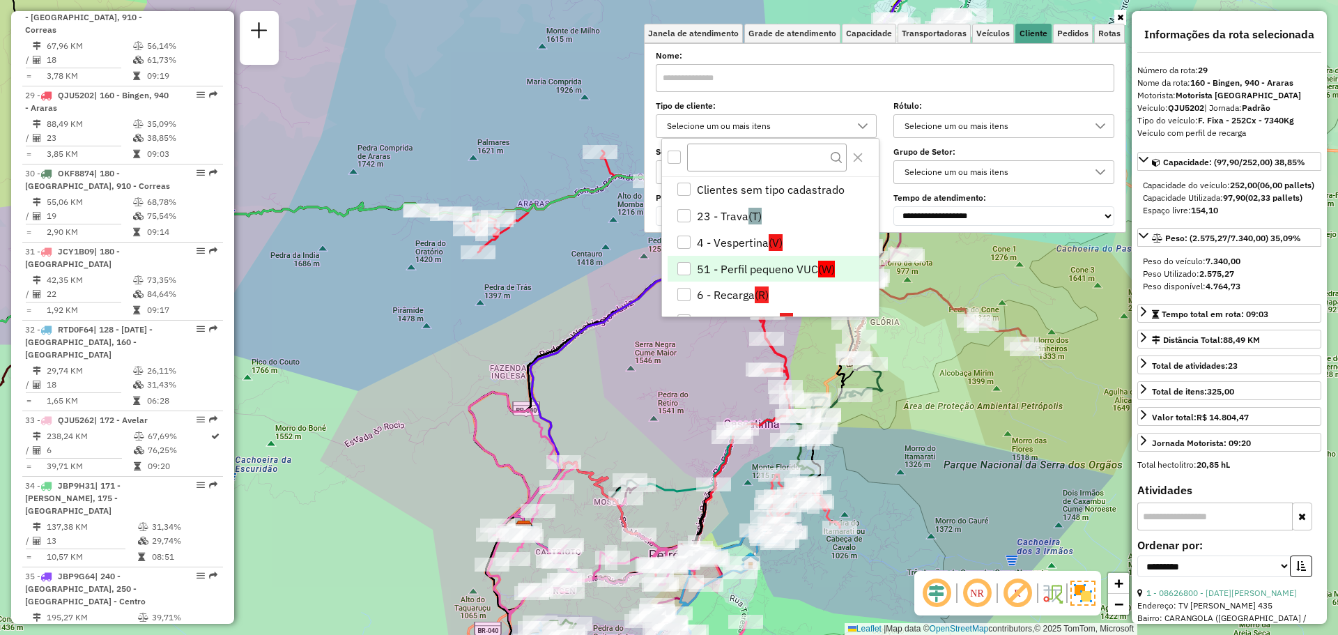
click at [684, 269] on div "51 - Perfil pequeno VUC" at bounding box center [683, 268] width 13 height 13
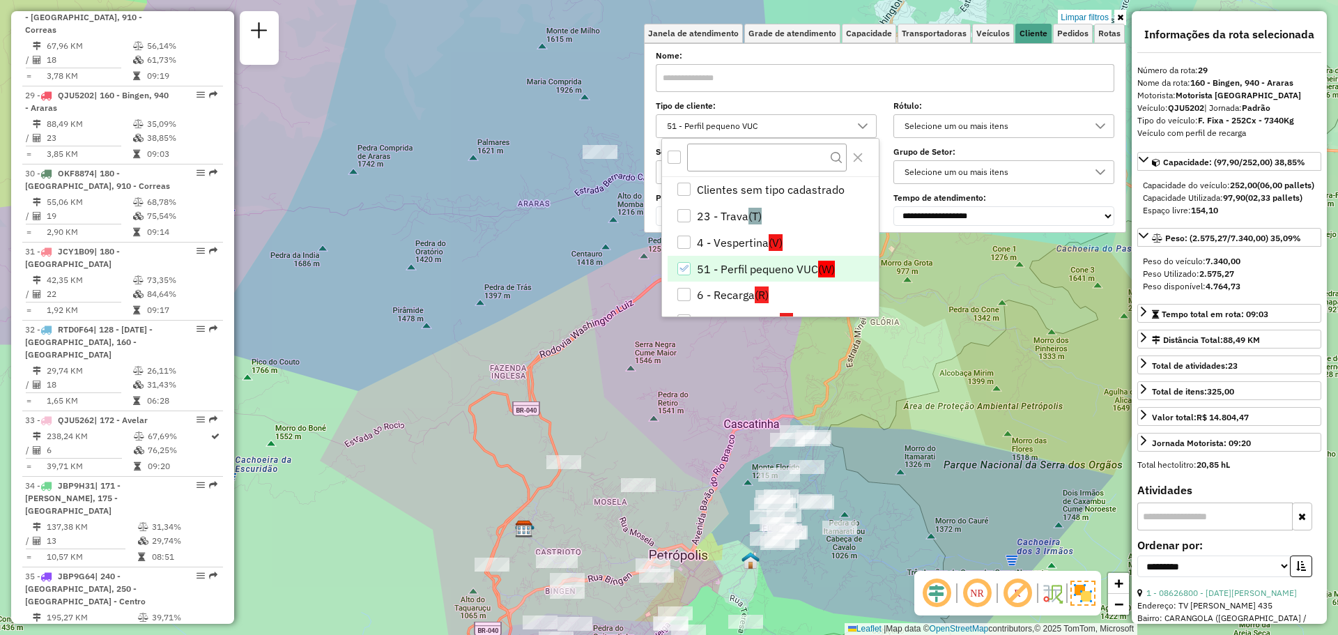
click at [529, 280] on div "Limpar filtros Janela de atendimento Grade de atendimento Capacidade Transporta…" at bounding box center [669, 317] width 1338 height 635
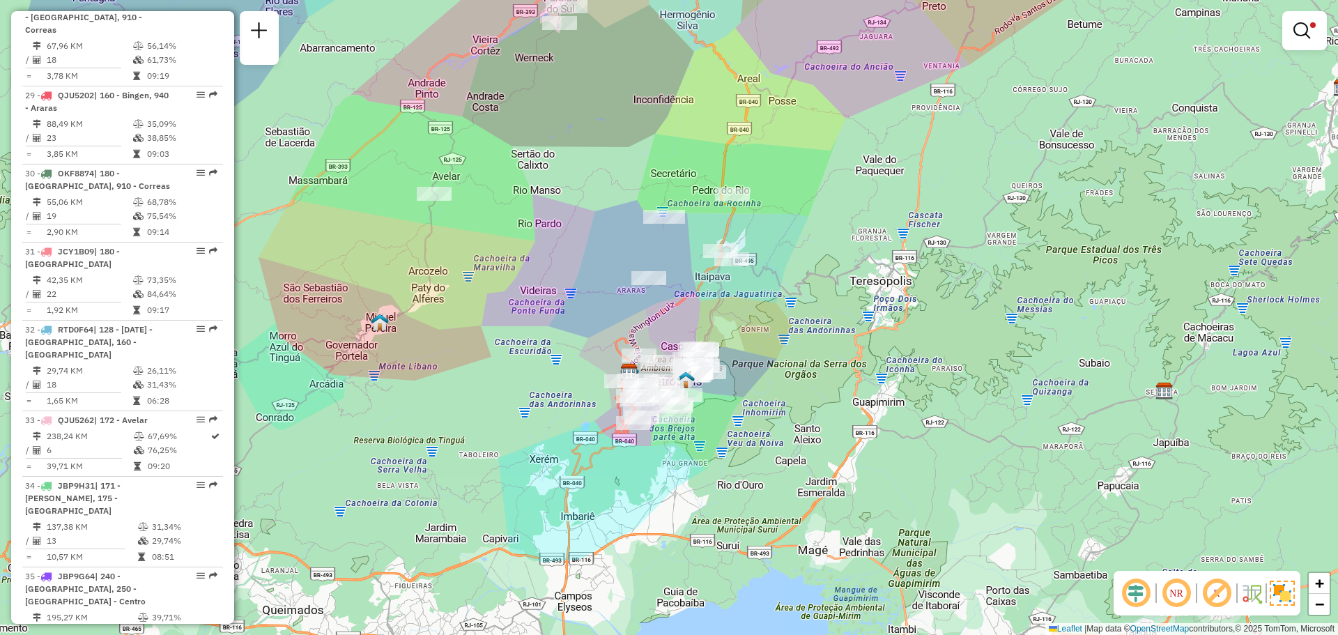
drag, startPoint x: 585, startPoint y: 240, endPoint x: 544, endPoint y: 362, distance: 128.9
click at [544, 362] on div "Limpar filtros Janela de atendimento Grade de atendimento Capacidade Transporta…" at bounding box center [669, 317] width 1338 height 635
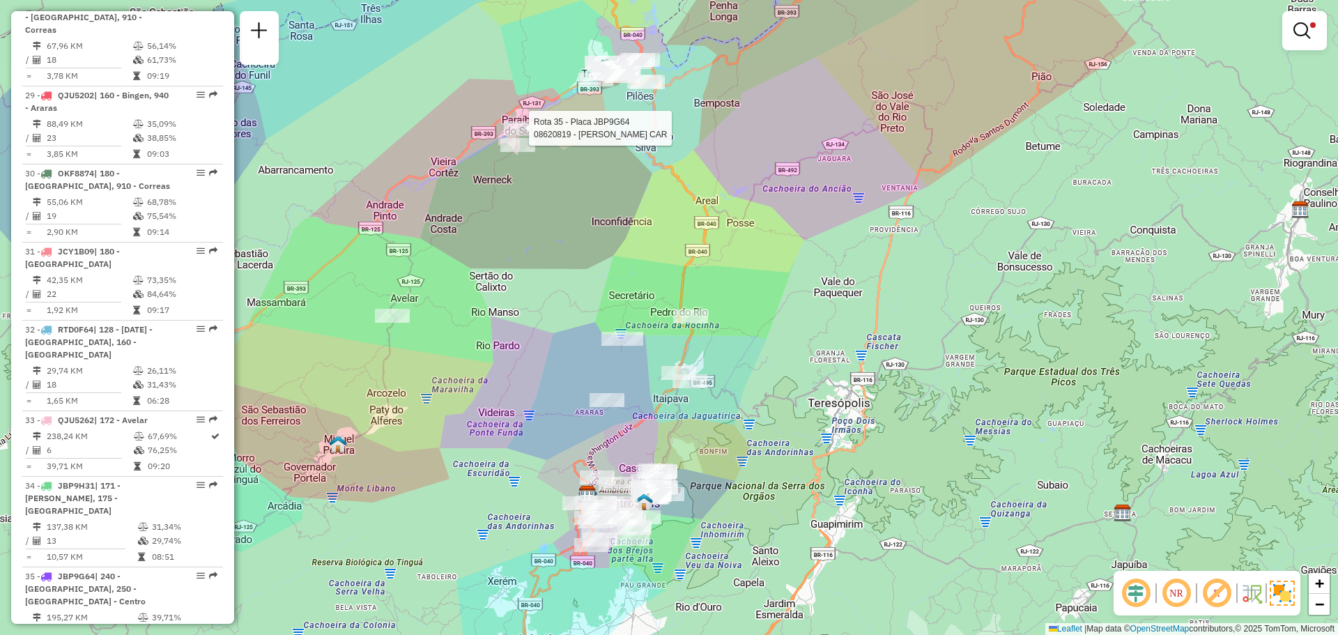
select select "**********"
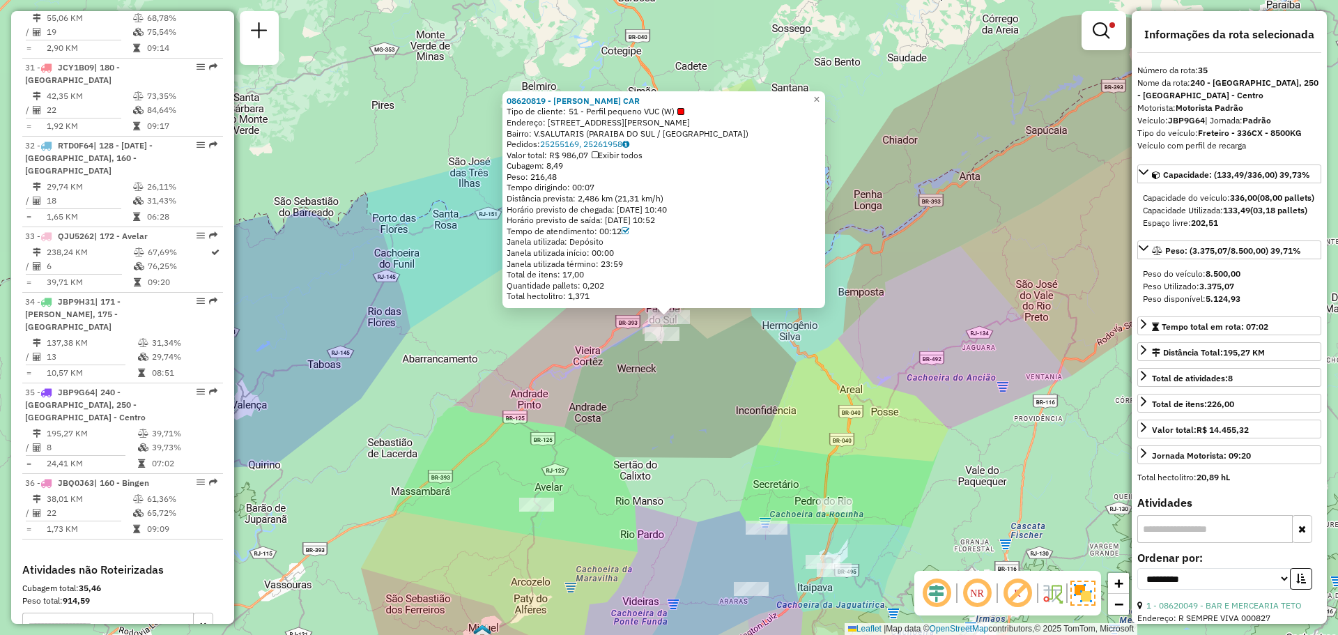
scroll to position [3054, 0]
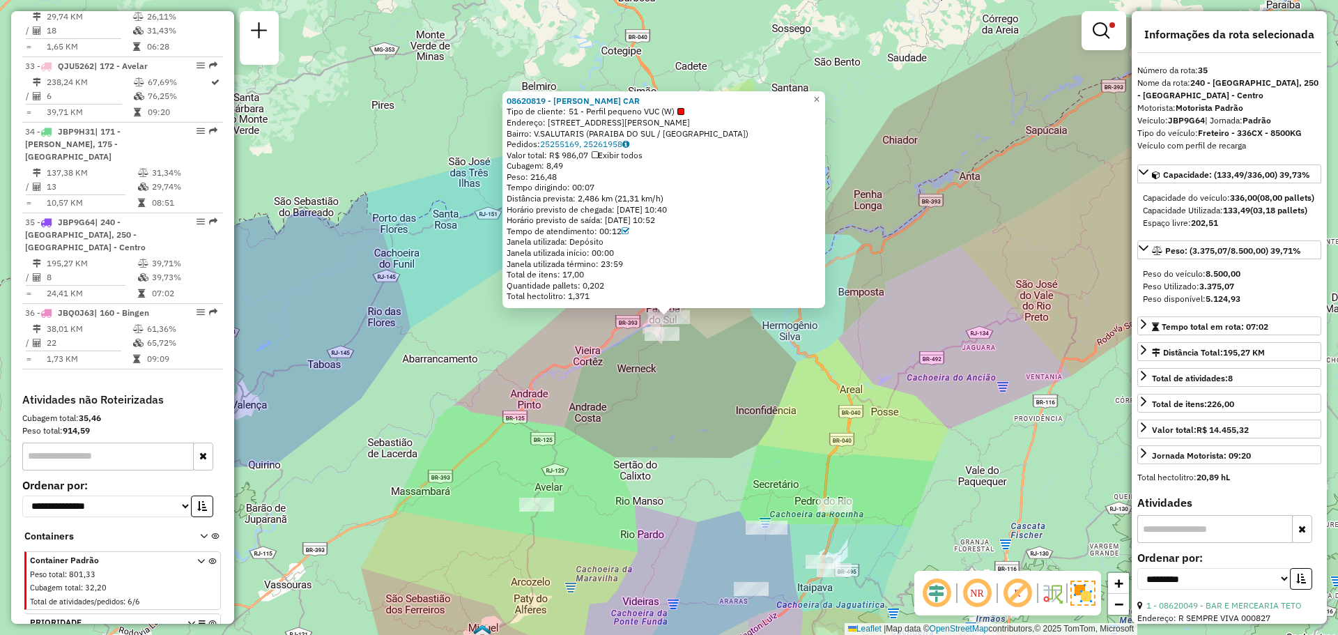
click at [660, 426] on div "08620819 - ISAURA RODRIGUES CAR Tipo de cliente: 51 - Perfil pequeno VUC (W) En…" at bounding box center [669, 317] width 1338 height 635
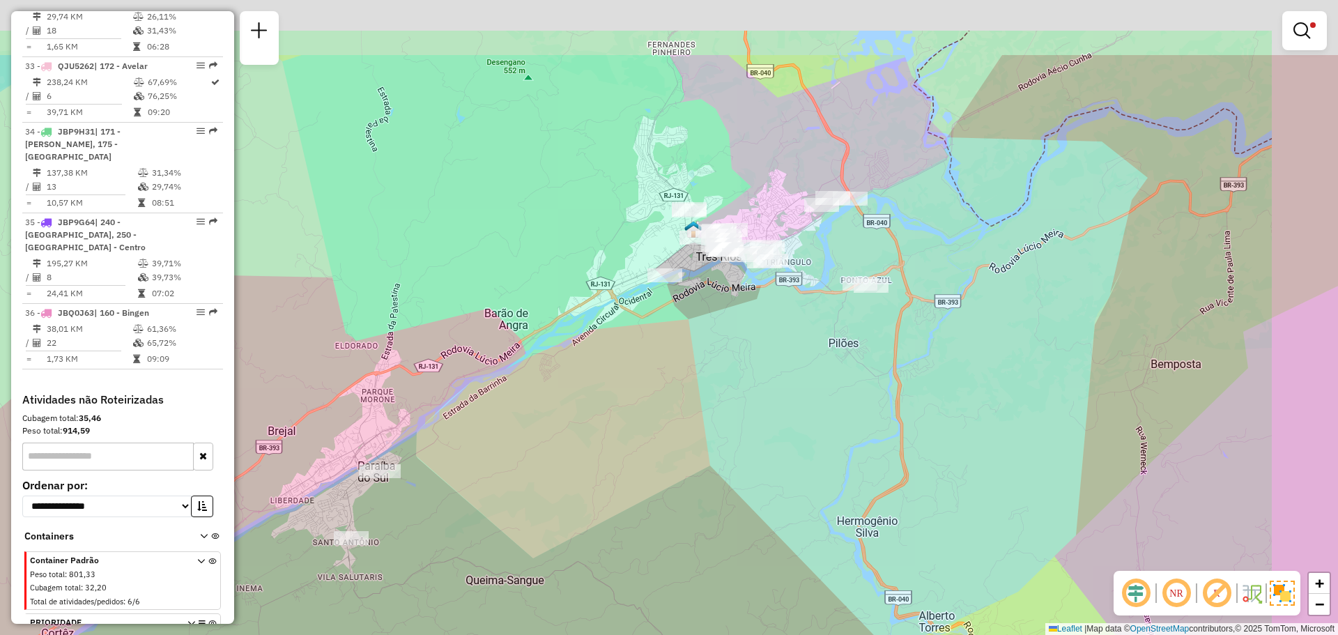
drag, startPoint x: 883, startPoint y: 197, endPoint x: 756, endPoint y: 279, distance: 151.4
click at [772, 323] on div "Limpar filtros Janela de atendimento Grade de atendimento Capacidade Transporta…" at bounding box center [669, 317] width 1338 height 635
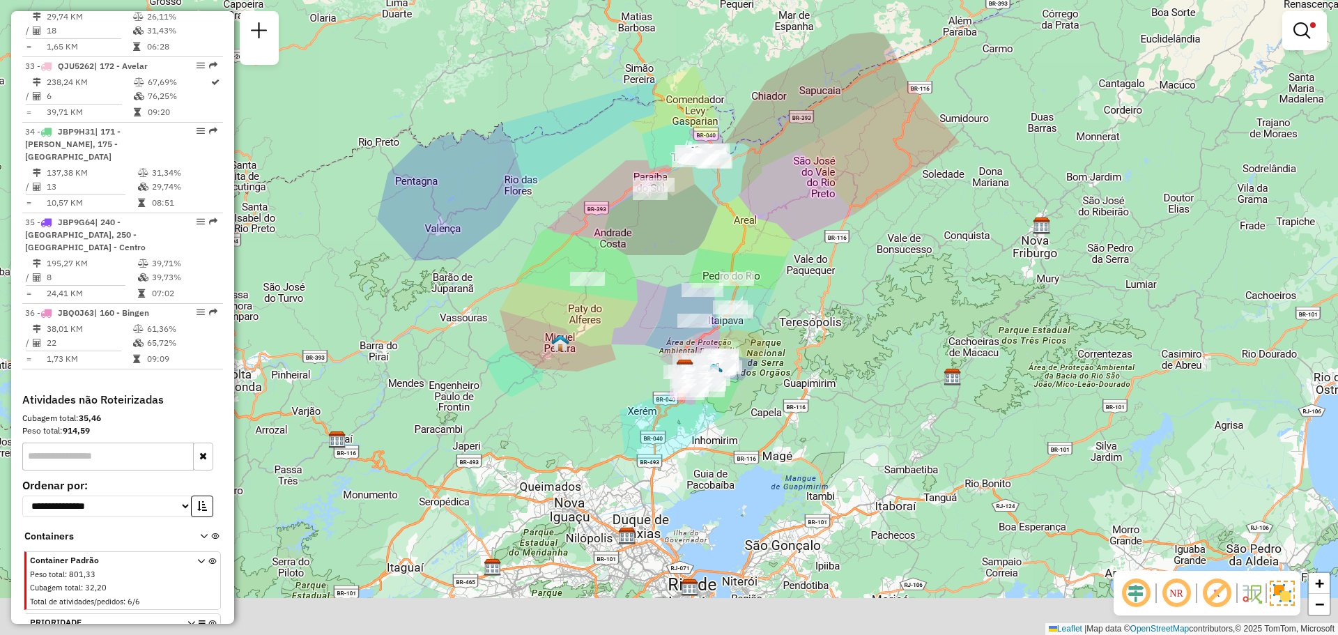
drag, startPoint x: 549, startPoint y: 337, endPoint x: 680, endPoint y: 236, distance: 165.1
click at [680, 236] on div "Limpar filtros Janela de atendimento Grade de atendimento Capacidade Transporta…" at bounding box center [669, 317] width 1338 height 635
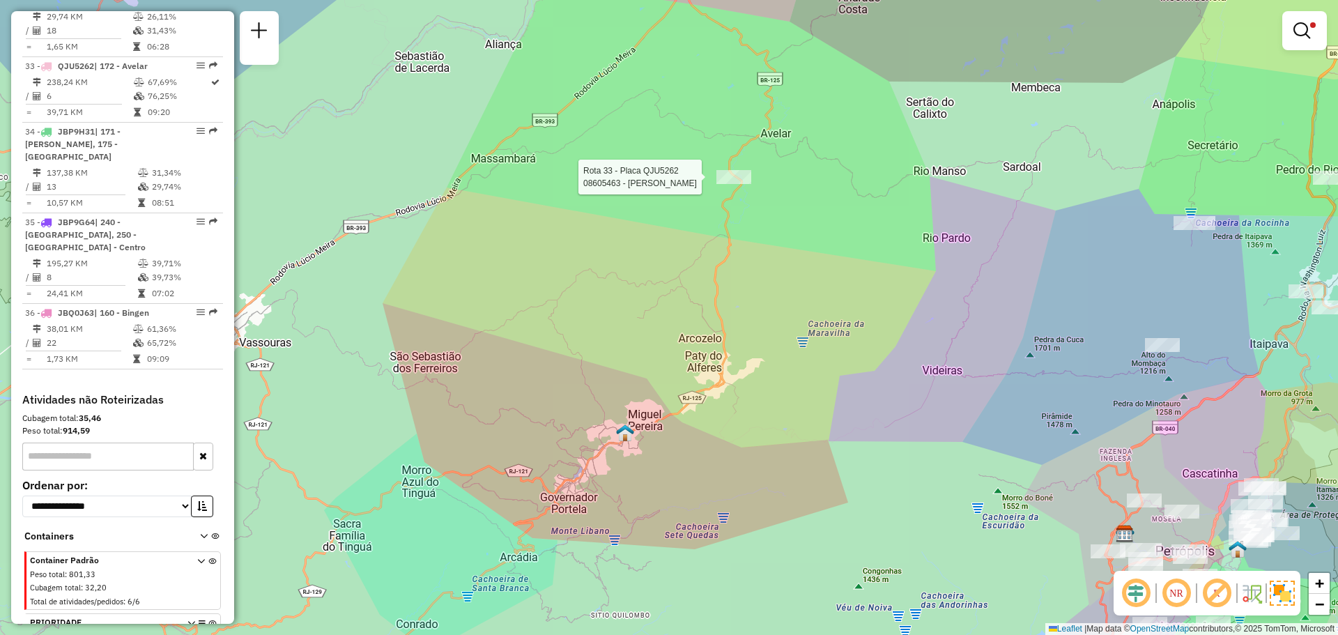
select select "**********"
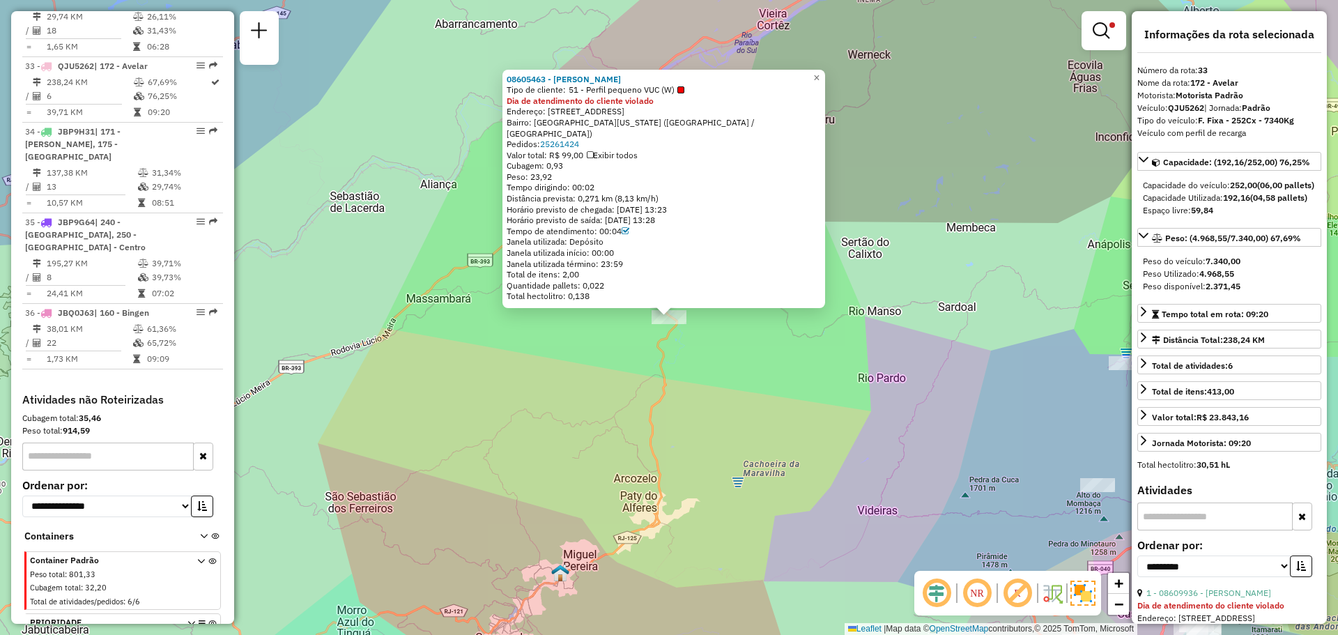
scroll to position [3012, 0]
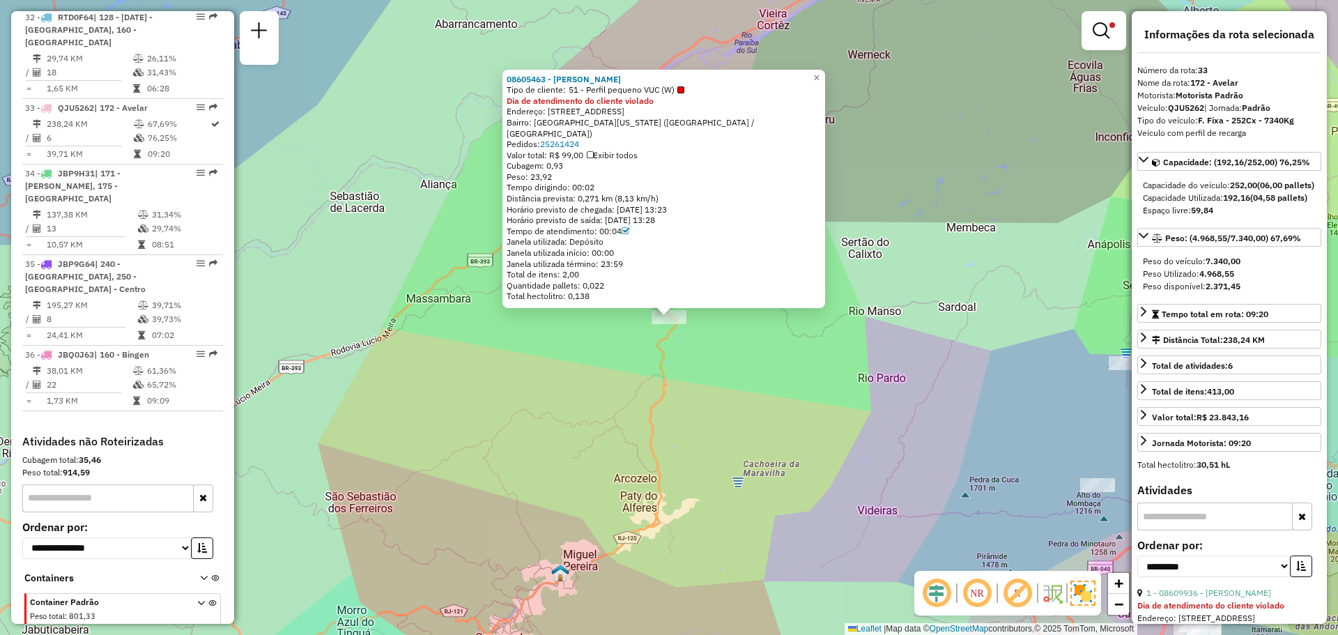
click at [687, 344] on div "08605463 - BRUNO JOSE PINHEIRO Tipo de cliente: 51 - Perfil pequeno VUC (W) Dia…" at bounding box center [669, 317] width 1338 height 635
